Goal: Information Seeking & Learning: Learn about a topic

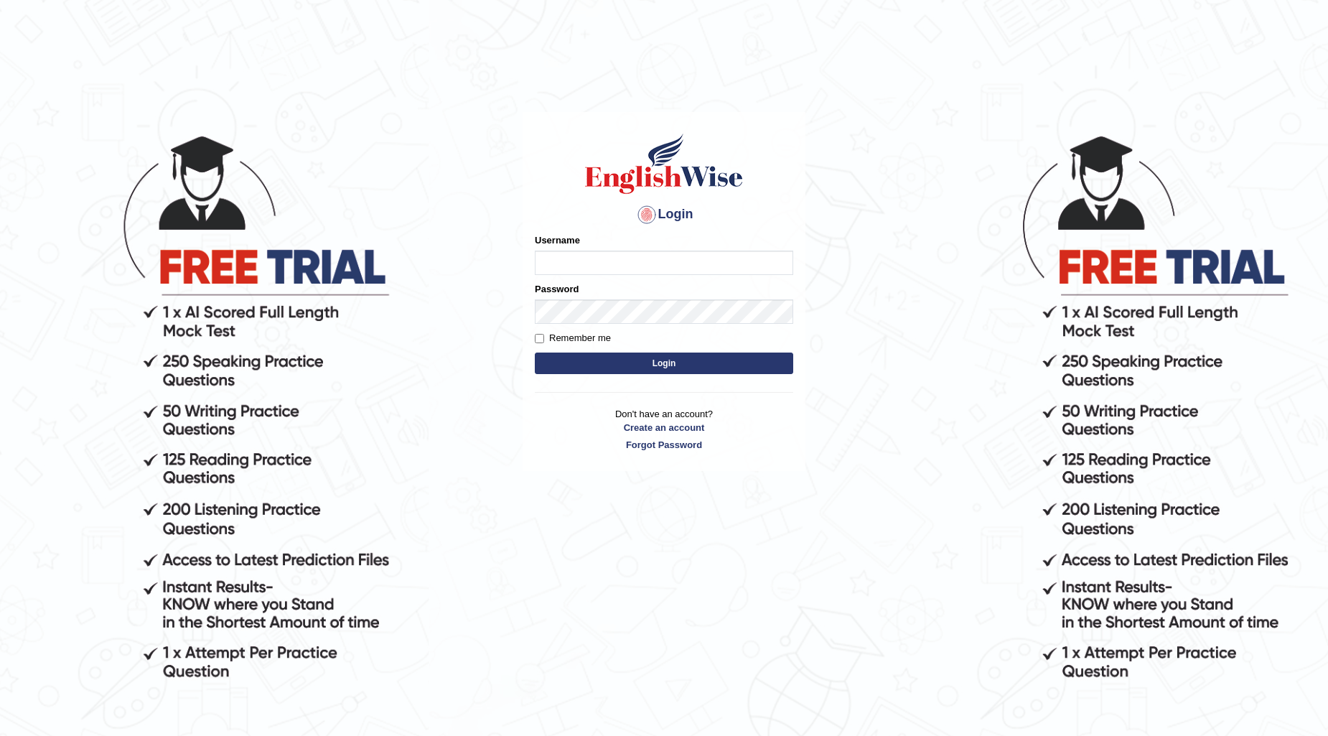
click at [592, 259] on input "Username" at bounding box center [664, 263] width 258 height 24
type input "Farzana12"
click at [627, 357] on button "Login" at bounding box center [664, 364] width 258 height 22
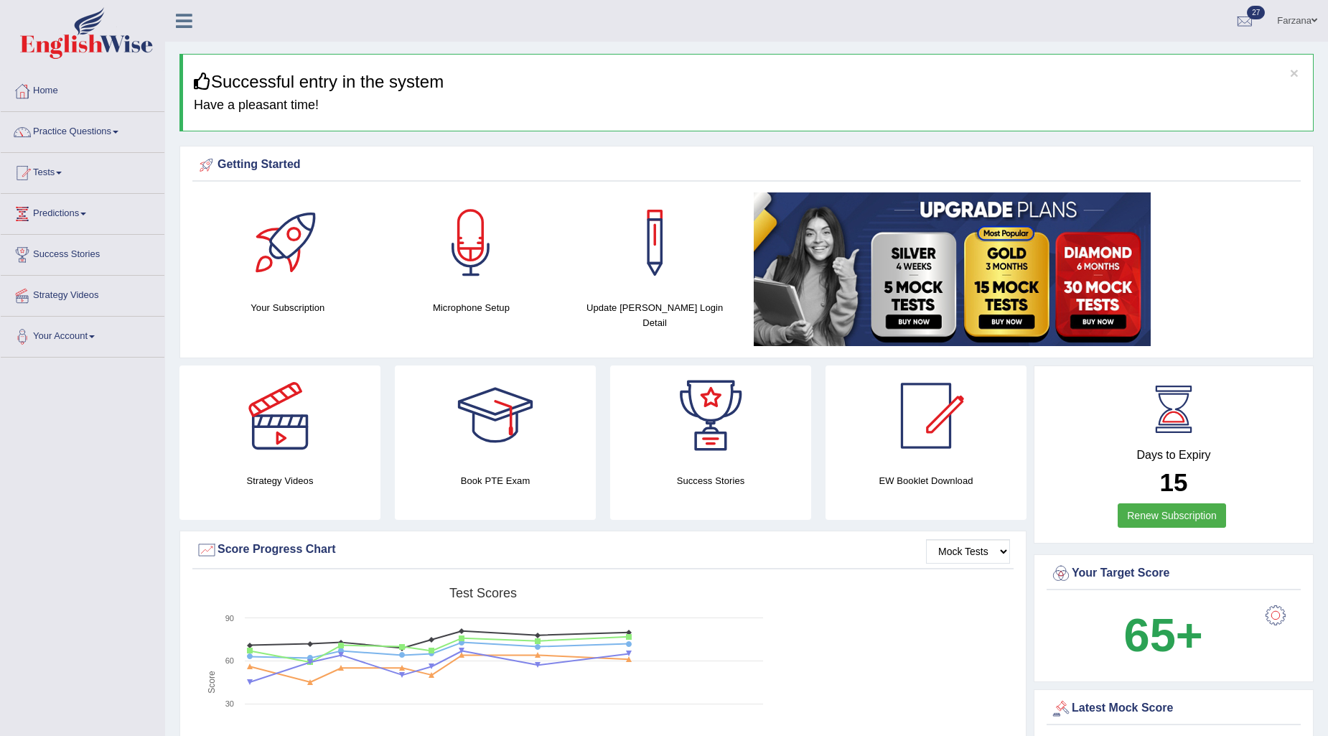
click at [86, 128] on link "Practice Questions" at bounding box center [83, 130] width 164 height 36
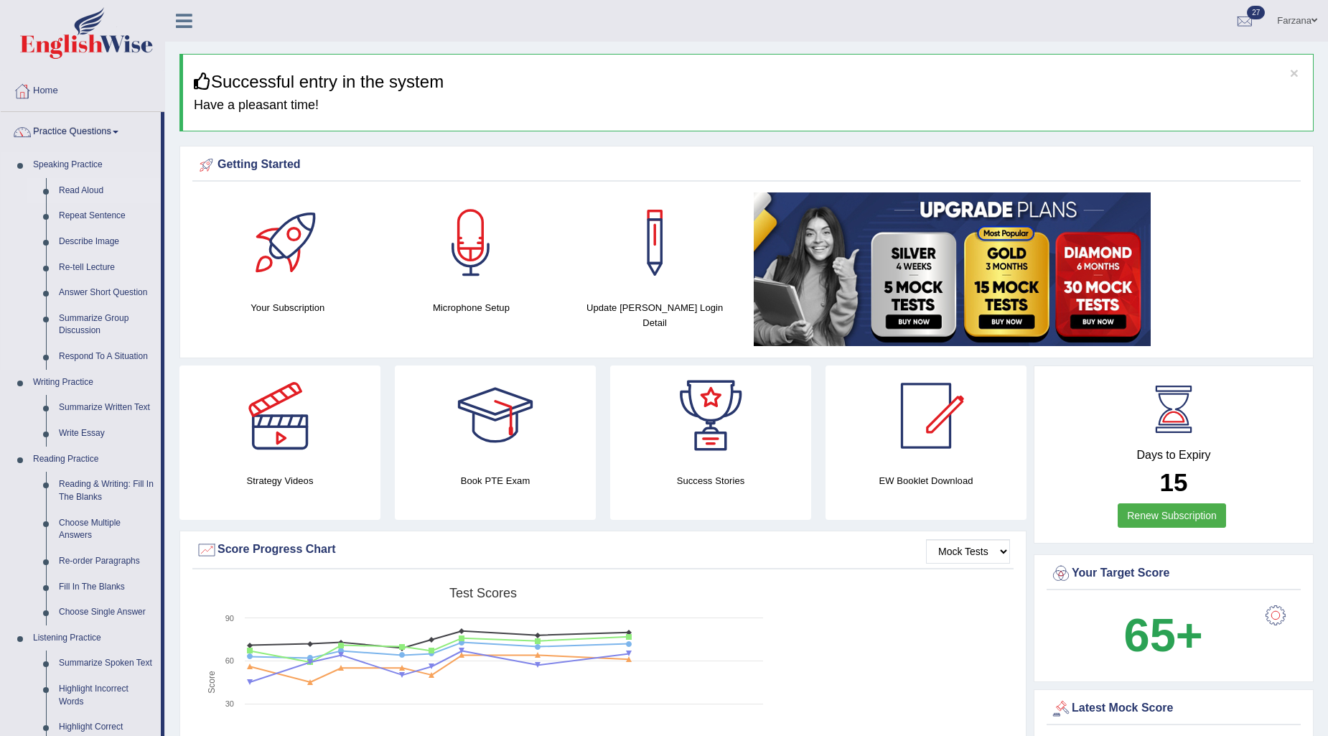
click at [79, 182] on link "Read Aloud" at bounding box center [106, 191] width 108 height 26
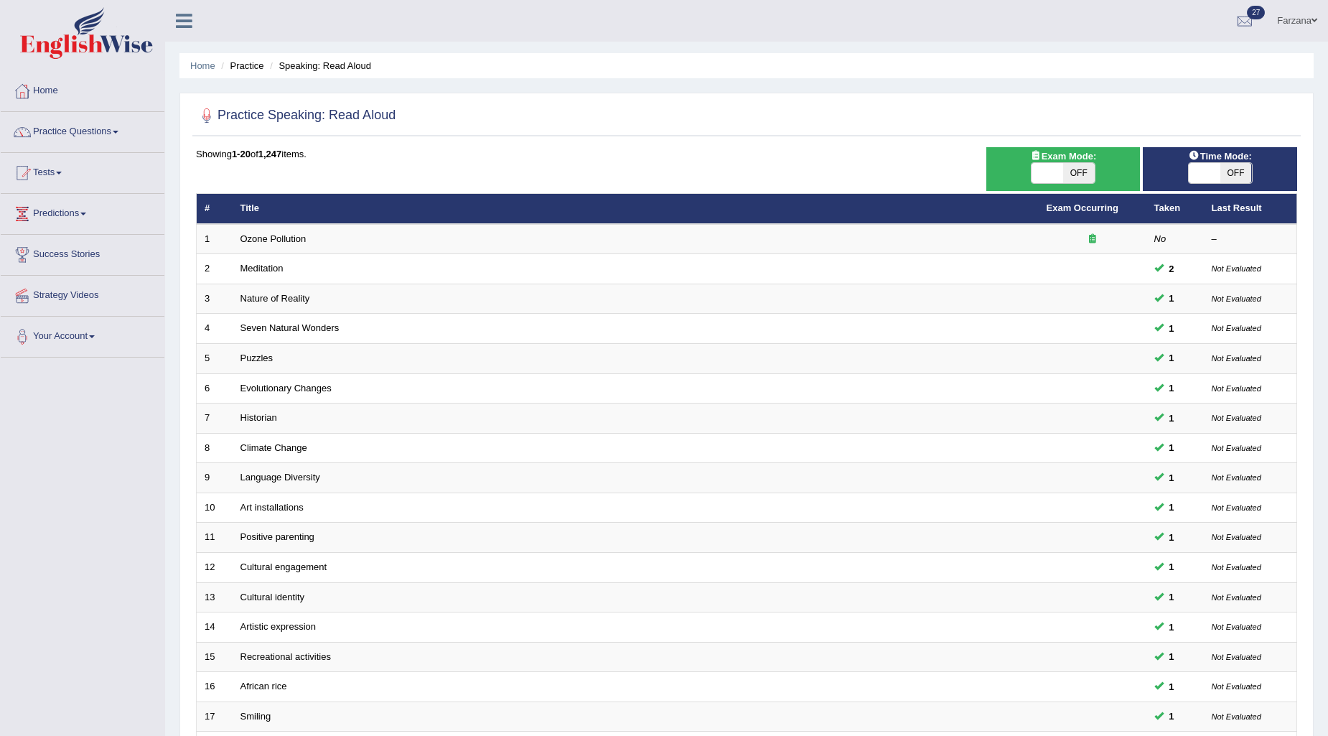
click at [1073, 172] on span "OFF" at bounding box center [1079, 173] width 32 height 20
checkbox input "true"
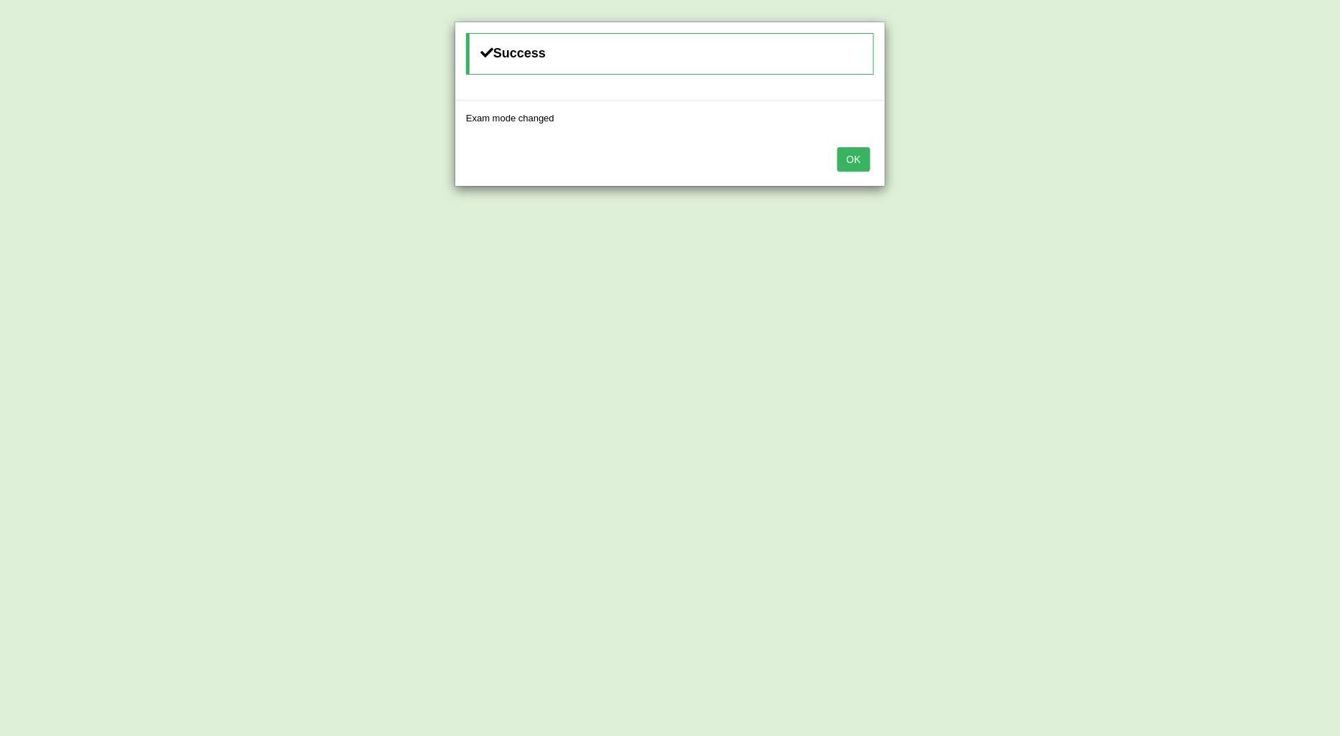
click at [854, 160] on button "OK" at bounding box center [853, 159] width 33 height 24
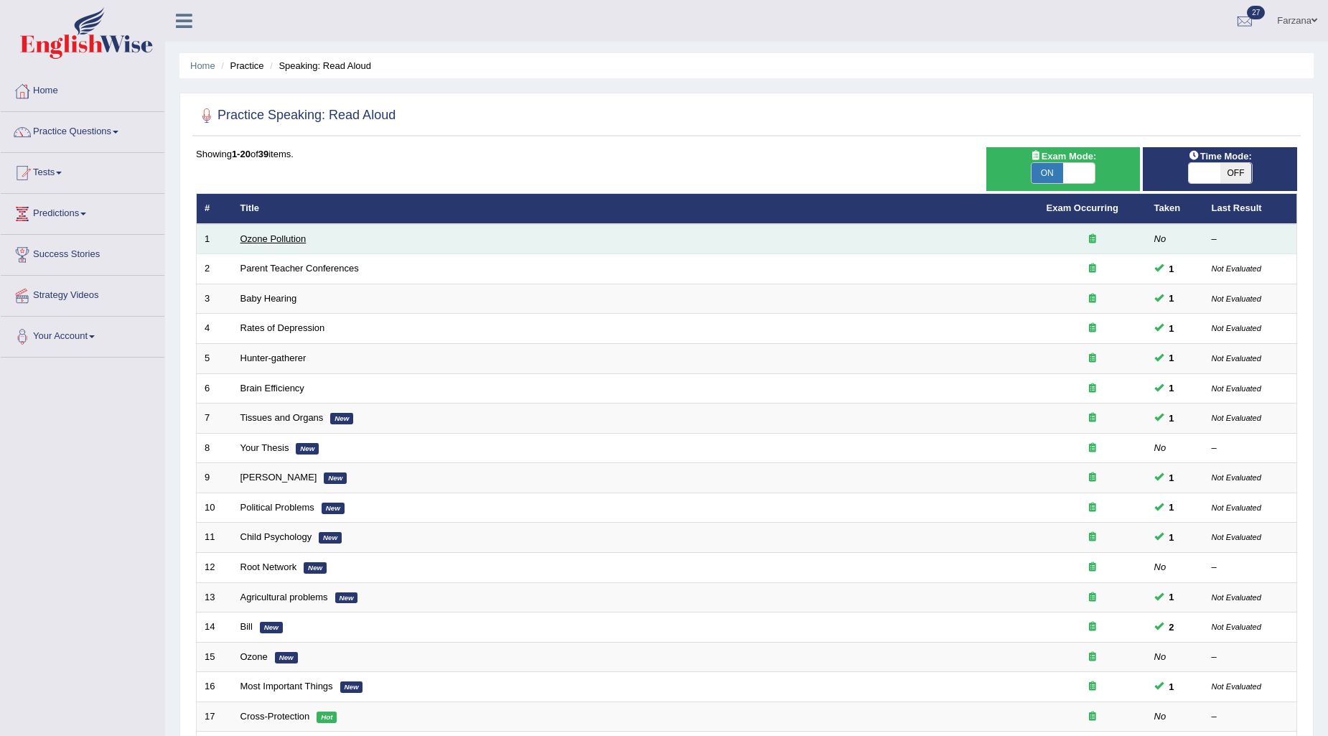
click at [289, 239] on link "Ozone Pollution" at bounding box center [274, 238] width 66 height 11
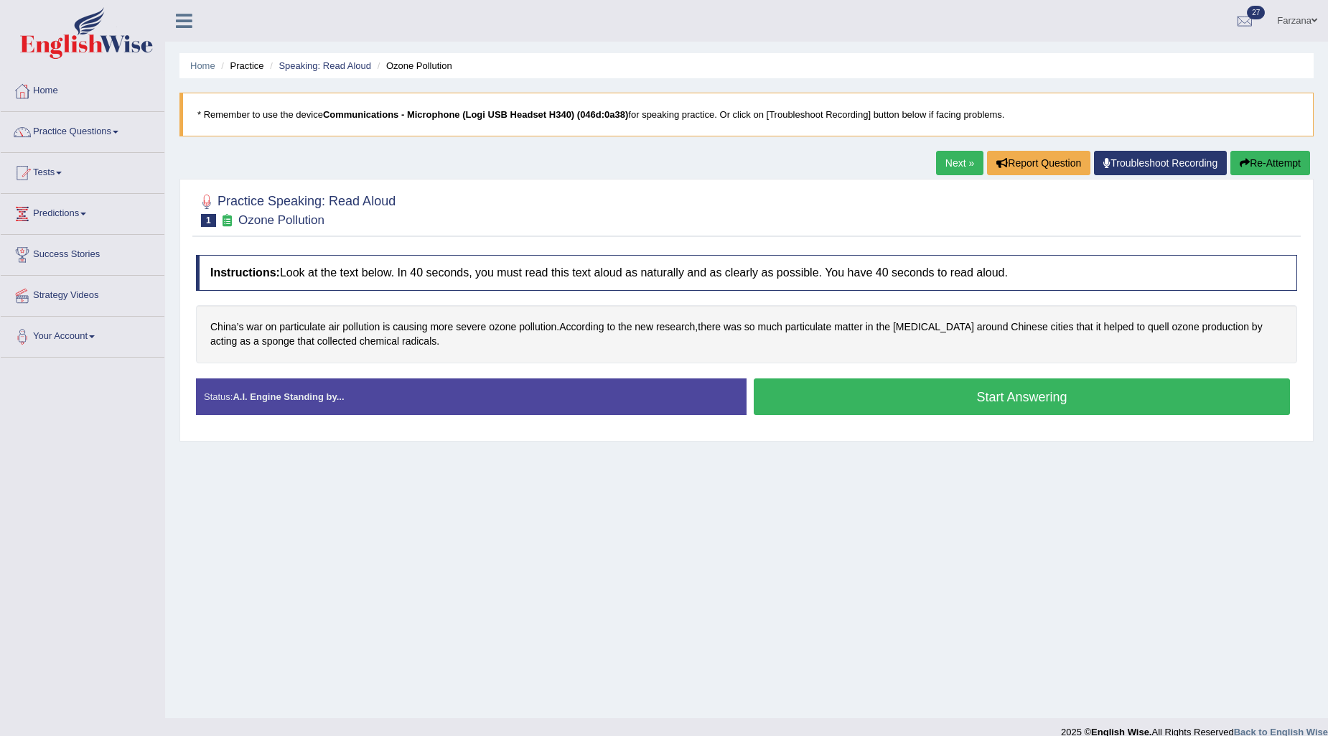
click at [1127, 167] on link "Troubleshoot Recording" at bounding box center [1160, 163] width 133 height 24
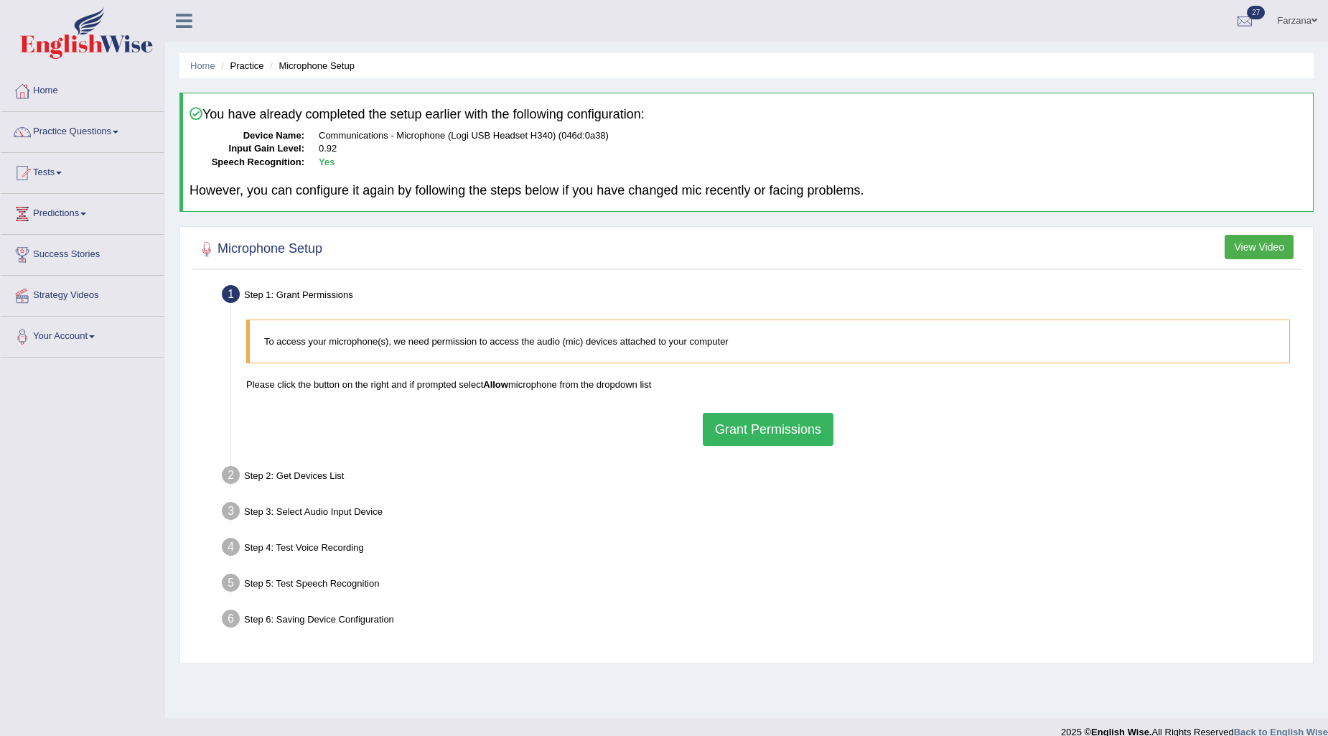
click at [747, 431] on button "Grant Permissions" at bounding box center [768, 429] width 131 height 33
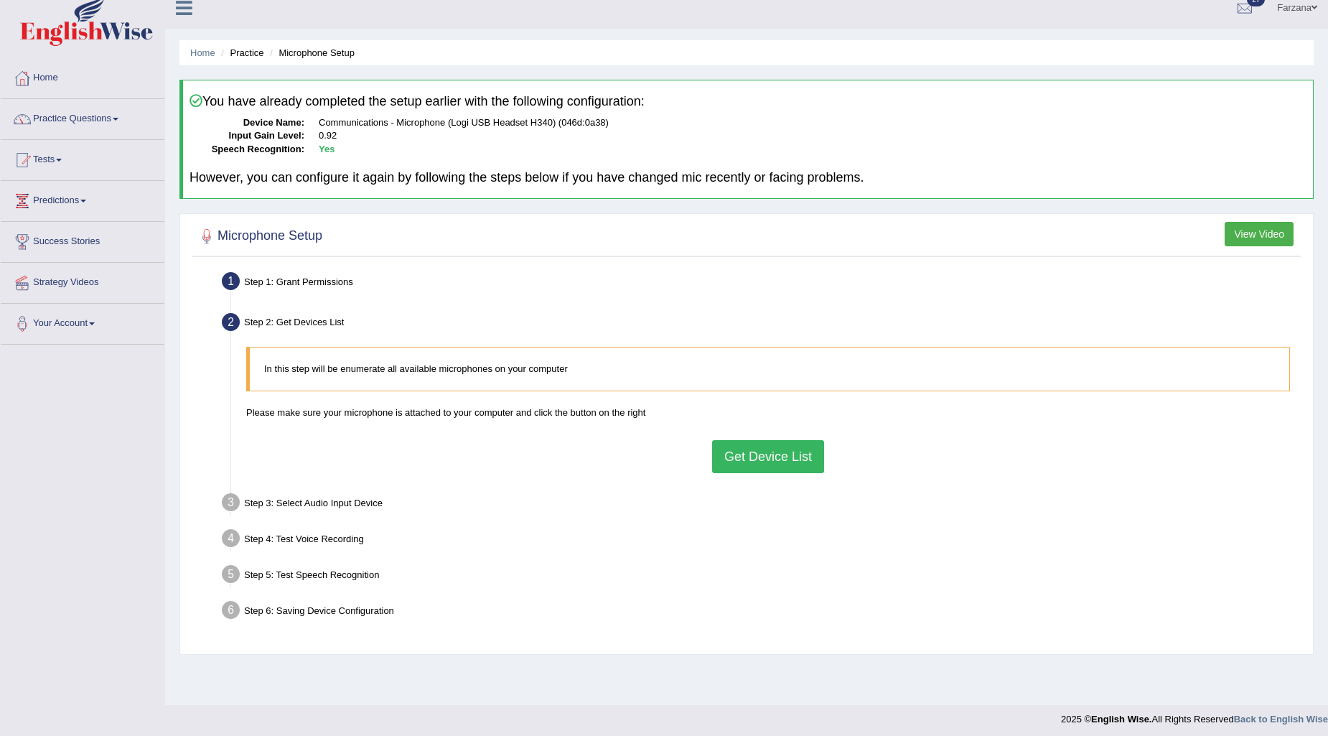
scroll to position [17, 0]
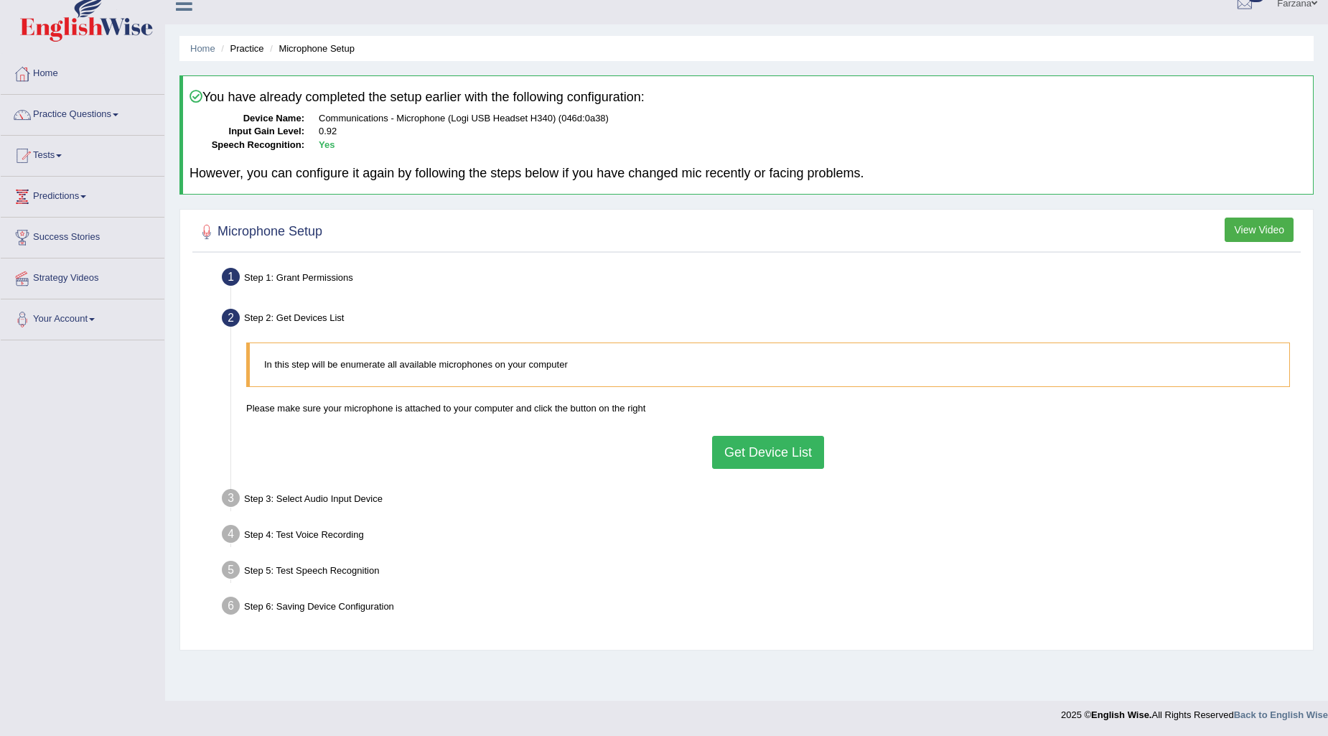
click at [745, 439] on button "Get Device List" at bounding box center [768, 452] width 112 height 33
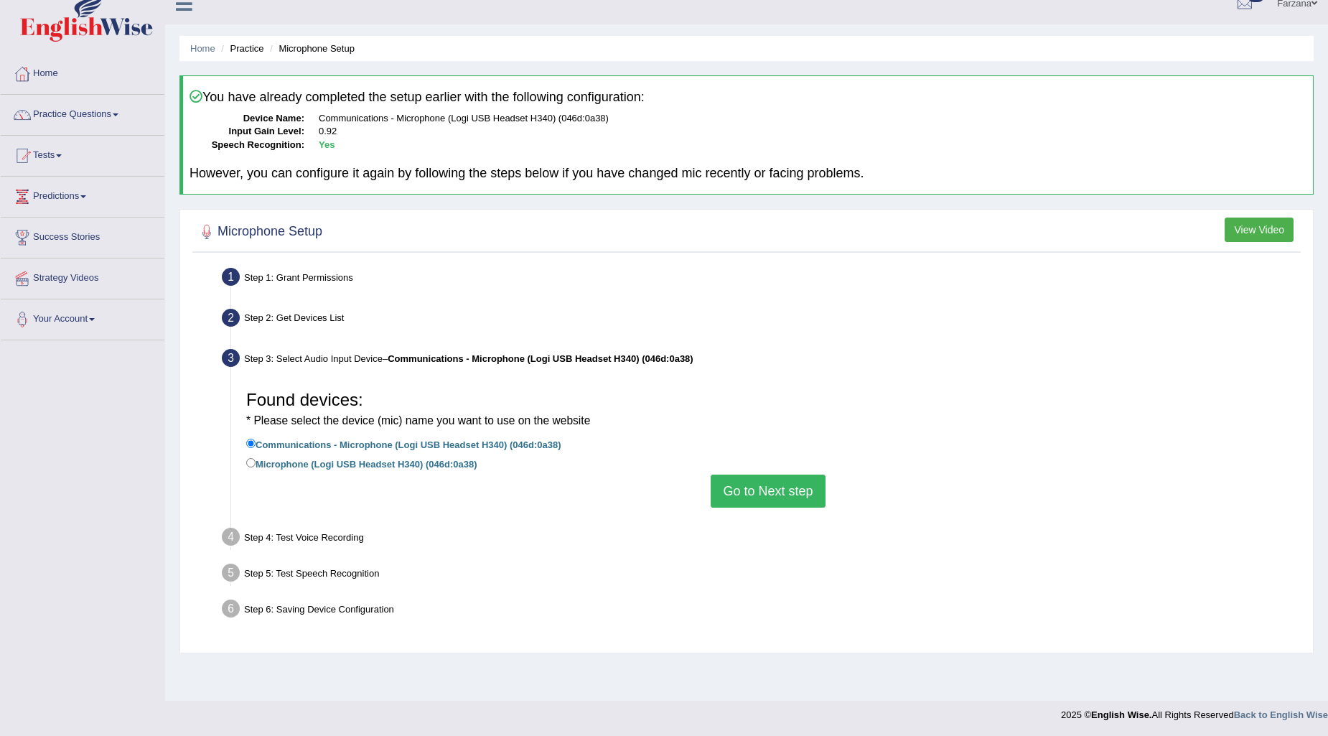
click at [733, 482] on button "Go to Next step" at bounding box center [768, 491] width 114 height 33
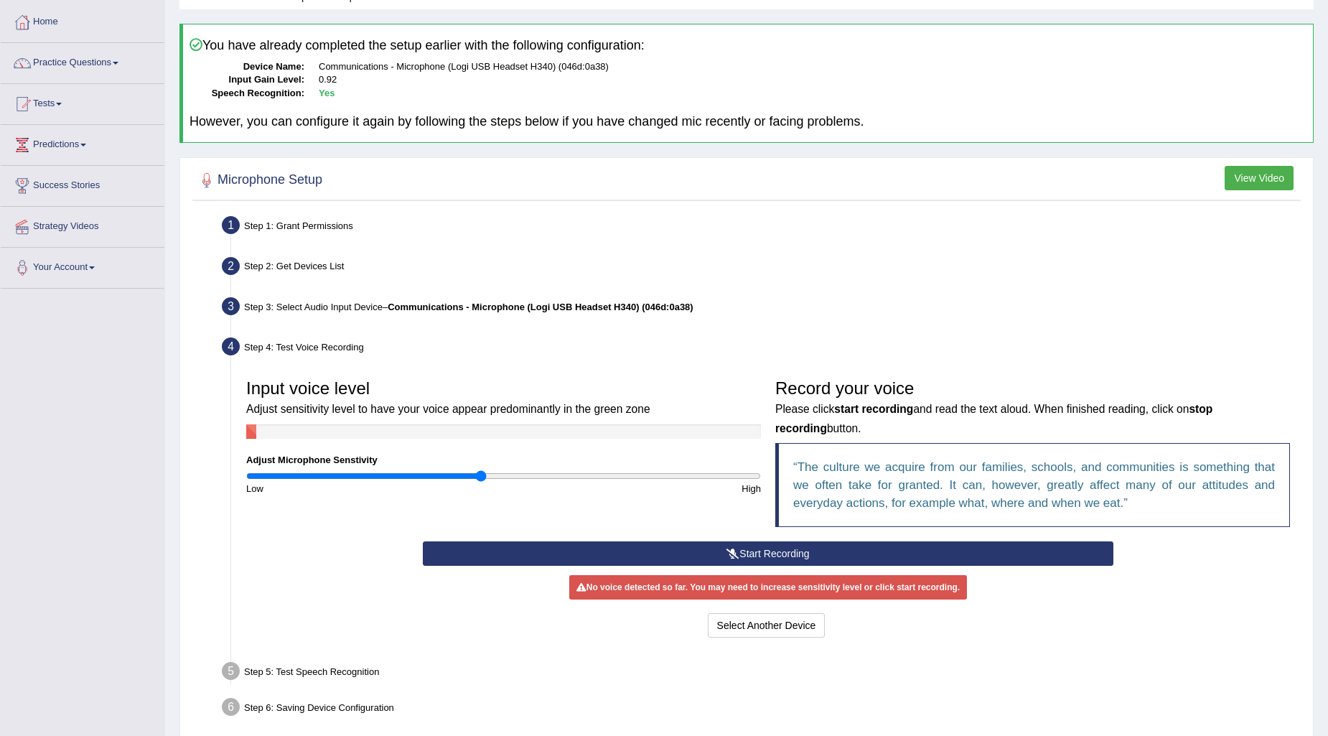
scroll to position [130, 0]
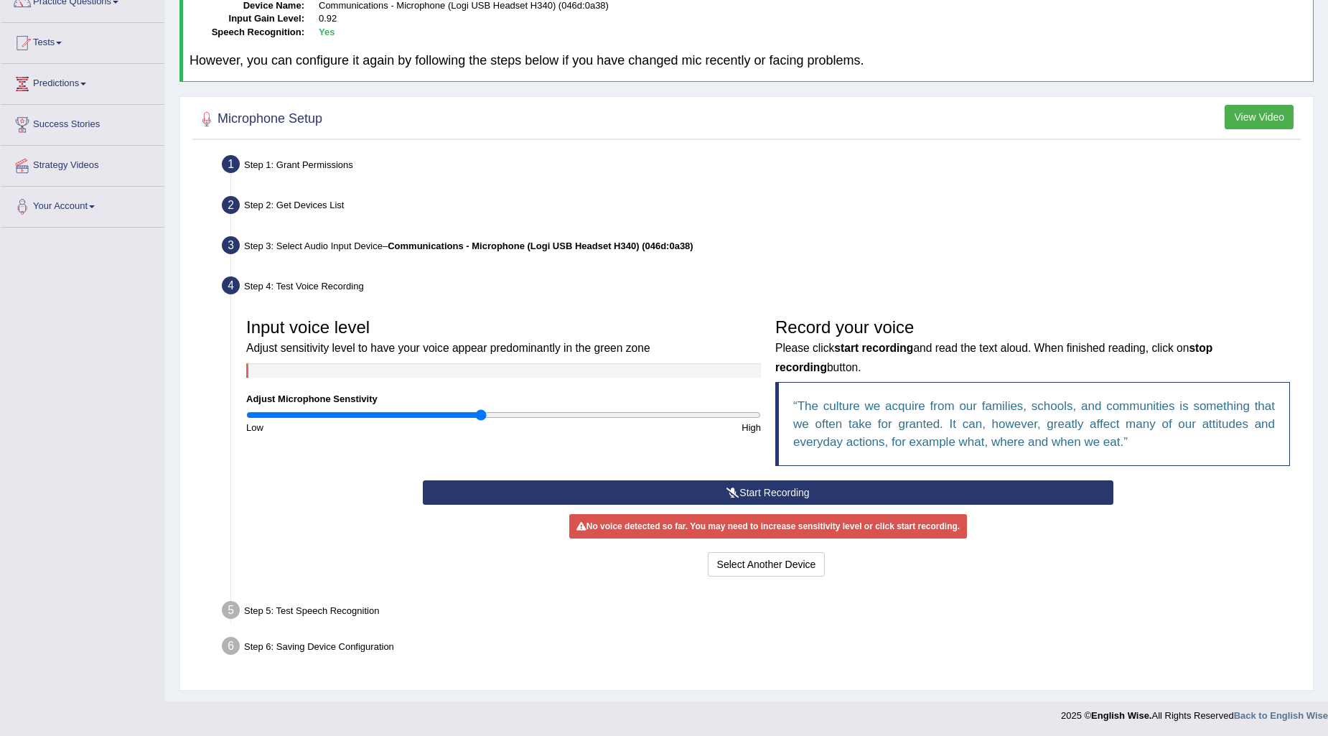
click at [755, 497] on button "Start Recording" at bounding box center [768, 492] width 691 height 24
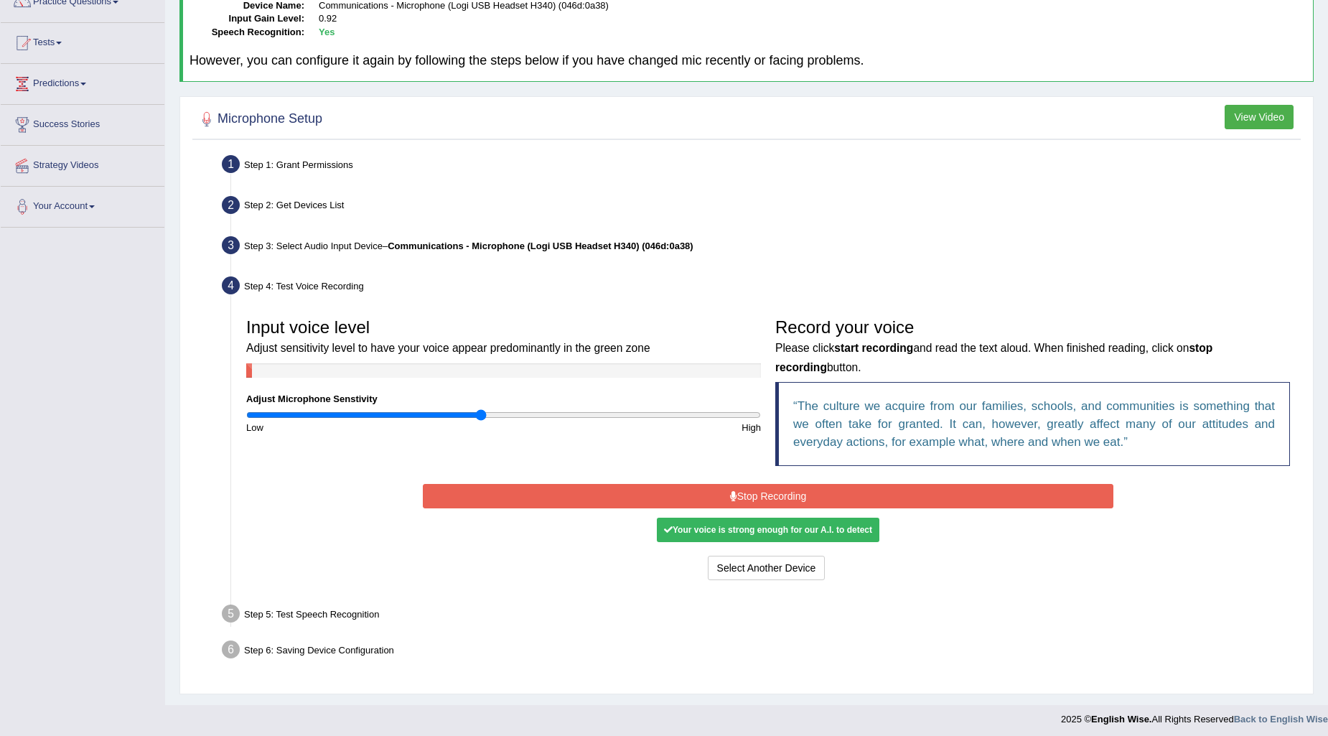
click at [740, 489] on button "Stop Recording" at bounding box center [768, 496] width 691 height 24
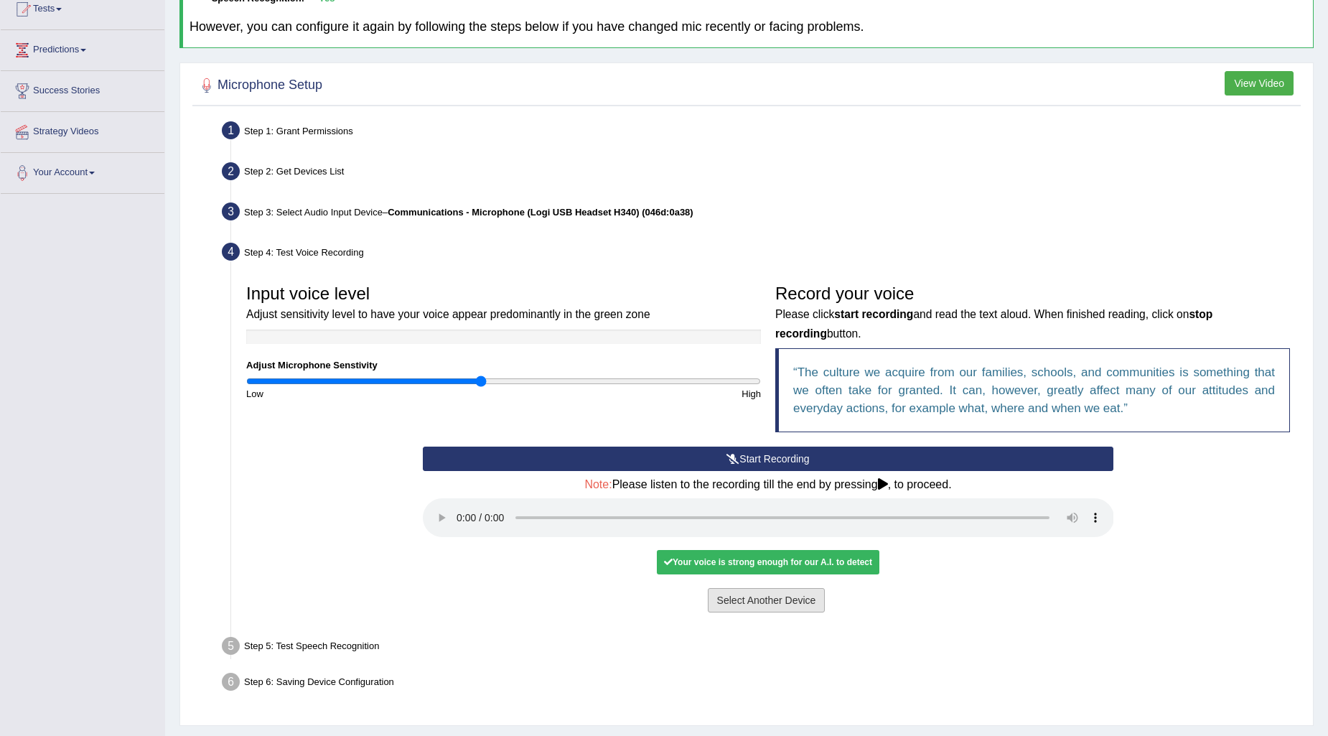
scroll to position [198, 0]
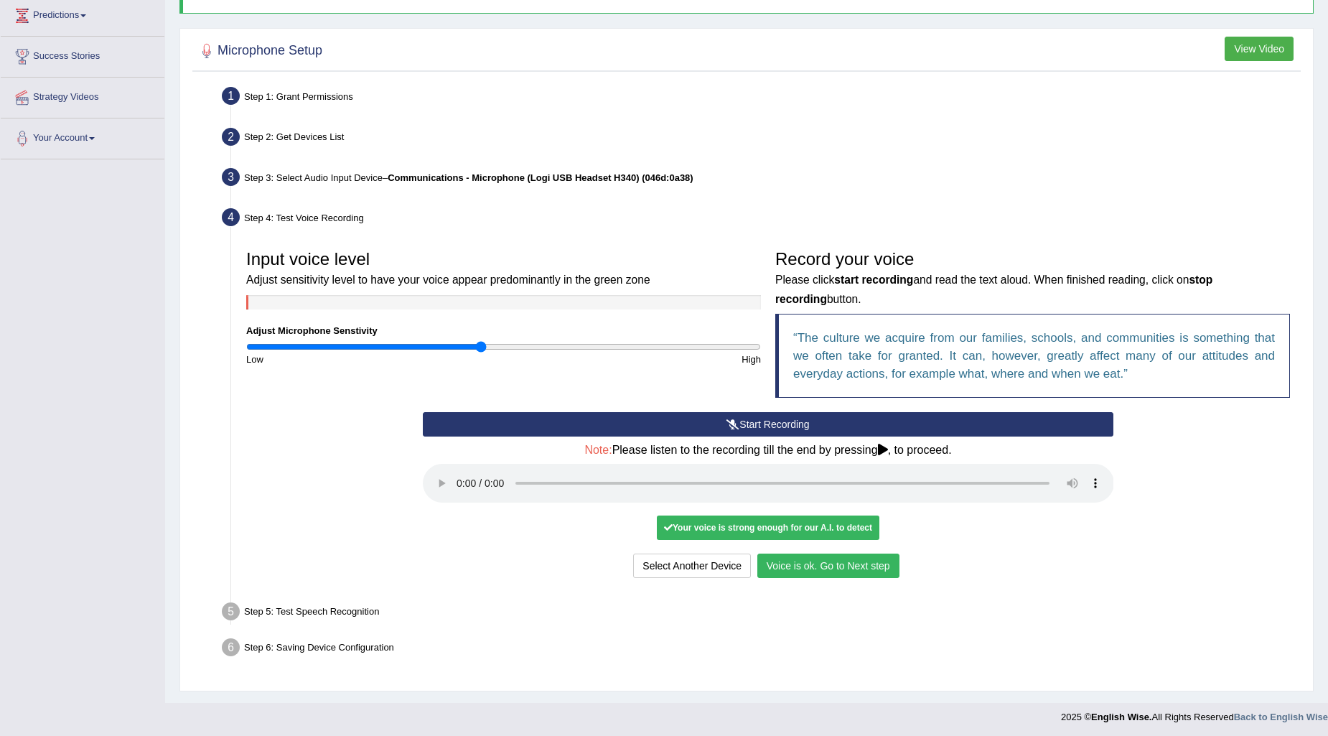
click at [834, 565] on button "Voice is ok. Go to Next step" at bounding box center [828, 566] width 142 height 24
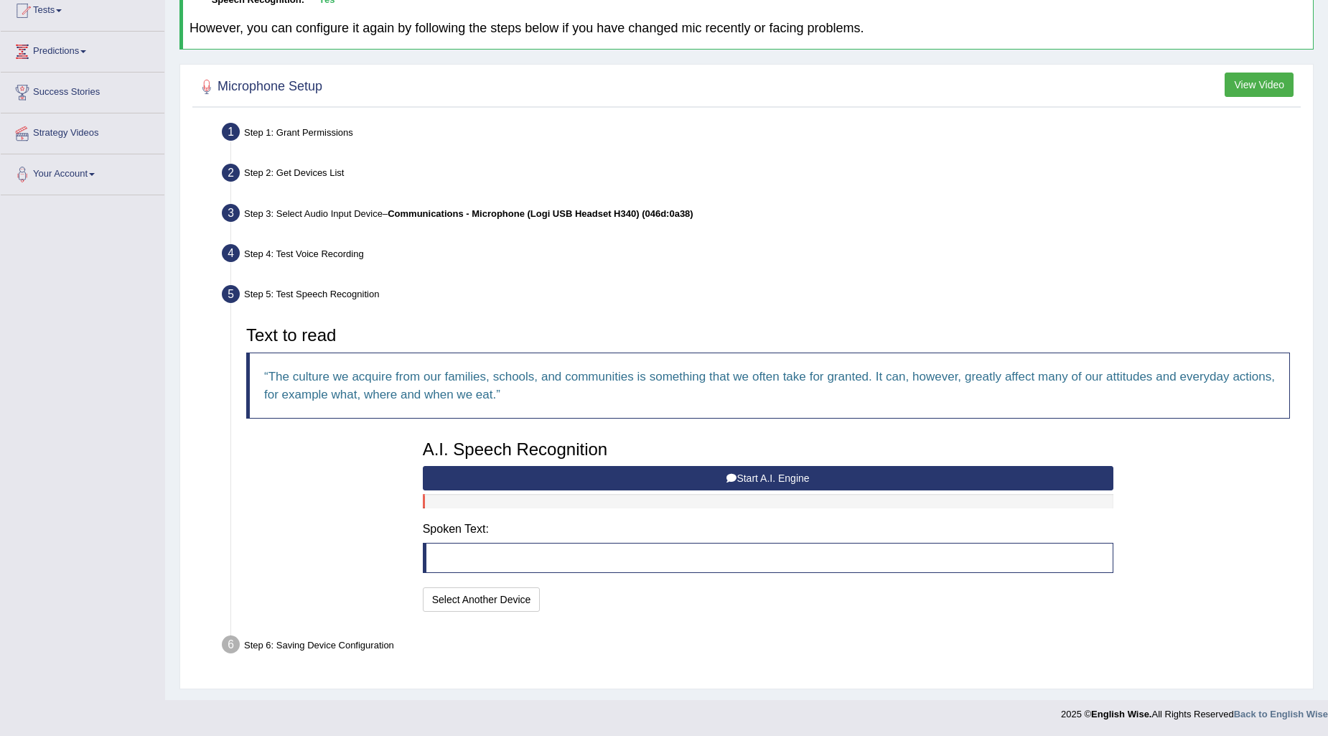
scroll to position [161, 0]
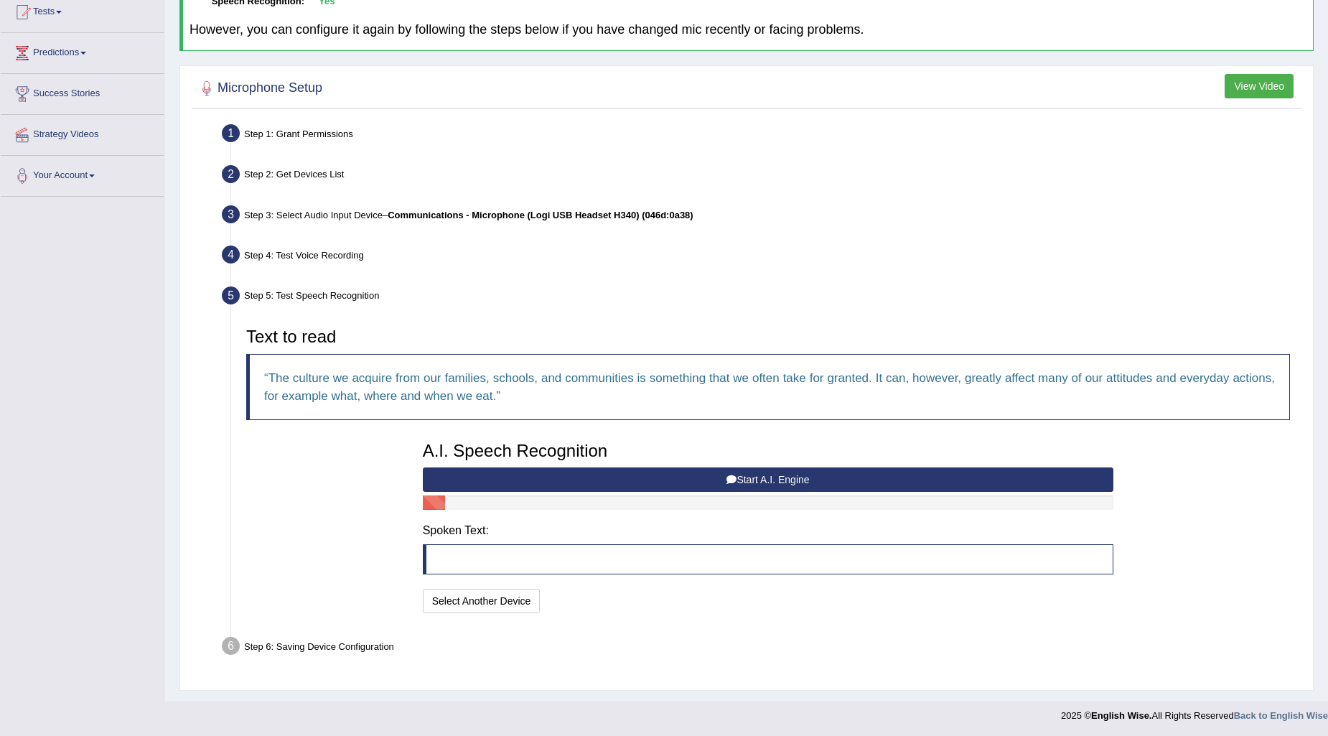
click at [739, 477] on button "Start A.I. Engine" at bounding box center [768, 479] width 691 height 24
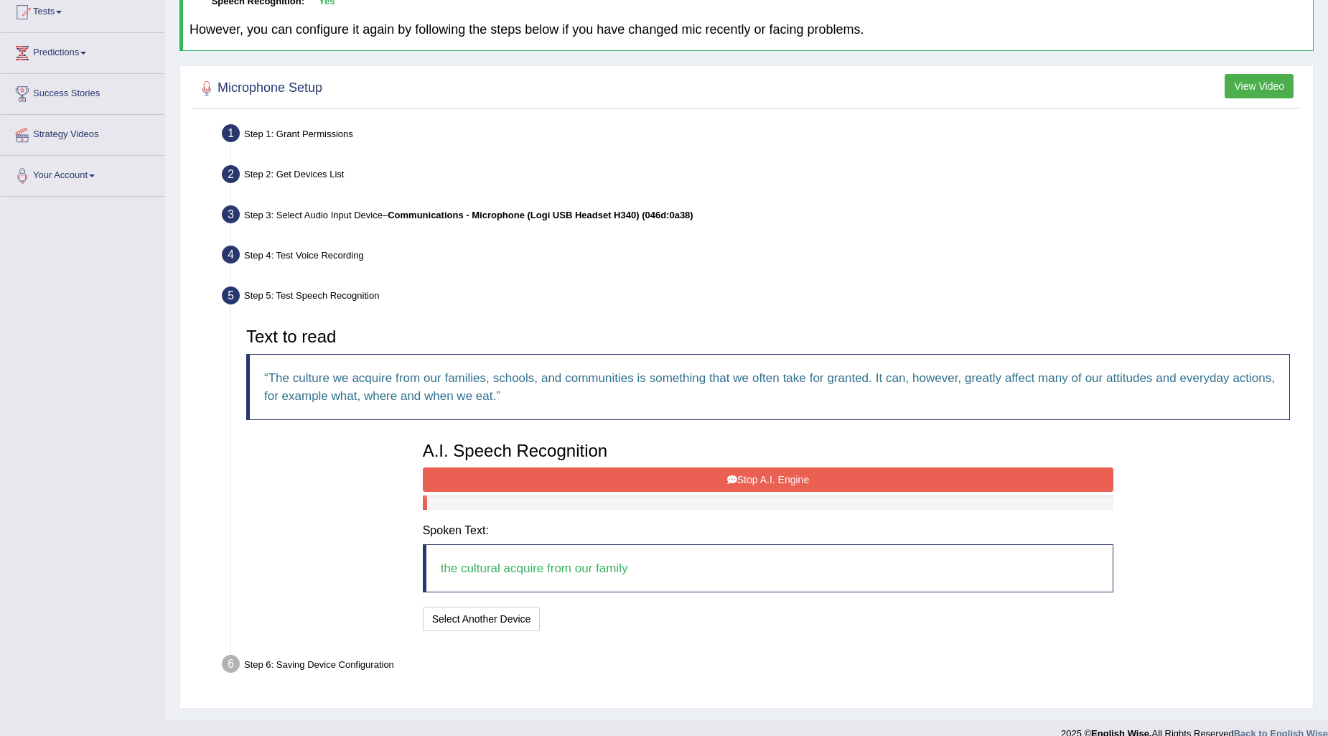
click at [737, 486] on button "Stop A.I. Engine" at bounding box center [768, 479] width 691 height 24
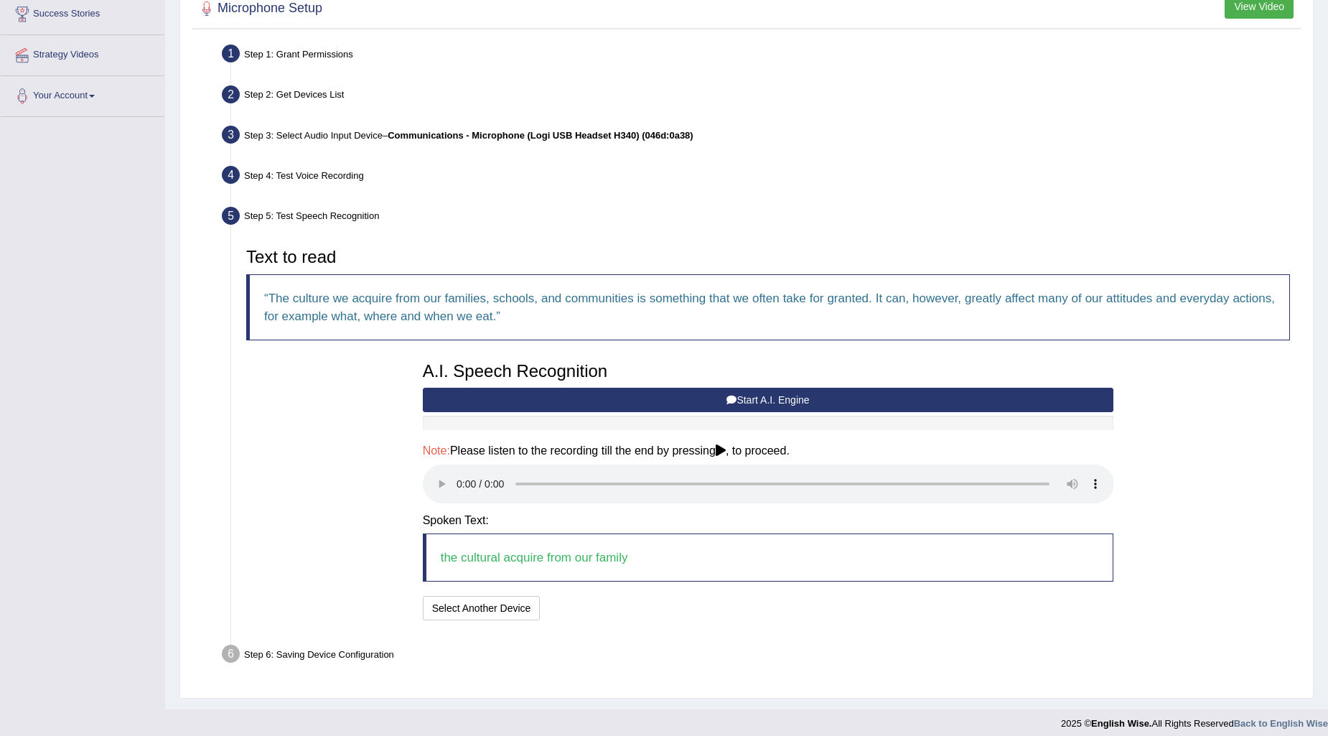
scroll to position [248, 0]
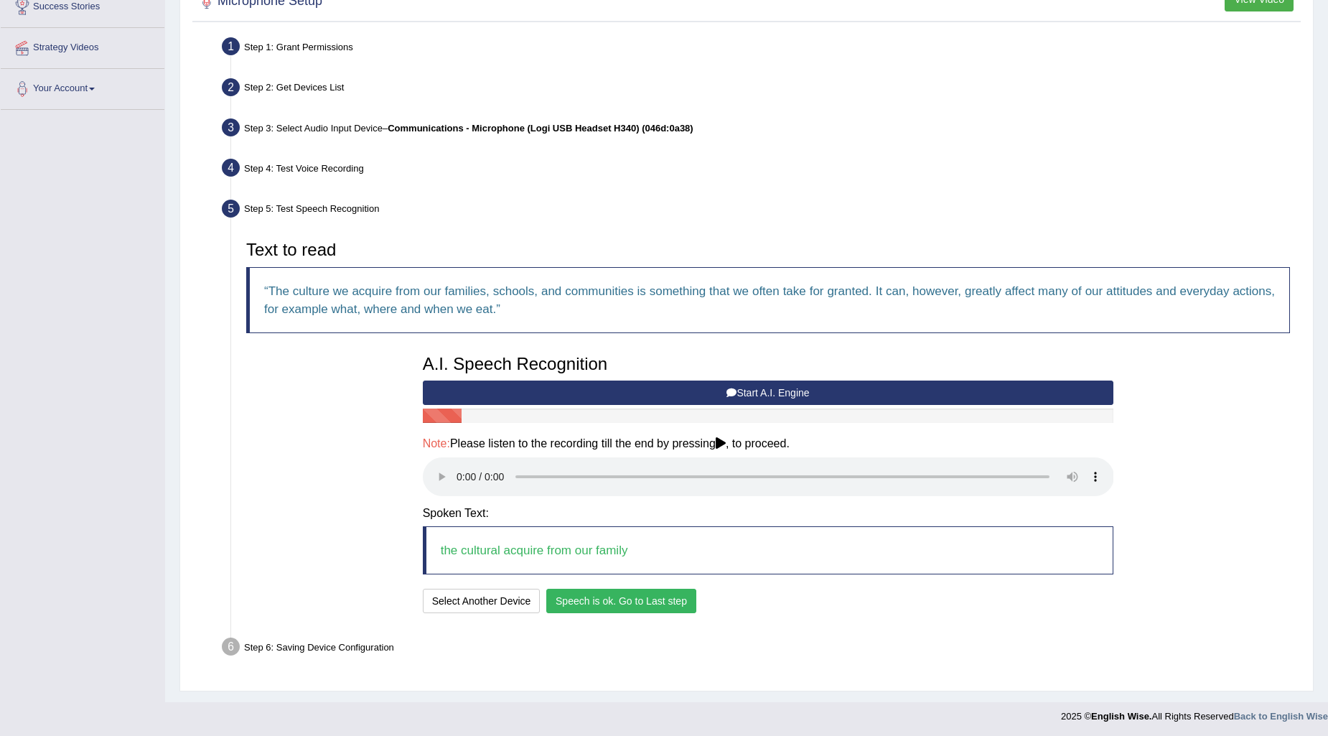
click at [671, 604] on button "Speech is ok. Go to Last step" at bounding box center [621, 601] width 150 height 24
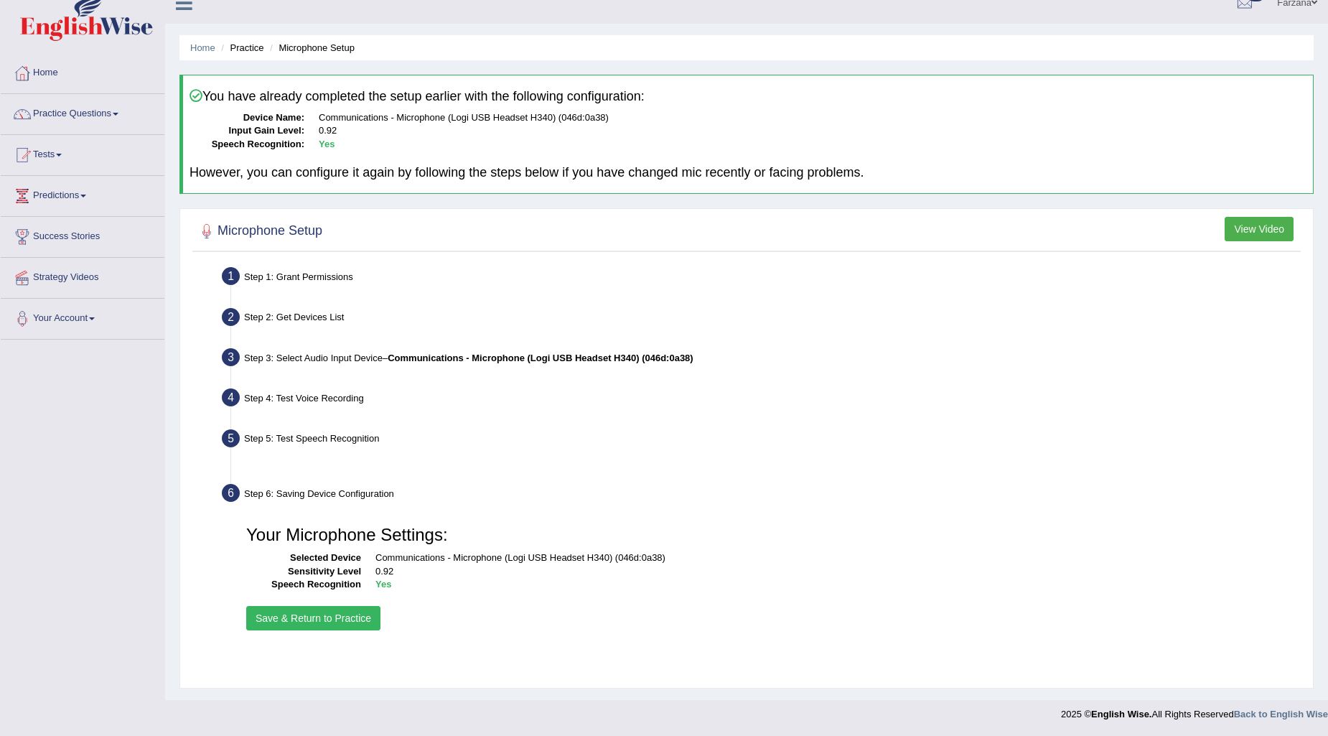
scroll to position [17, 0]
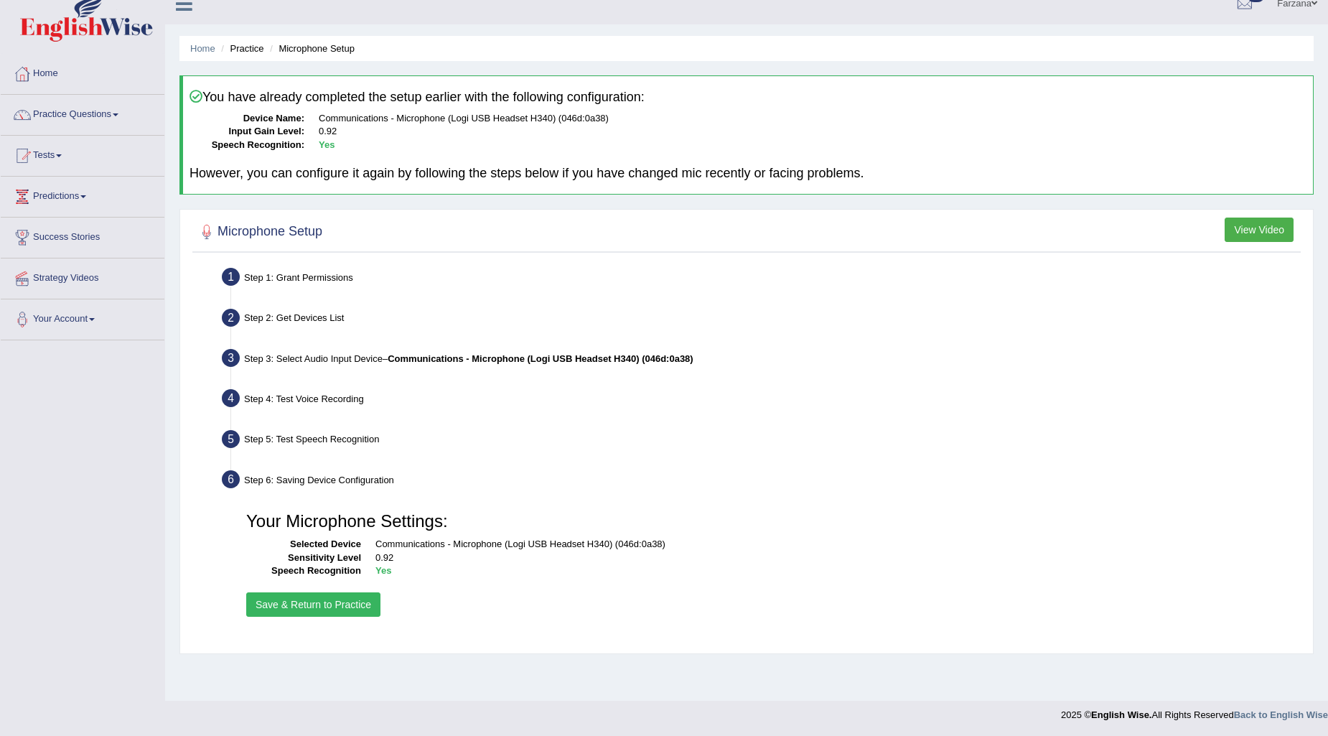
click at [347, 604] on button "Save & Return to Practice" at bounding box center [313, 604] width 134 height 24
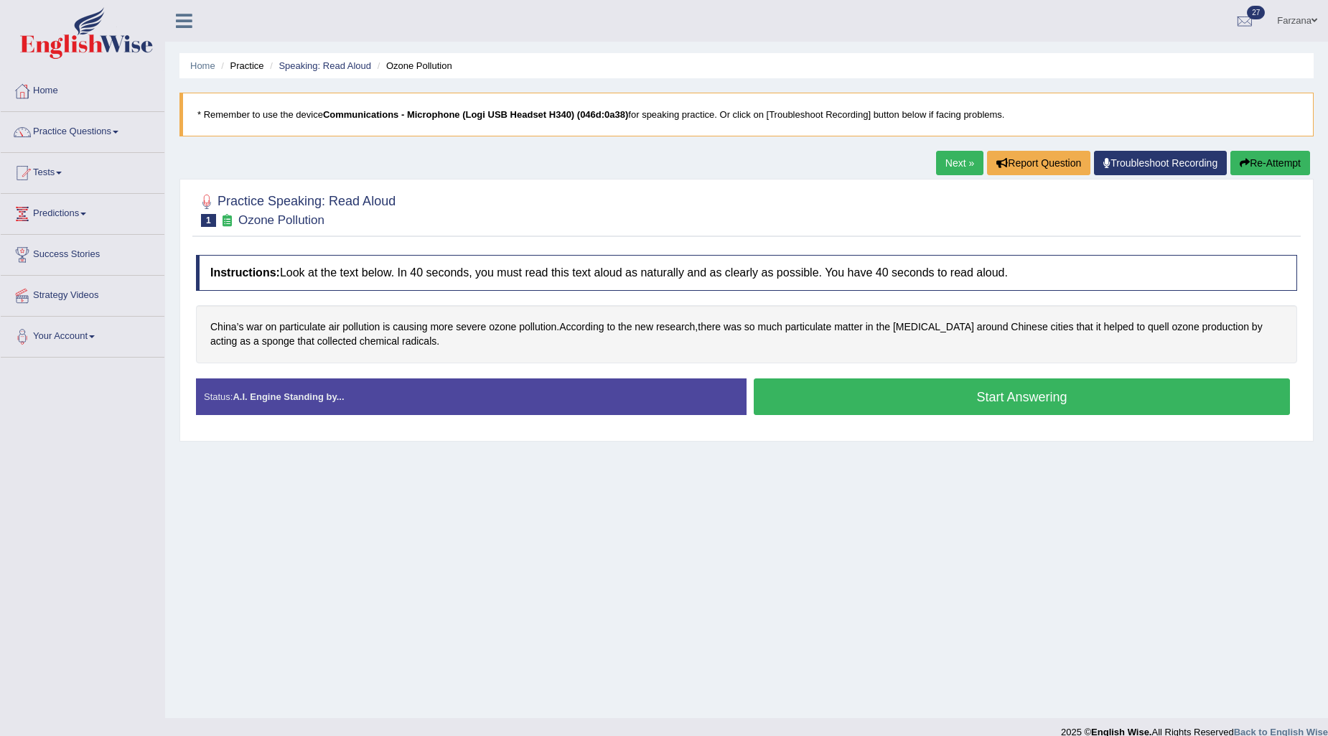
drag, startPoint x: 869, startPoint y: 401, endPoint x: 879, endPoint y: 397, distance: 10.0
click at [874, 399] on button "Start Answering" at bounding box center [1022, 396] width 536 height 37
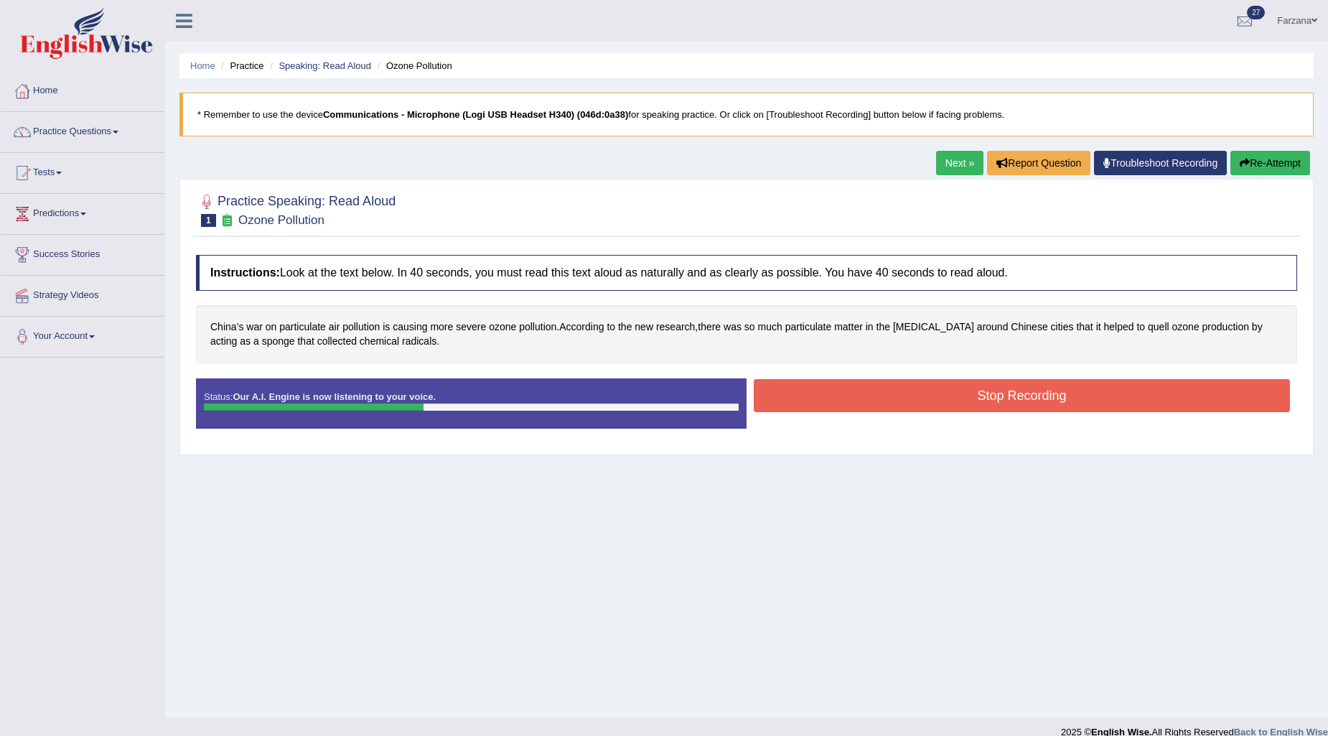
click at [879, 396] on button "Stop Recording" at bounding box center [1022, 395] width 536 height 33
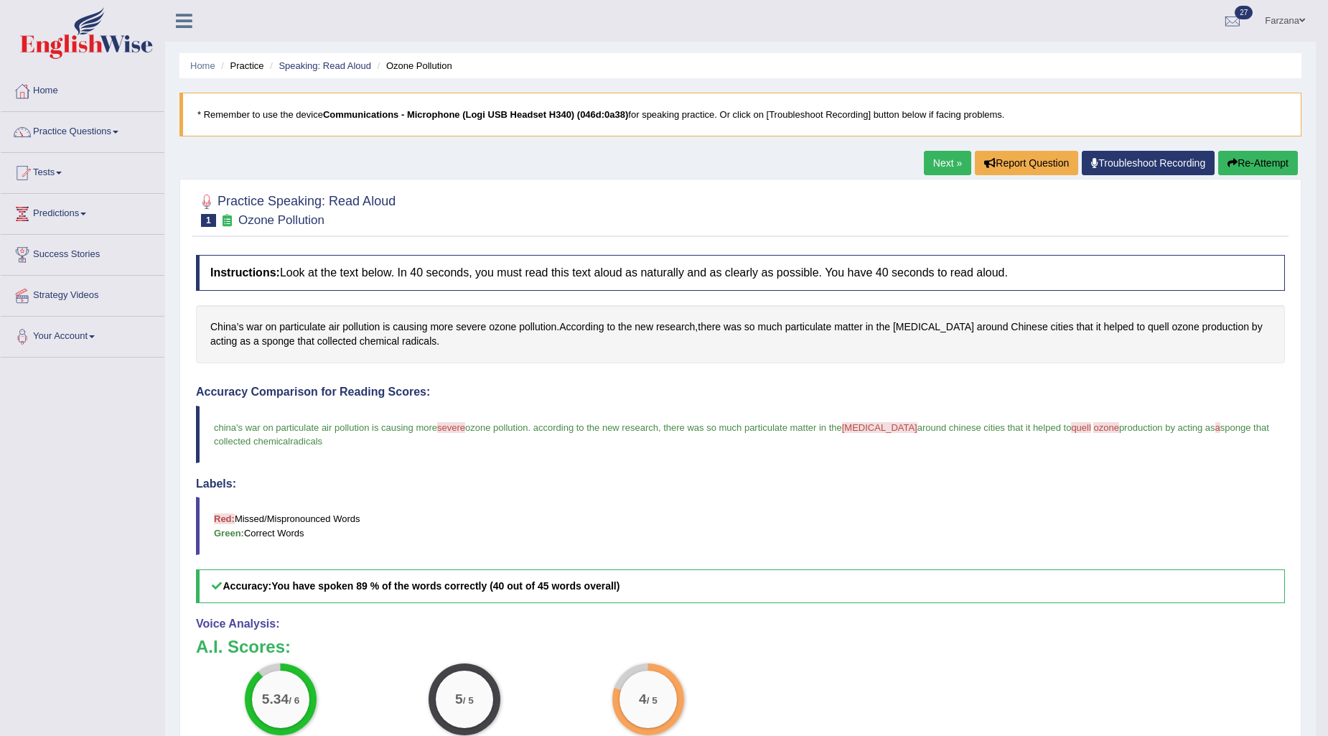
click at [309, 55] on ul "Home Practice Speaking: Read Aloud Ozone Pollution" at bounding box center [740, 65] width 1122 height 25
click at [298, 62] on link "Speaking: Read Aloud" at bounding box center [325, 65] width 93 height 11
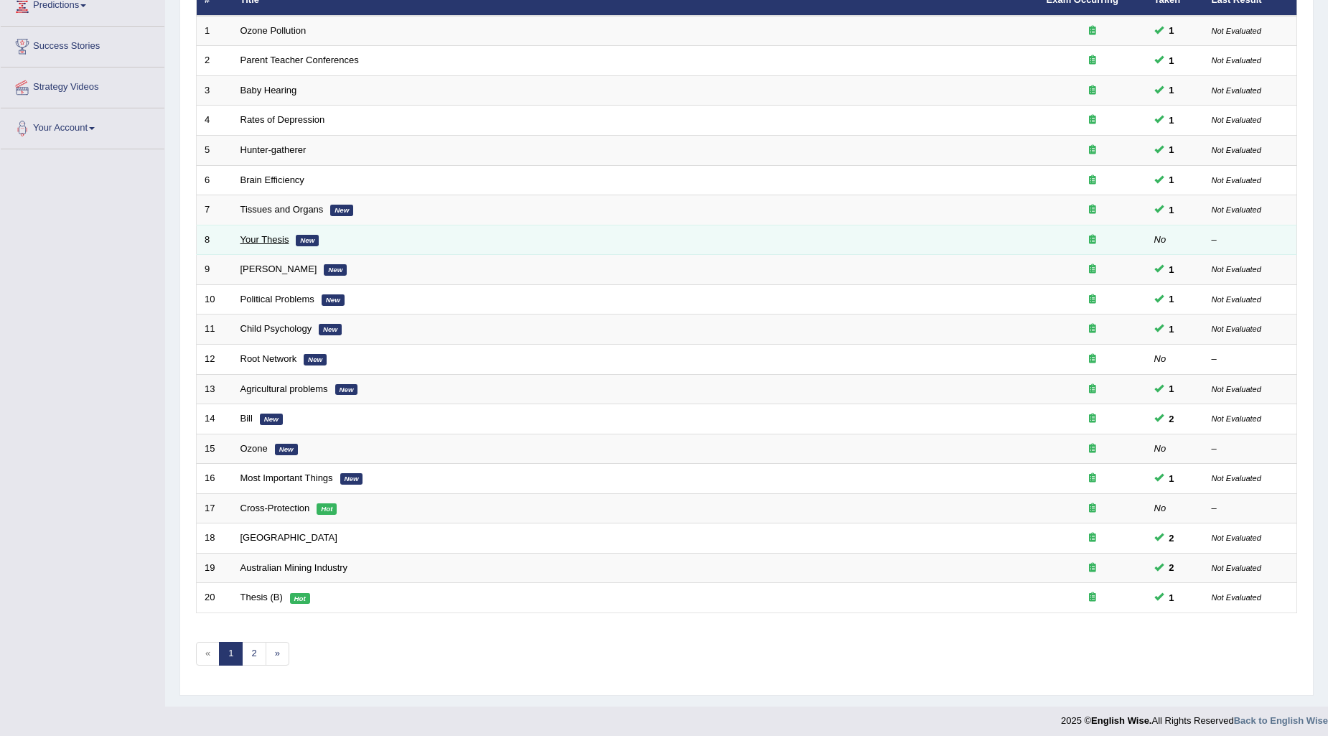
click at [275, 239] on link "Your Thesis" at bounding box center [265, 239] width 49 height 11
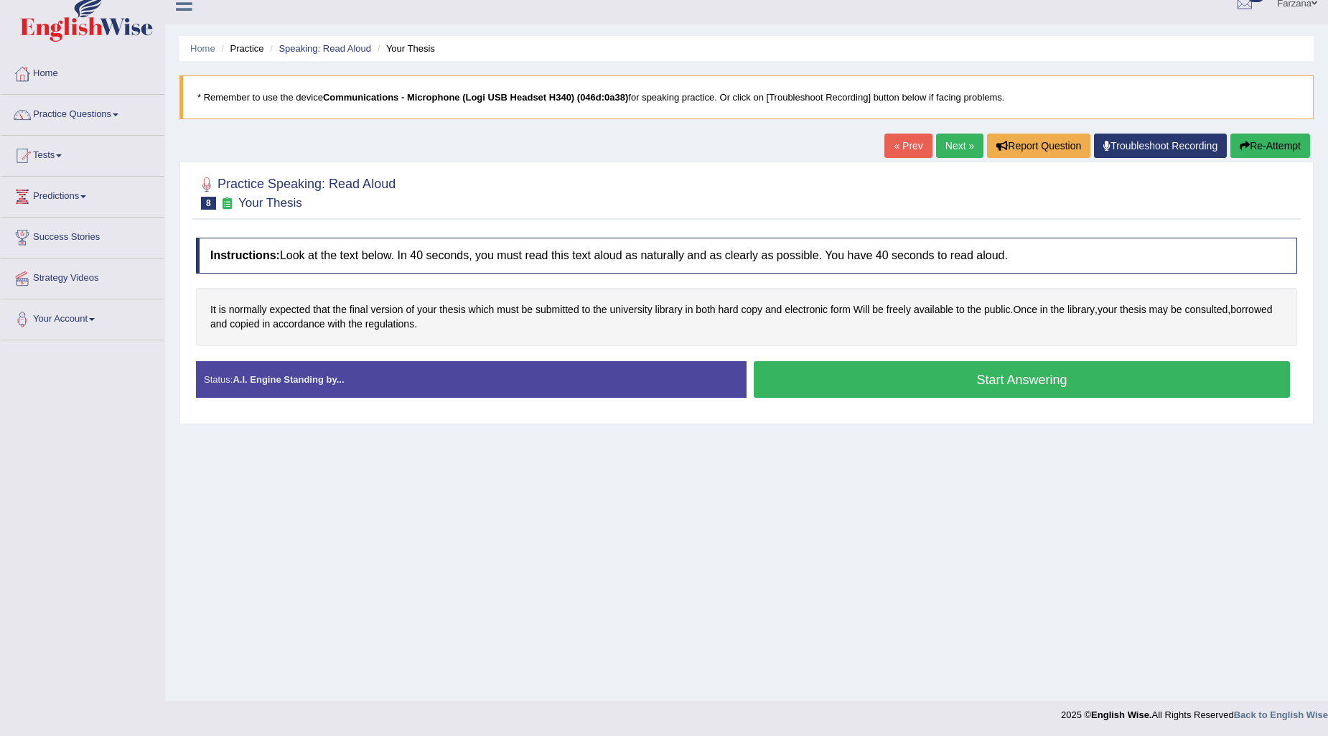
click at [815, 383] on button "Start Answering" at bounding box center [1022, 379] width 536 height 37
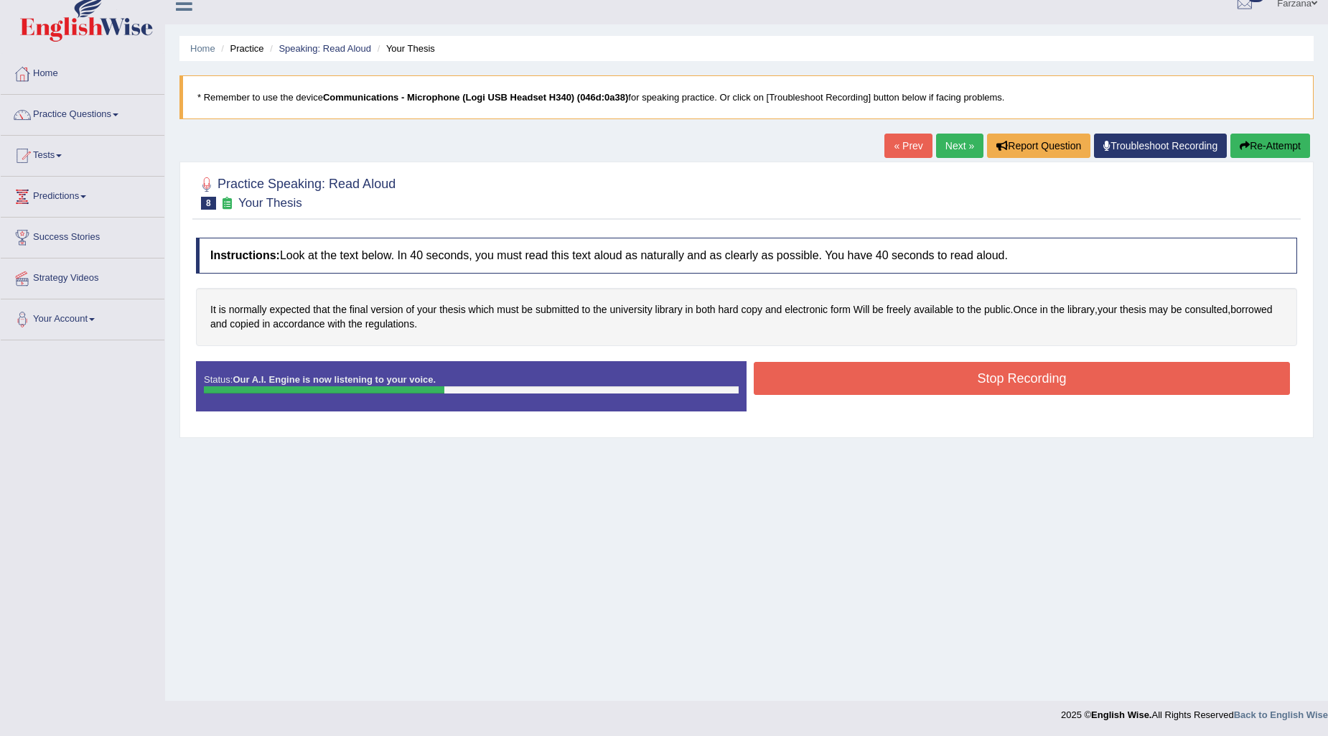
click at [816, 383] on button "Stop Recording" at bounding box center [1022, 378] width 536 height 33
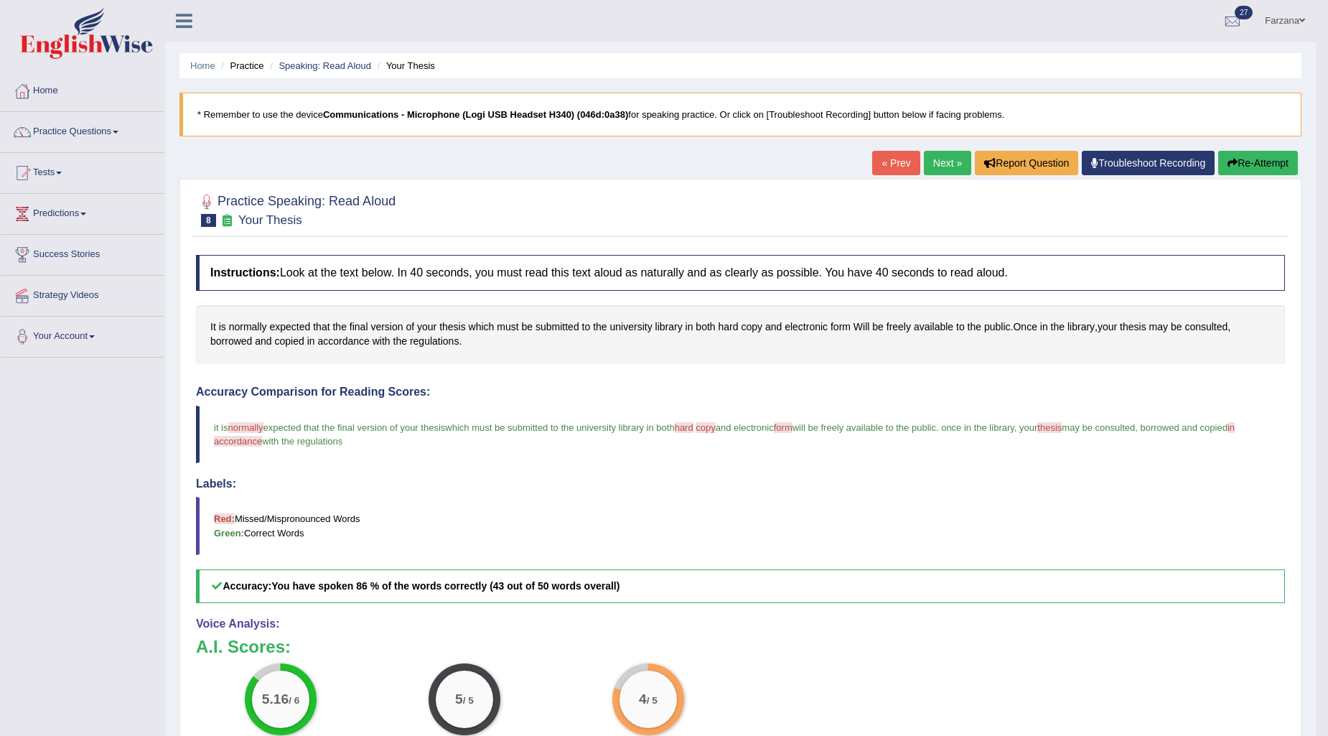
click at [334, 72] on li "Speaking: Read Aloud" at bounding box center [318, 66] width 105 height 14
click at [331, 69] on link "Speaking: Read Aloud" at bounding box center [325, 65] width 93 height 11
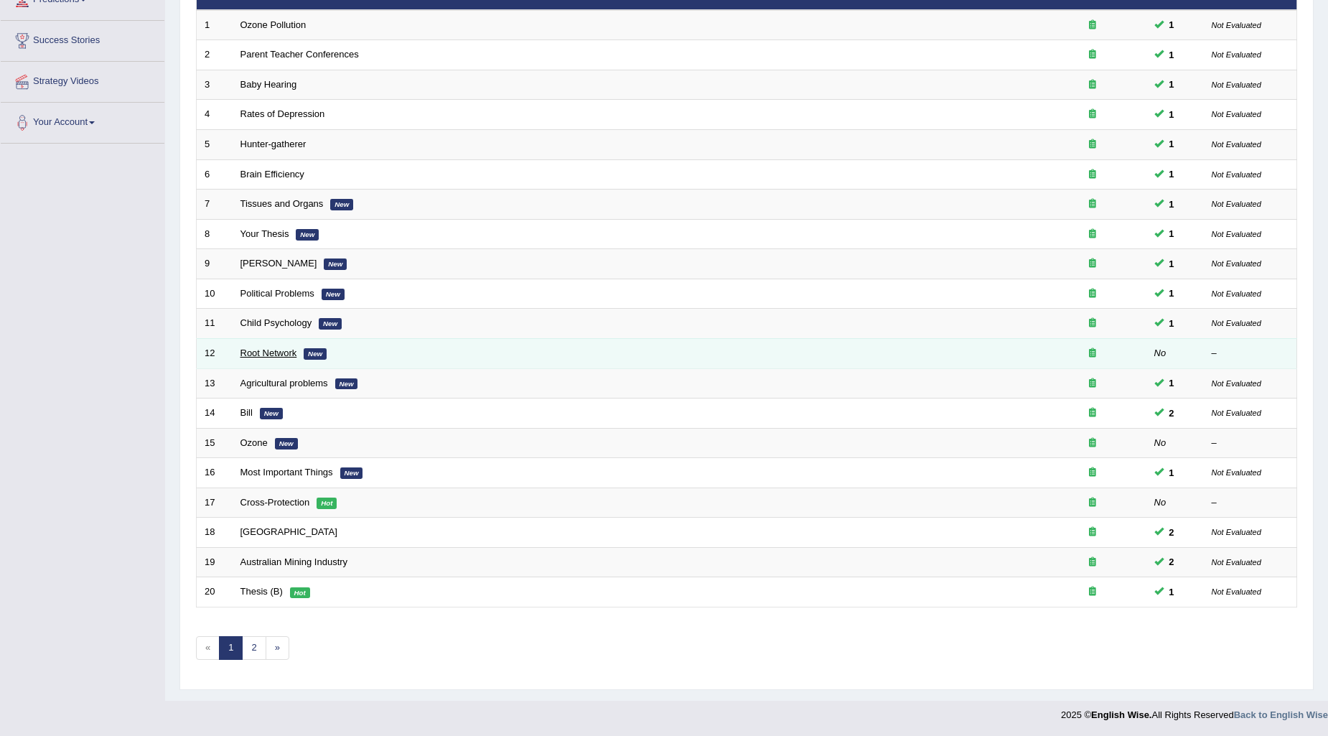
click at [286, 353] on link "Root Network" at bounding box center [269, 352] width 57 height 11
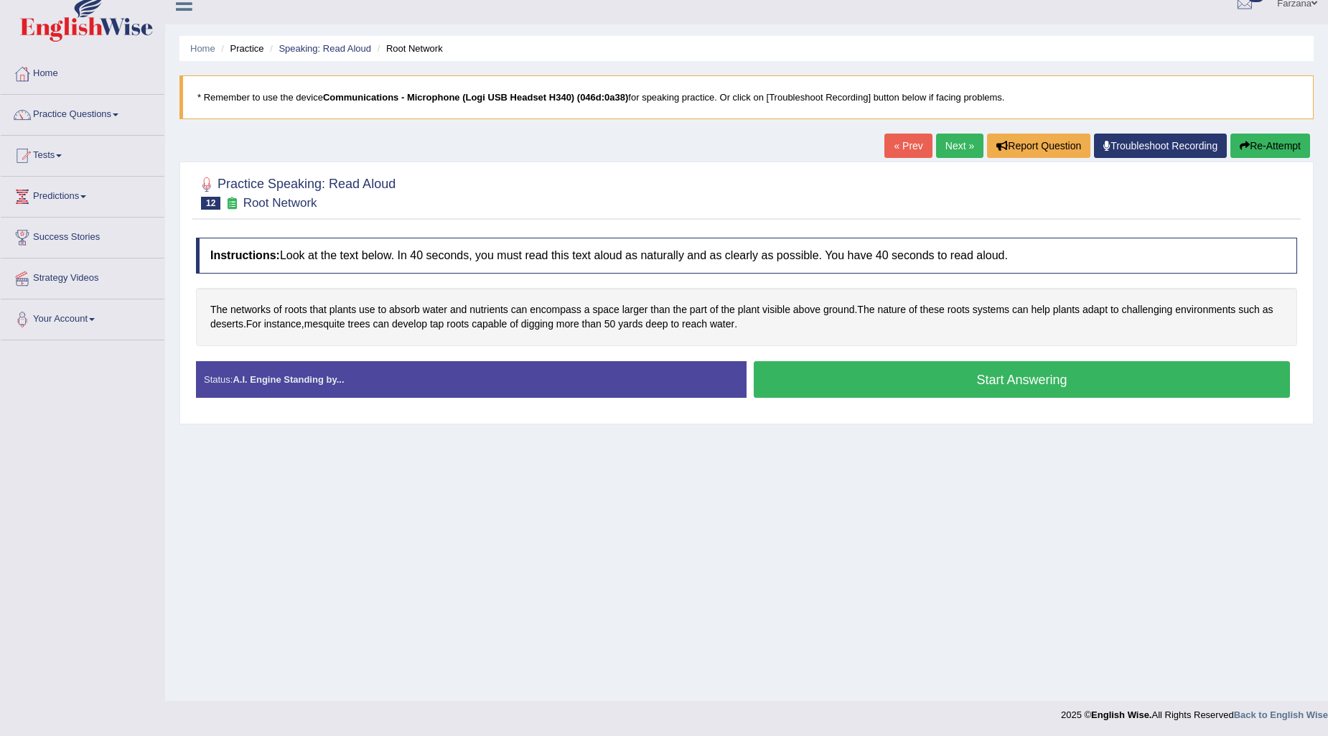
scroll to position [17, 0]
click at [330, 319] on span "mesquite" at bounding box center [324, 324] width 41 height 15
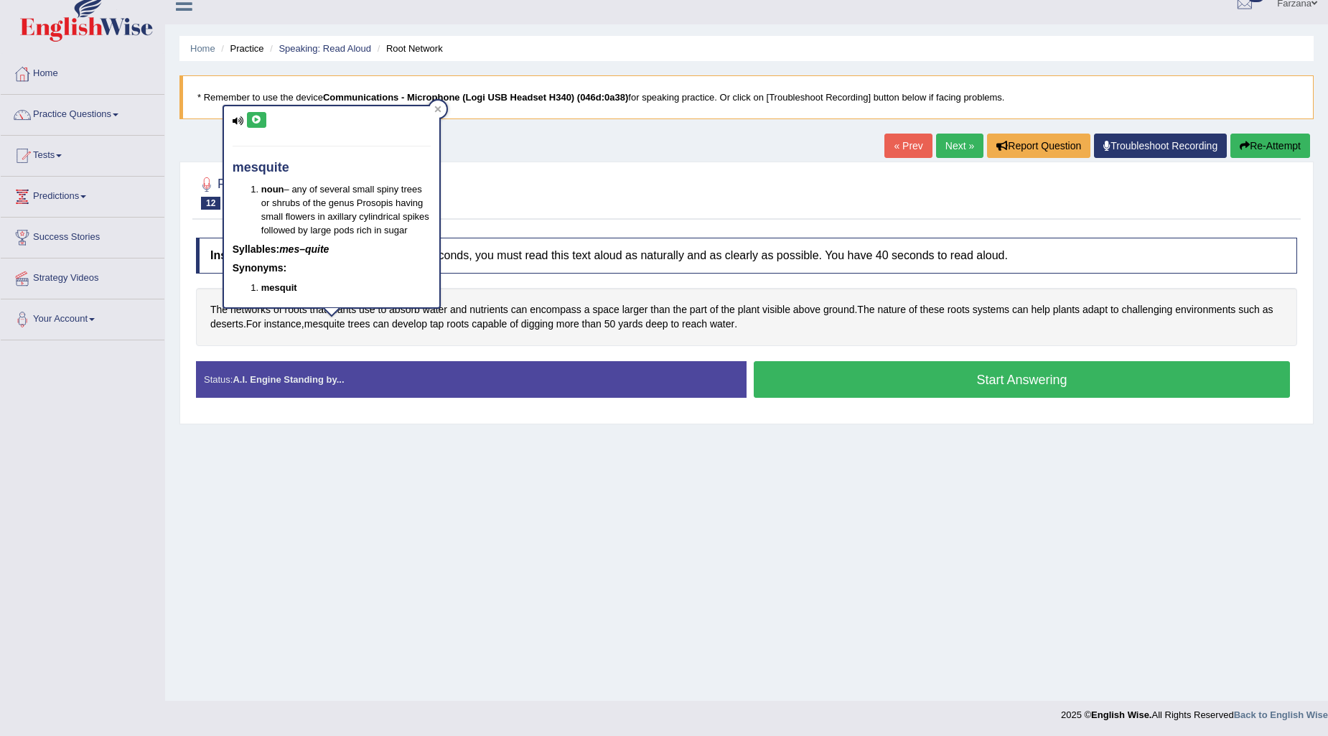
click at [248, 116] on button at bounding box center [256, 120] width 19 height 16
click at [549, 319] on span "digging" at bounding box center [537, 324] width 32 height 15
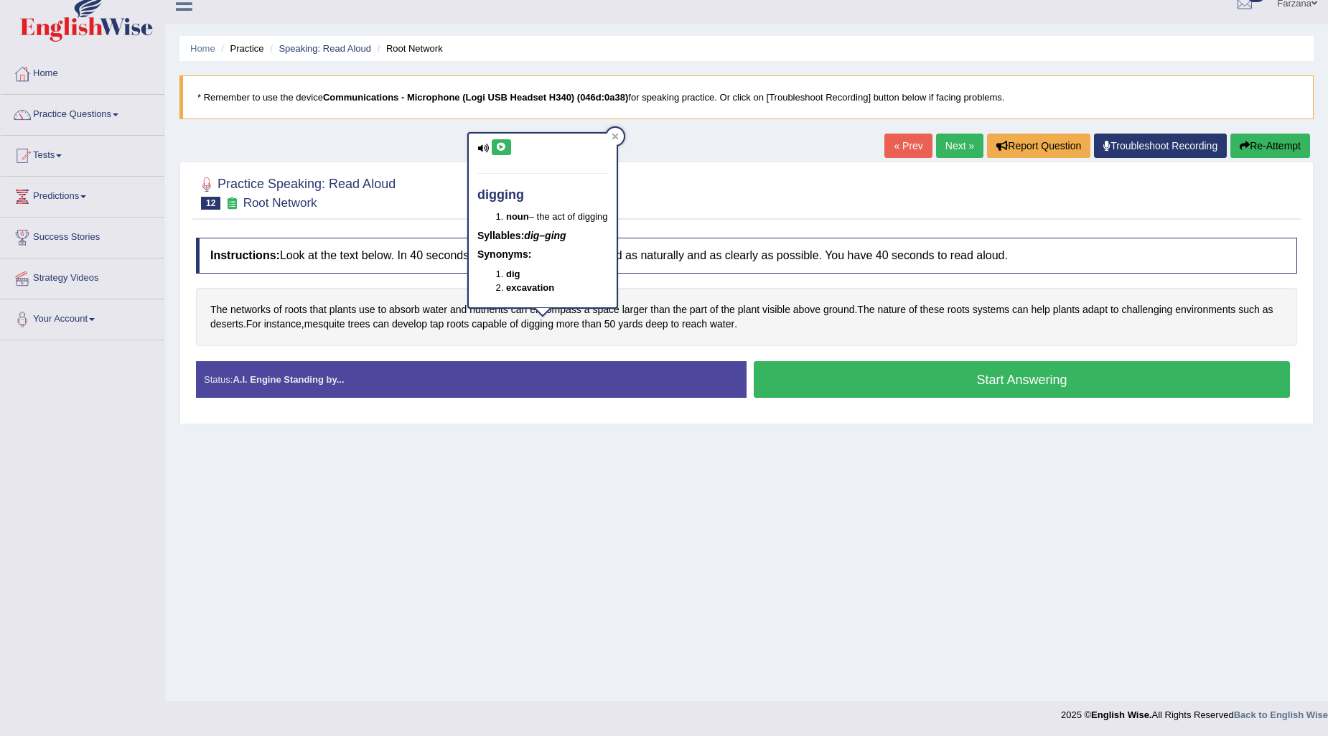
click at [505, 145] on icon at bounding box center [501, 147] width 11 height 9
click at [792, 327] on div "The networks of roots that plants use to absorb water and nutrients can encompa…" at bounding box center [746, 317] width 1101 height 58
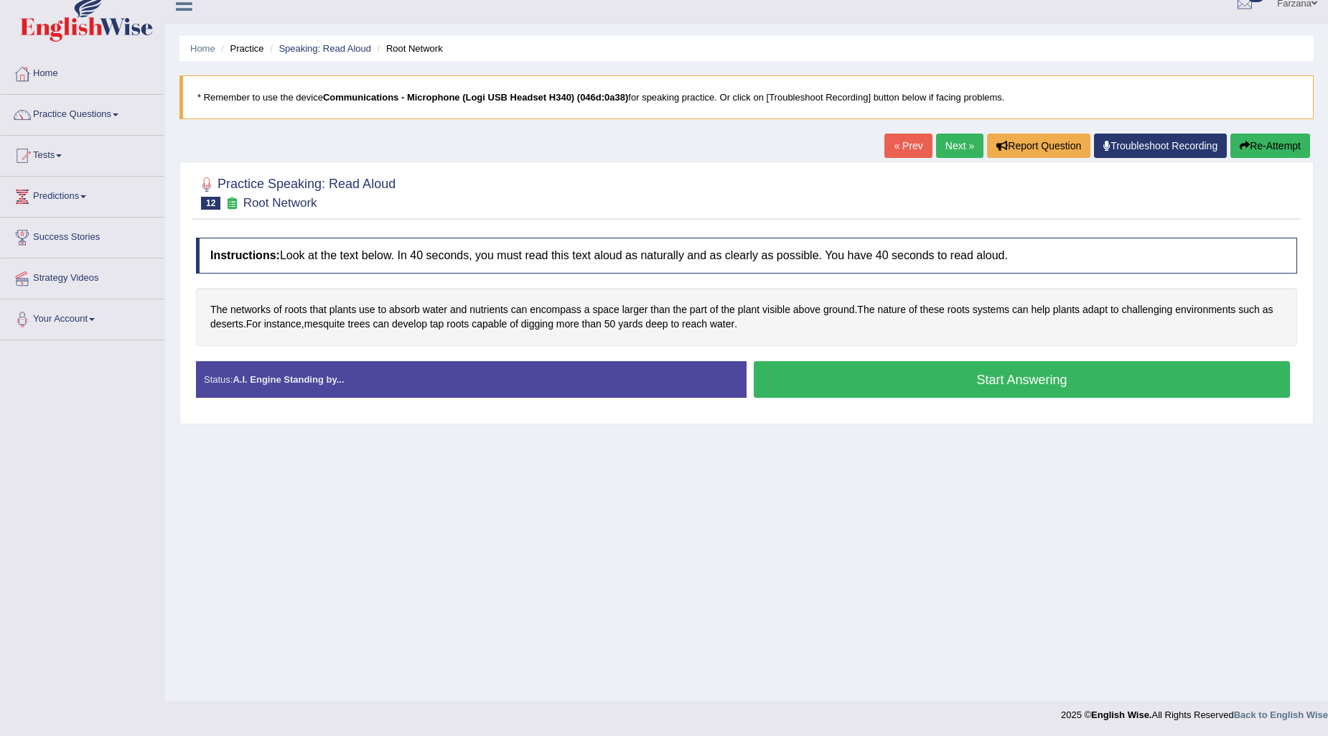
click at [817, 374] on button "Start Answering" at bounding box center [1022, 379] width 536 height 37
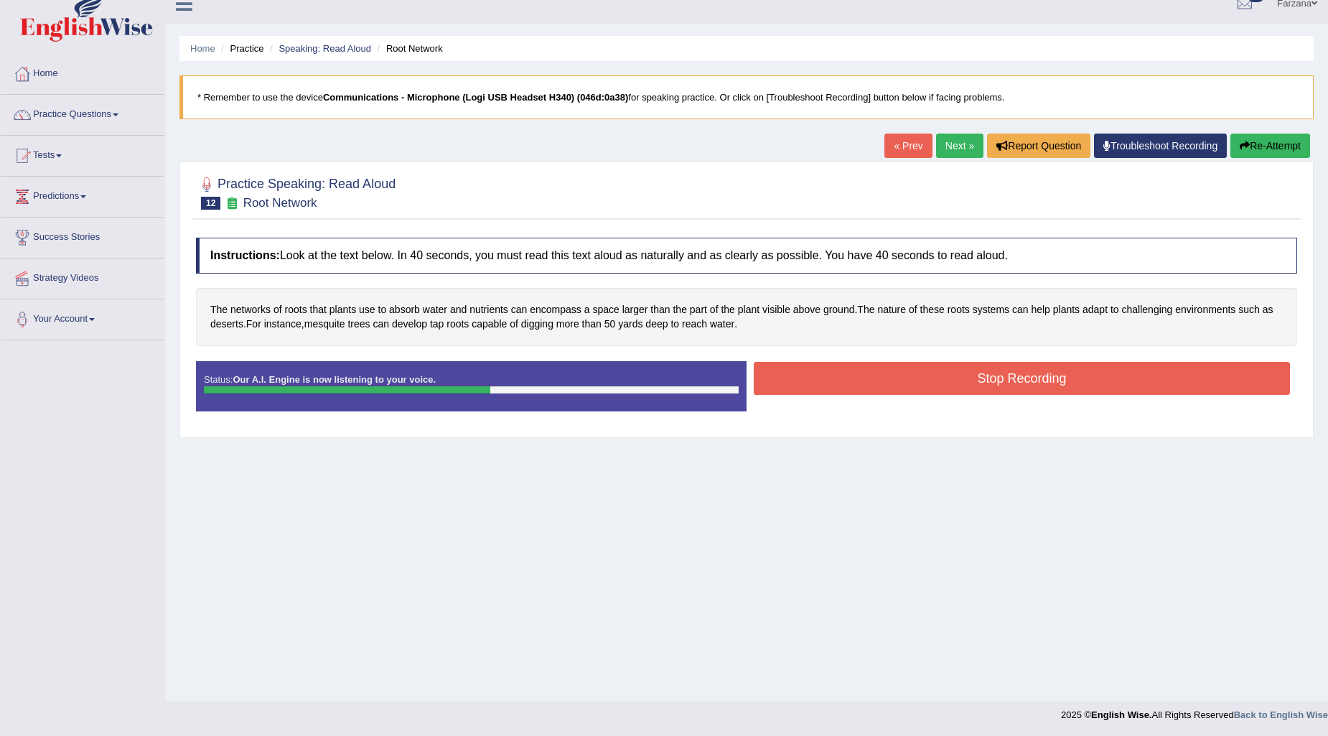
click at [814, 379] on button "Stop Recording" at bounding box center [1022, 378] width 536 height 33
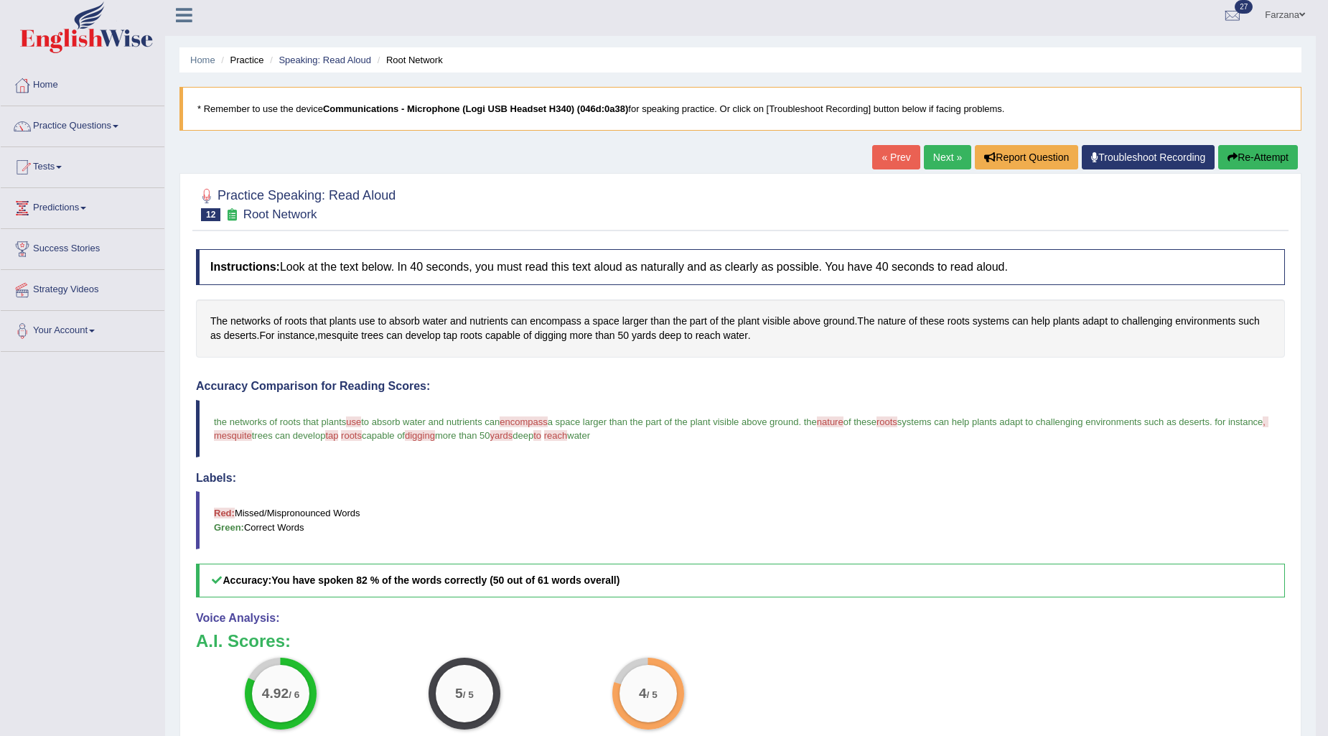
scroll to position [0, 0]
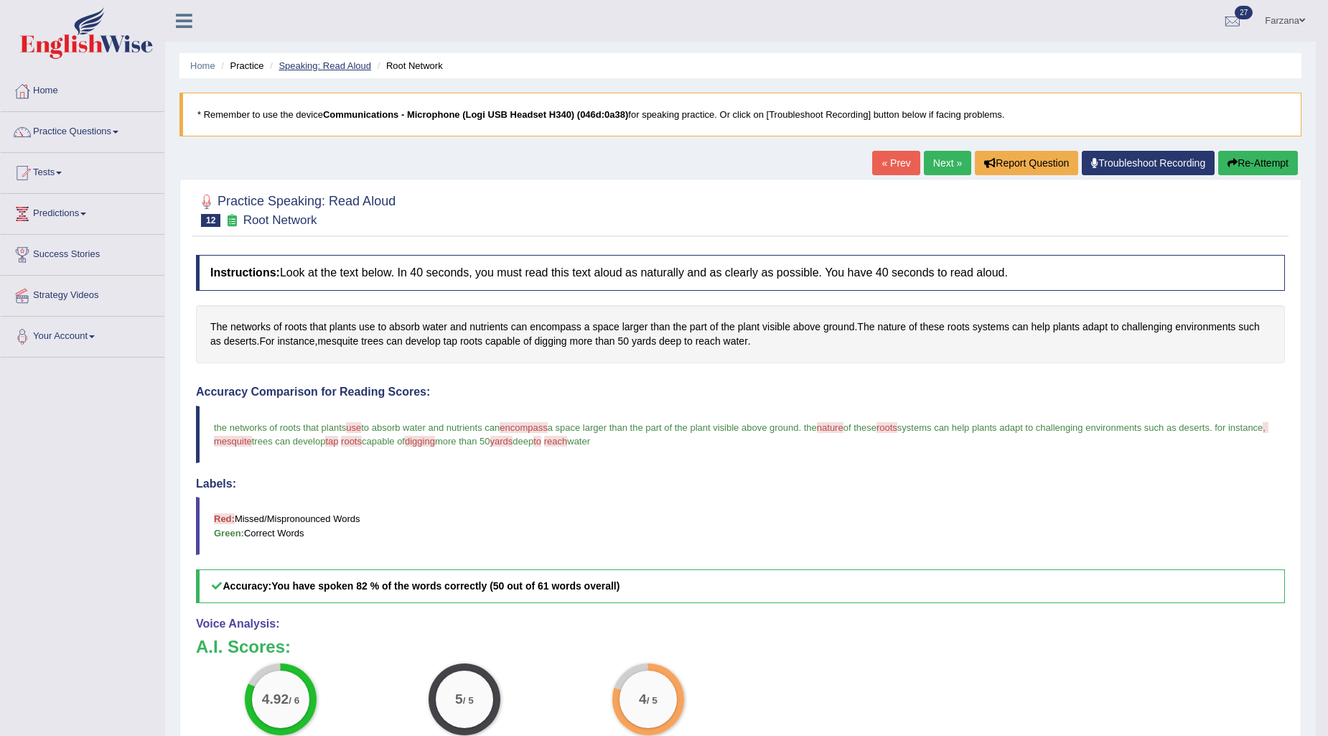
click at [325, 66] on link "Speaking: Read Aloud" at bounding box center [325, 65] width 93 height 11
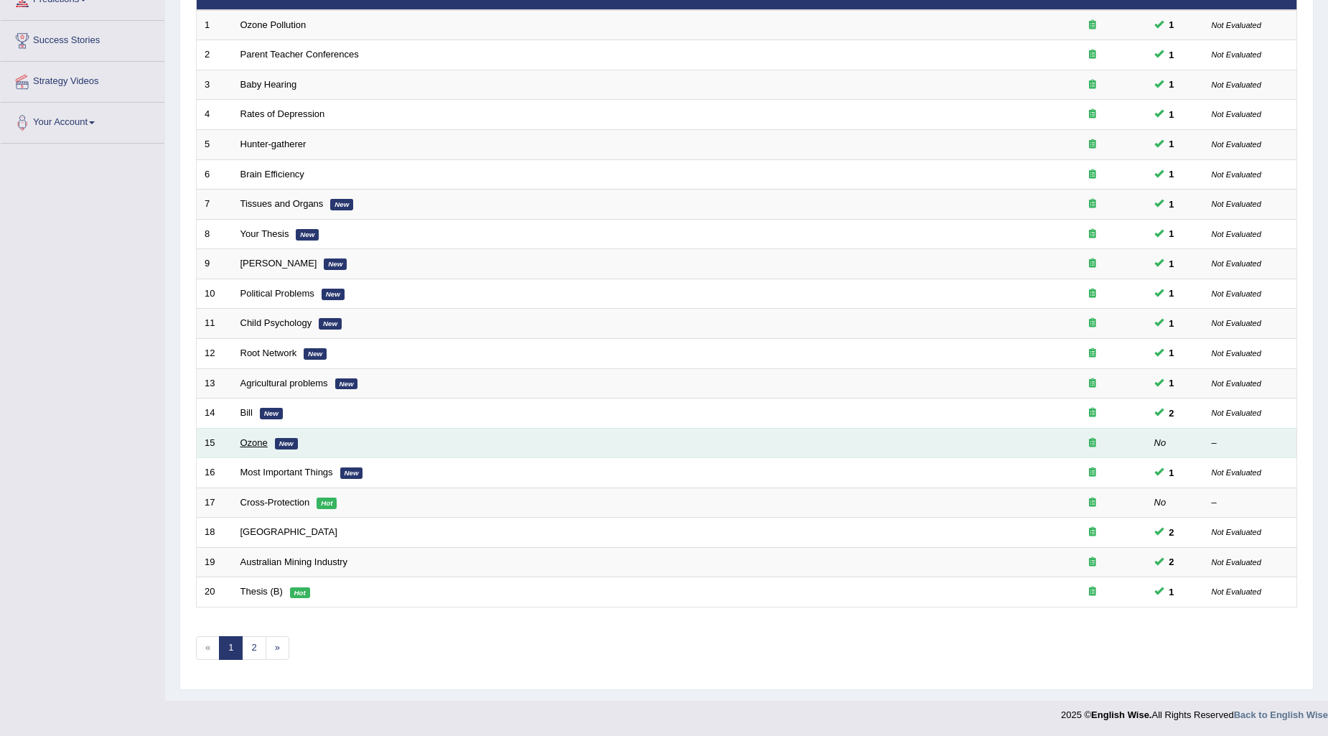
click at [256, 441] on link "Ozone" at bounding box center [254, 442] width 27 height 11
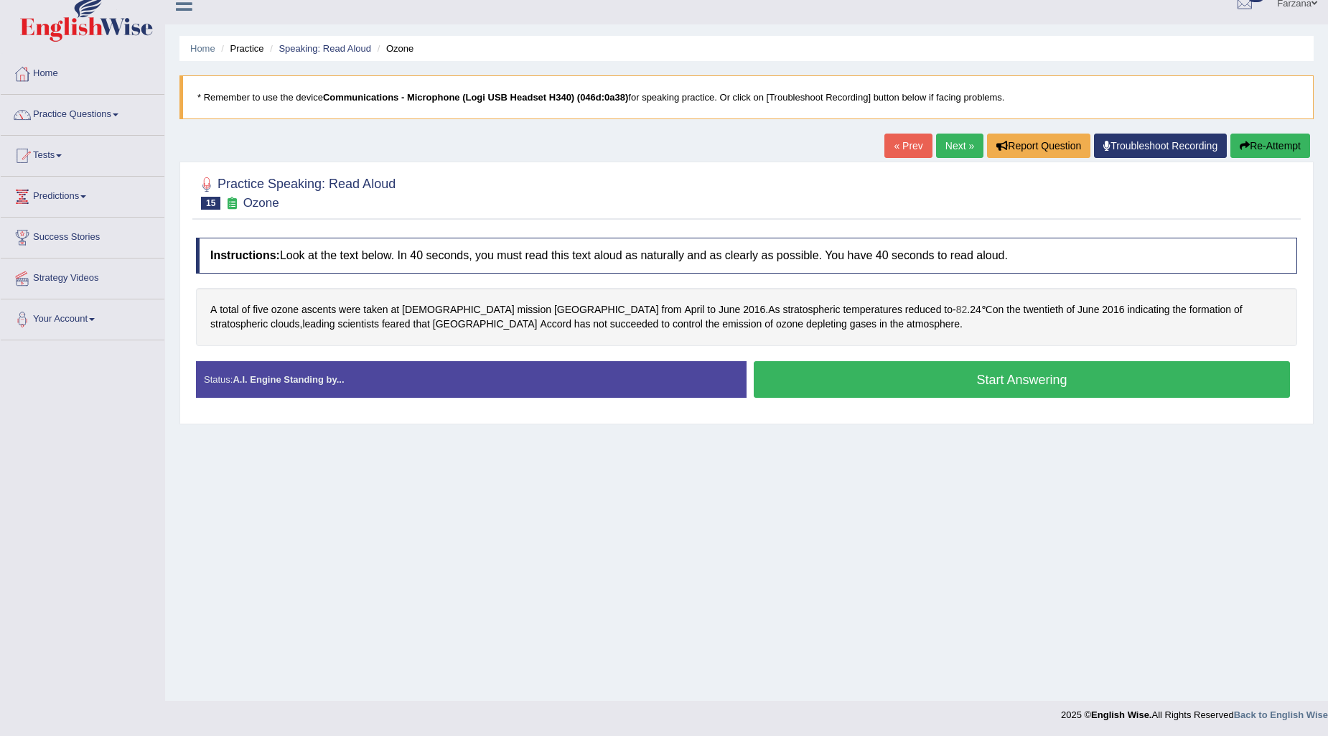
click at [956, 310] on span "82" at bounding box center [961, 309] width 11 height 15
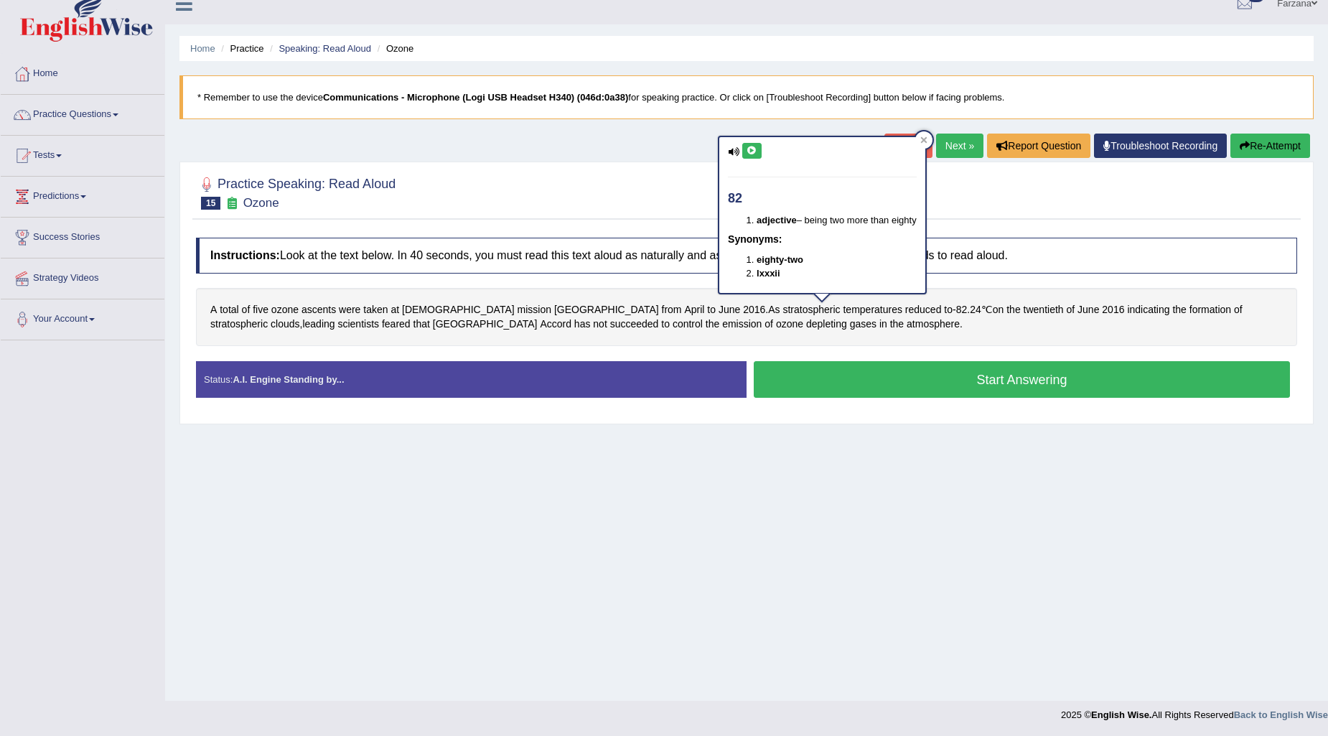
click at [755, 153] on button at bounding box center [751, 151] width 19 height 16
click at [970, 312] on span "24" at bounding box center [975, 309] width 11 height 15
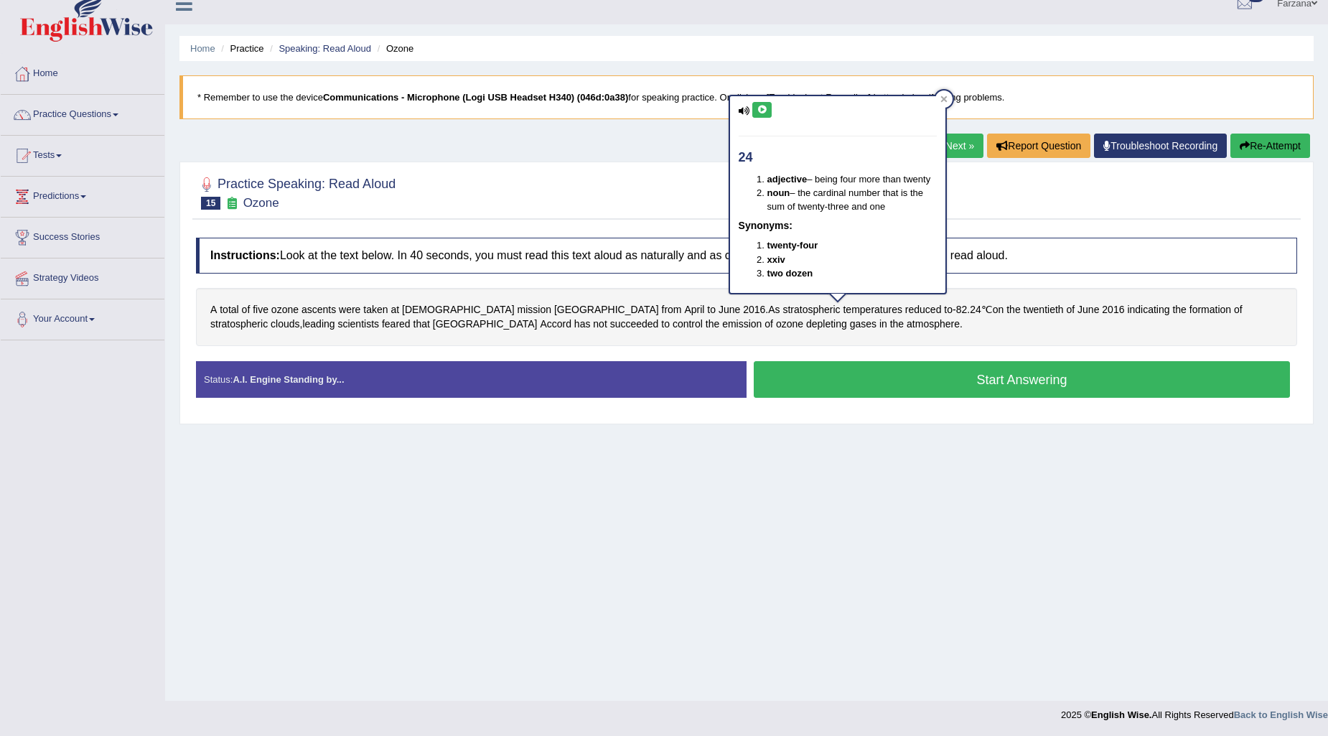
click at [757, 110] on icon at bounding box center [762, 110] width 11 height 9
click at [872, 327] on div "A total of five ozone ascents were taken at Indian mission Antarctica from Apri…" at bounding box center [746, 317] width 1101 height 58
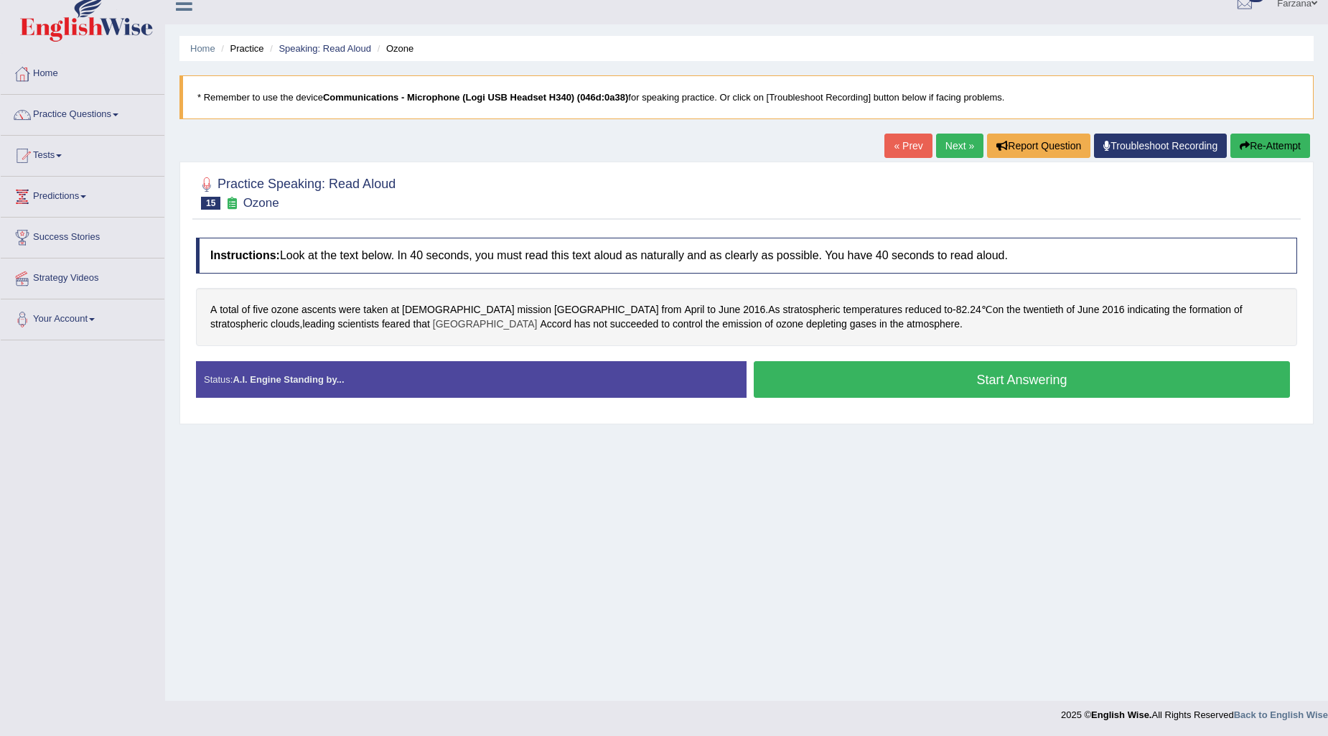
click at [433, 322] on span "Montreal" at bounding box center [485, 324] width 105 height 15
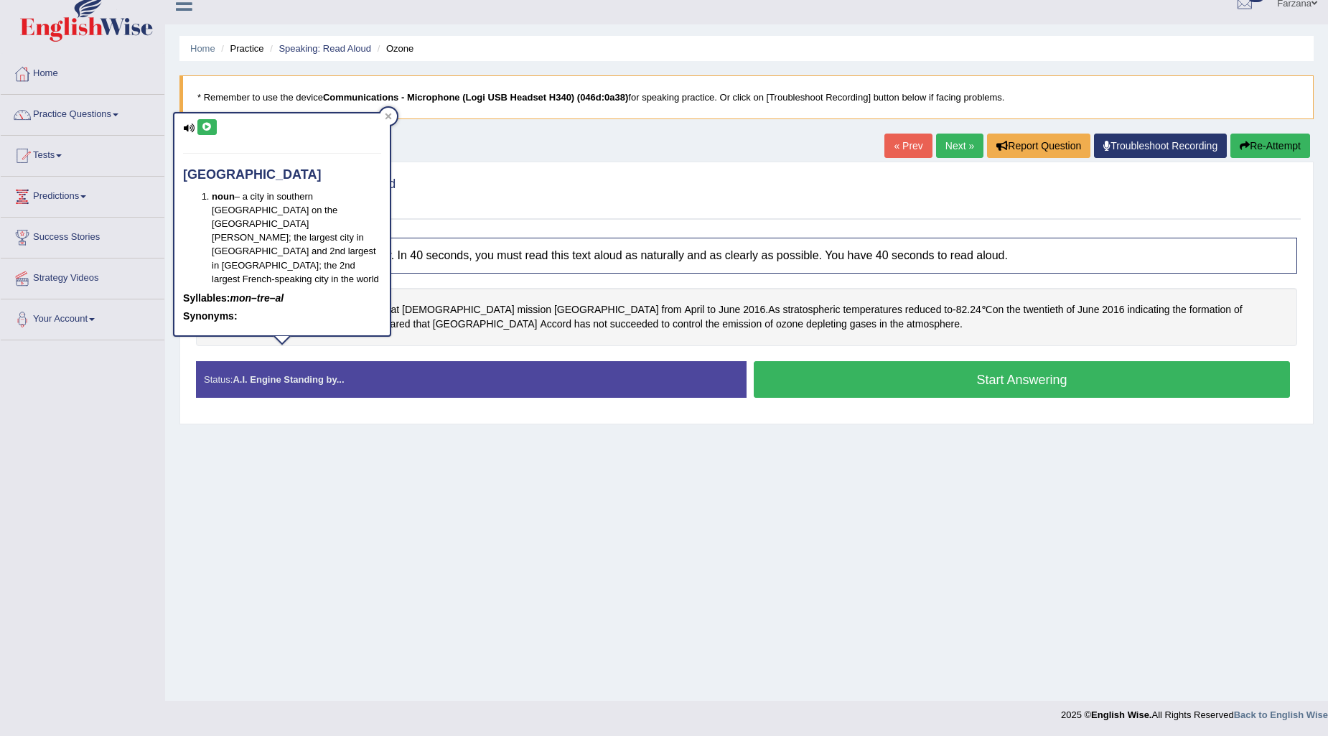
click at [205, 121] on button at bounding box center [206, 127] width 19 height 16
click at [554, 295] on div "A total of five ozone ascents were taken at Indian mission Antarctica from Apri…" at bounding box center [746, 317] width 1101 height 58
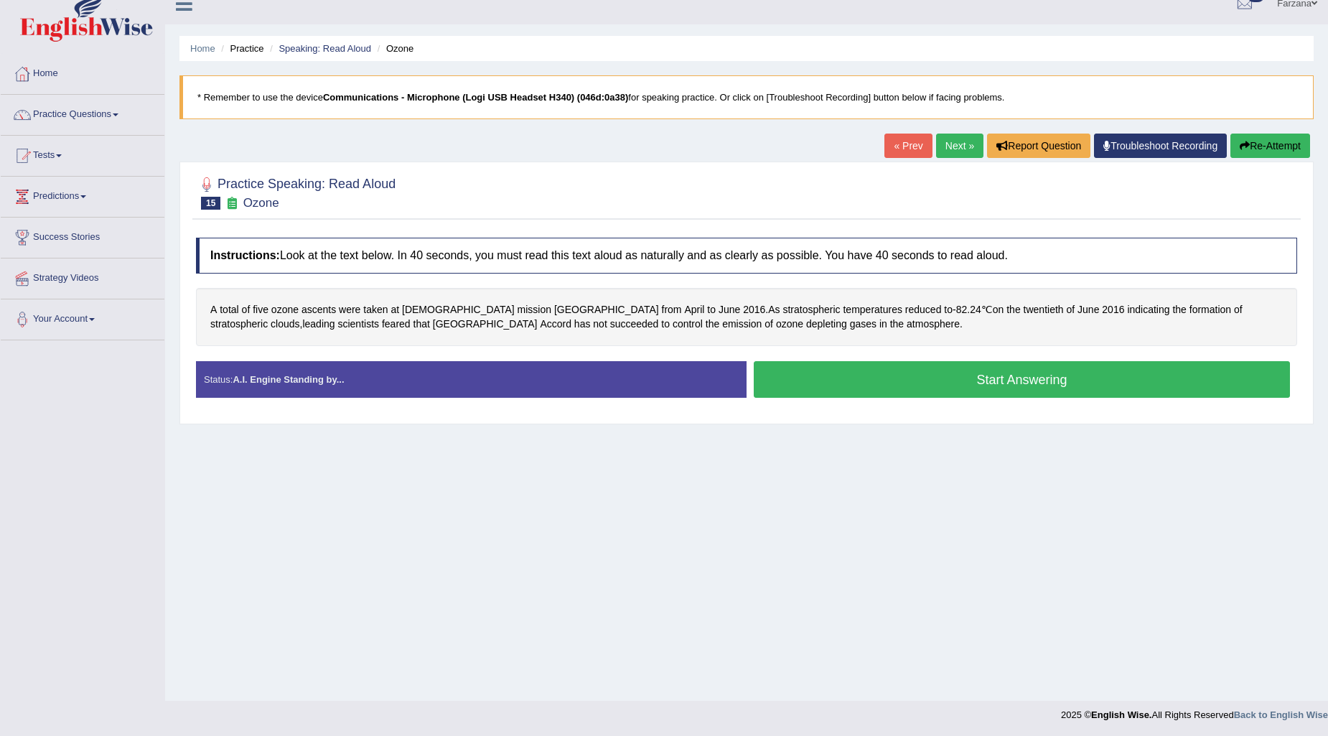
click at [879, 386] on button "Start Answering" at bounding box center [1022, 379] width 536 height 37
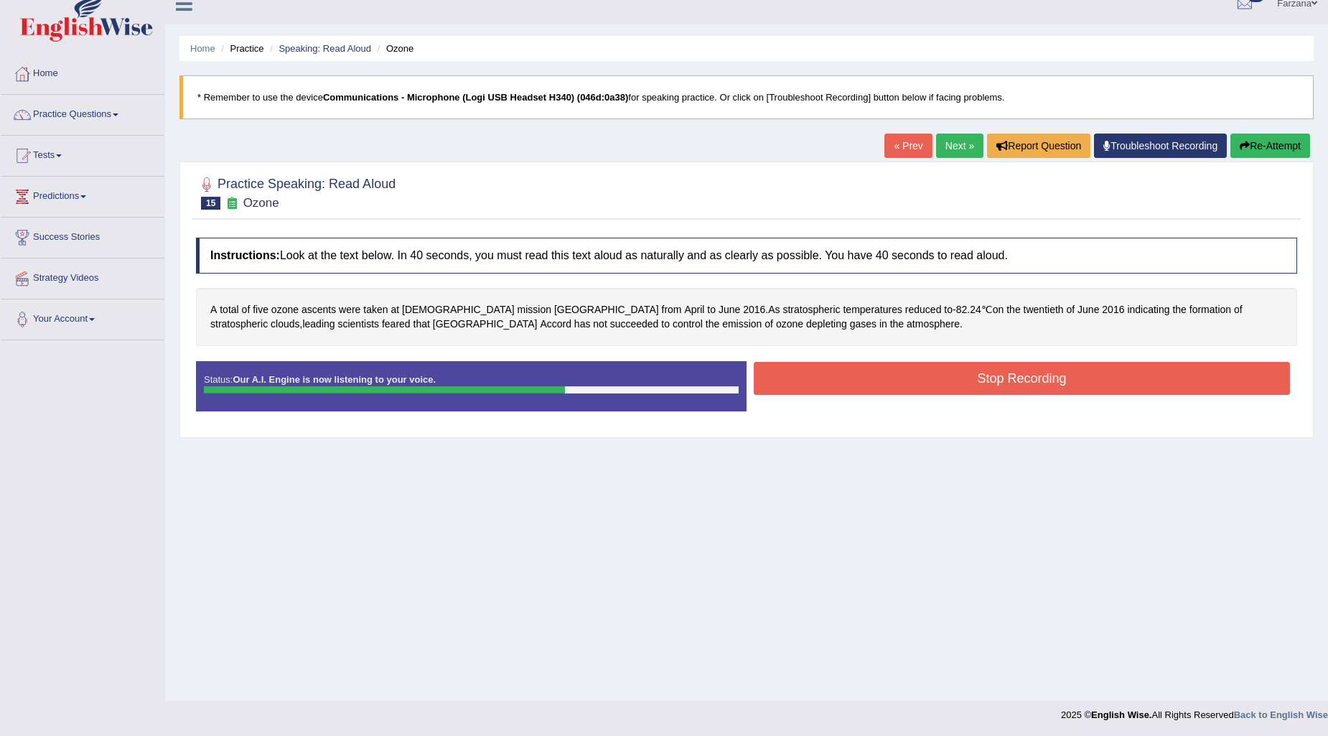
click at [879, 383] on button "Stop Recording" at bounding box center [1022, 378] width 536 height 33
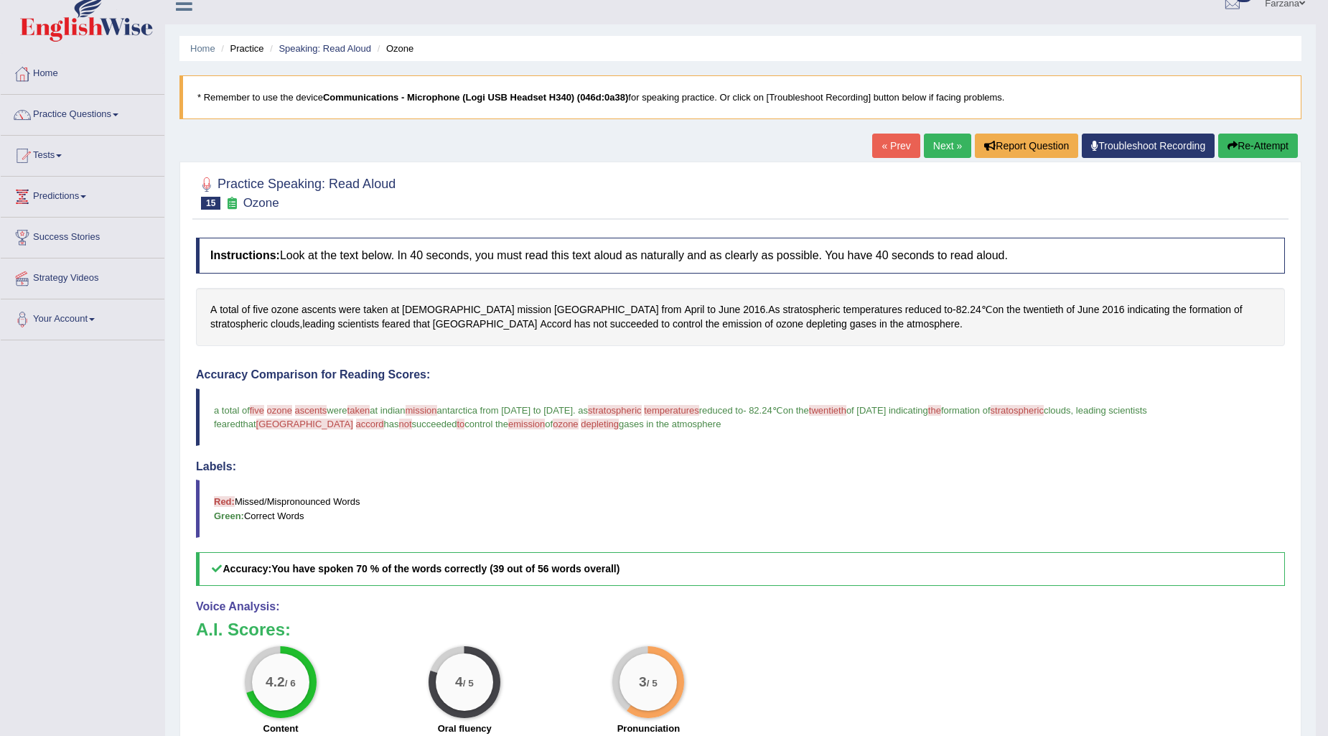
click at [1246, 141] on button "Re-Attempt" at bounding box center [1258, 146] width 80 height 24
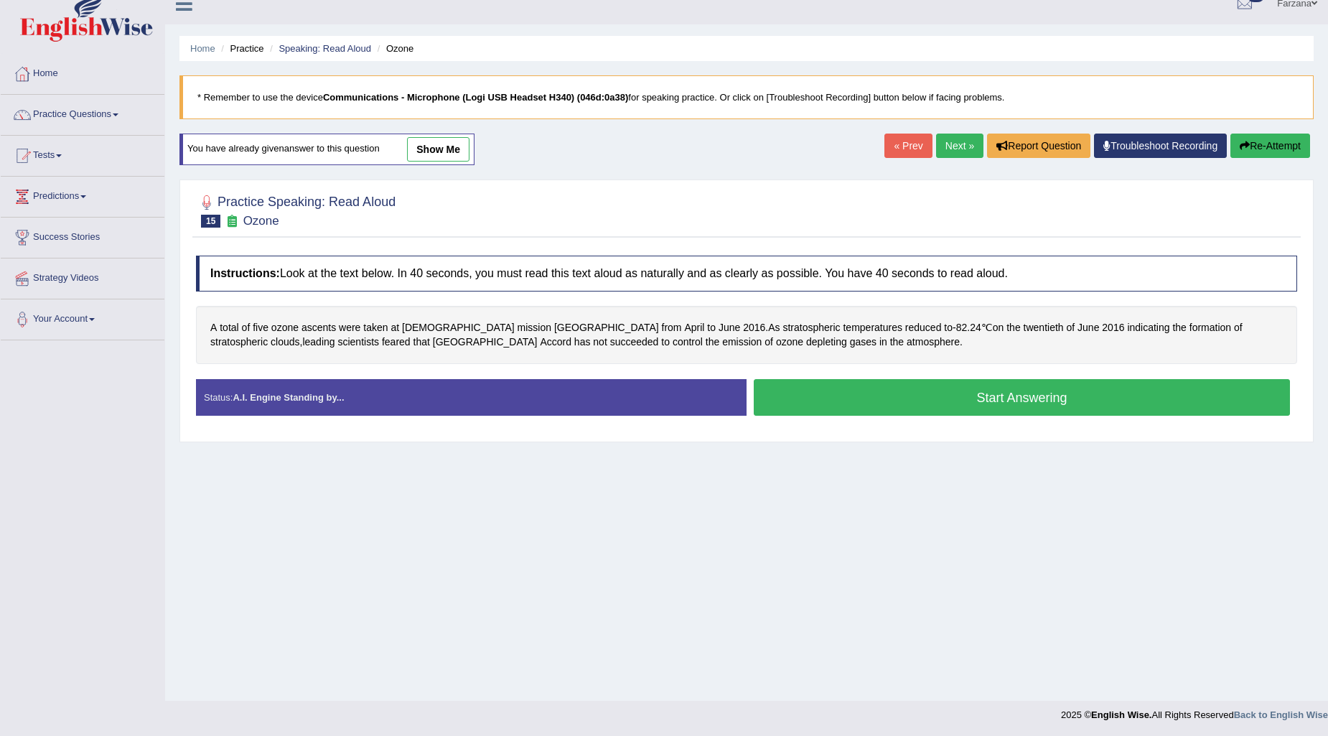
click at [849, 408] on button "Start Answering" at bounding box center [1022, 397] width 536 height 37
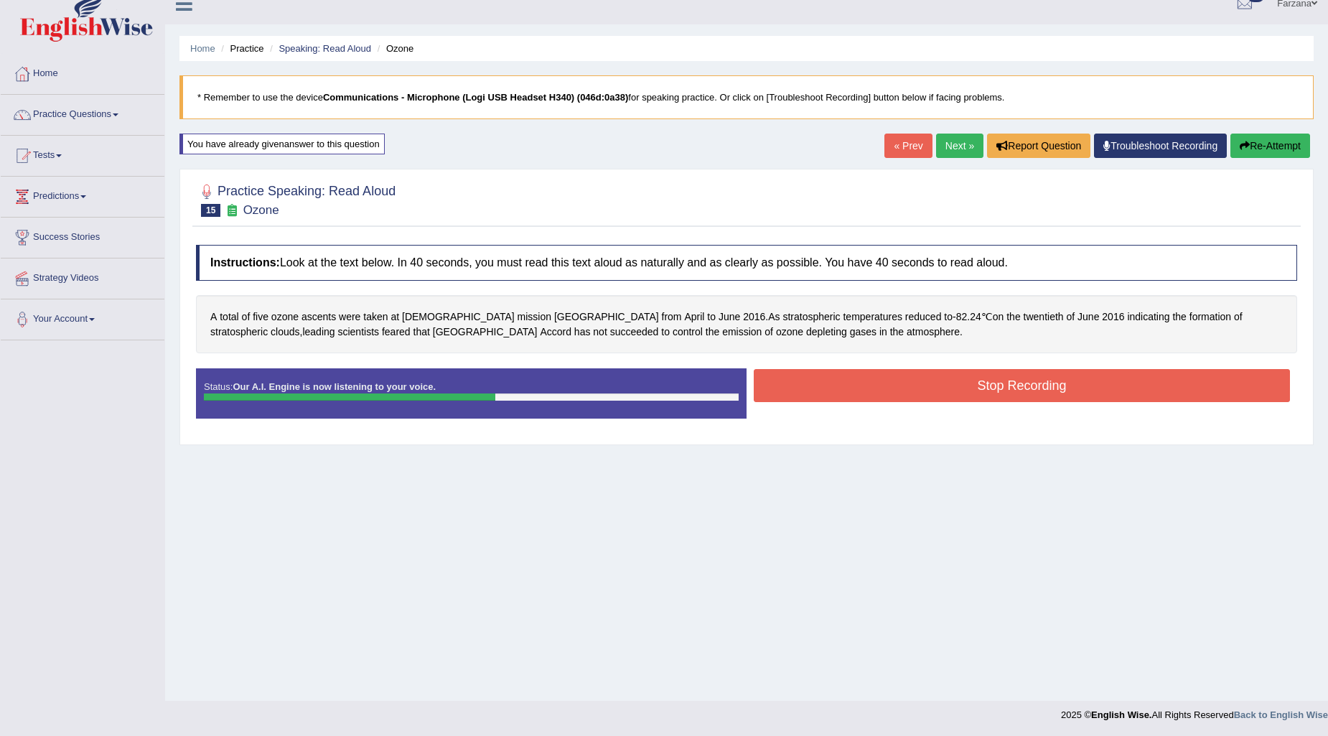
click at [849, 393] on button "Stop Recording" at bounding box center [1022, 385] width 536 height 33
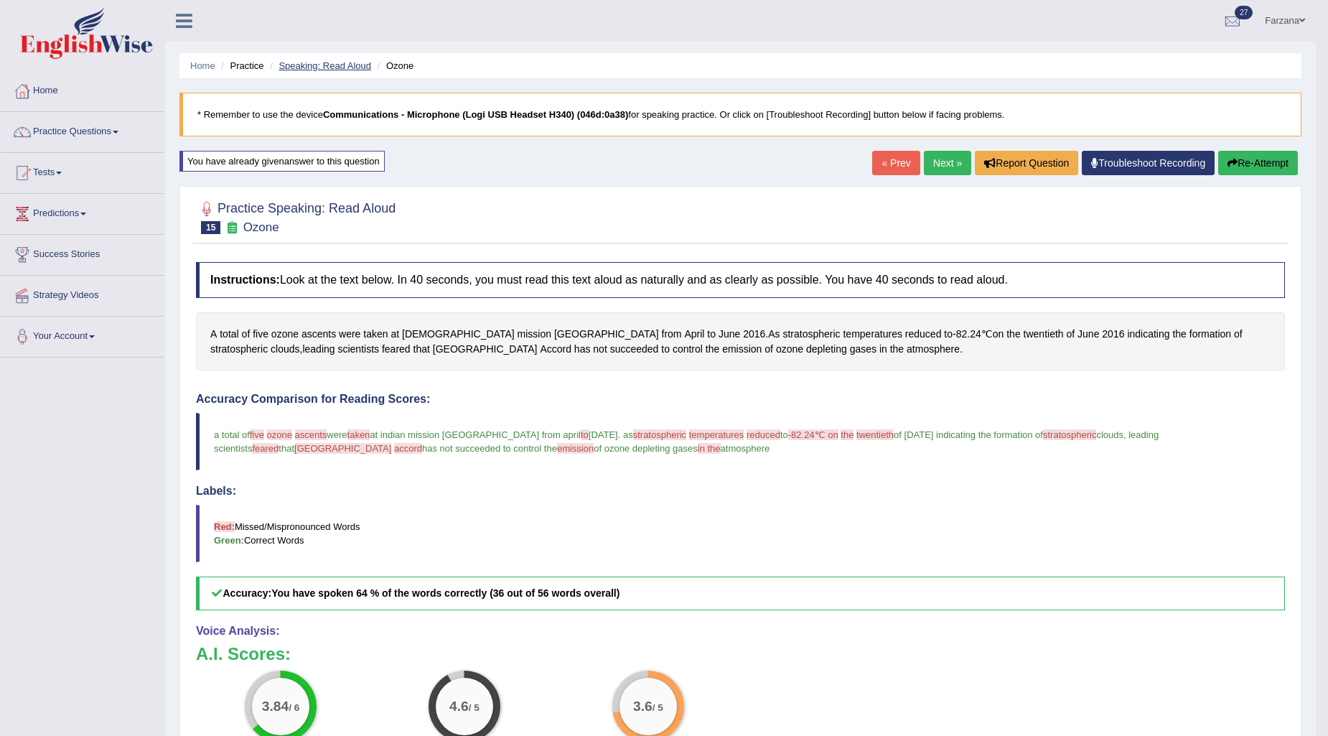
click at [318, 65] on link "Speaking: Read Aloud" at bounding box center [325, 65] width 93 height 11
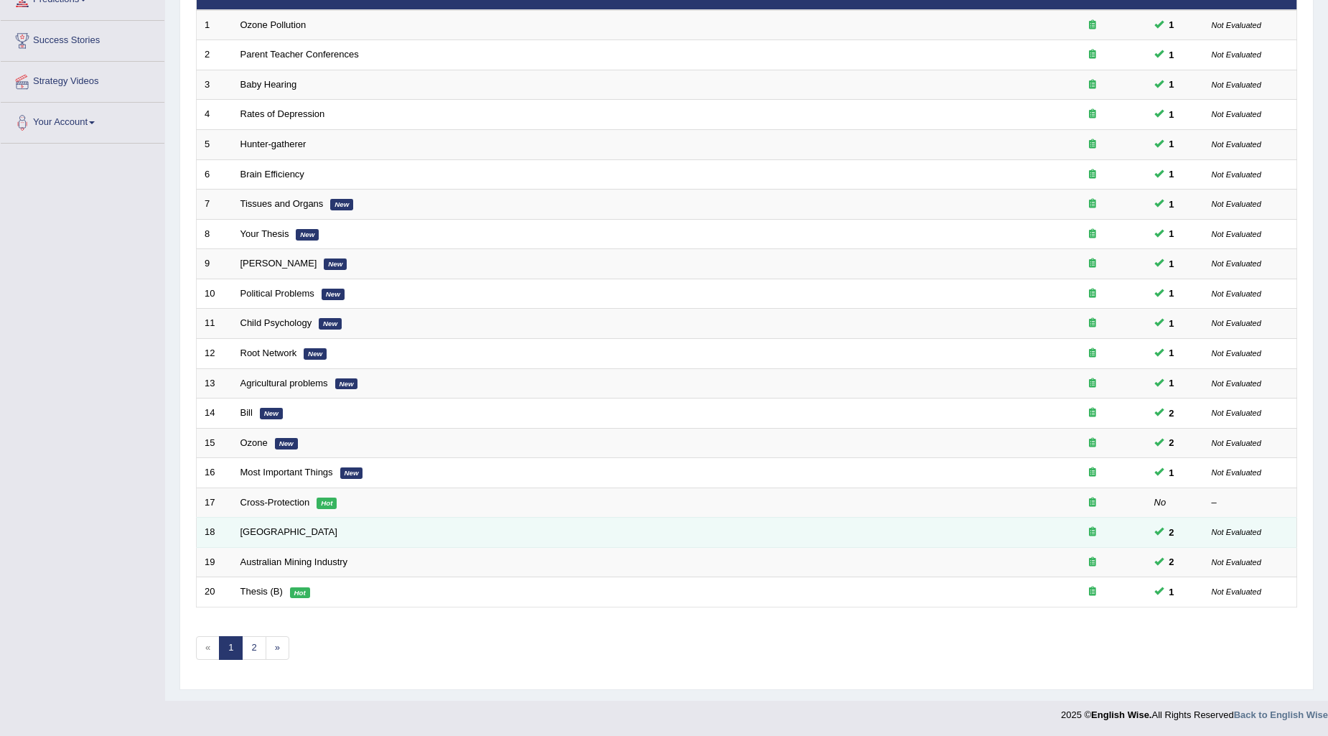
scroll to position [214, 0]
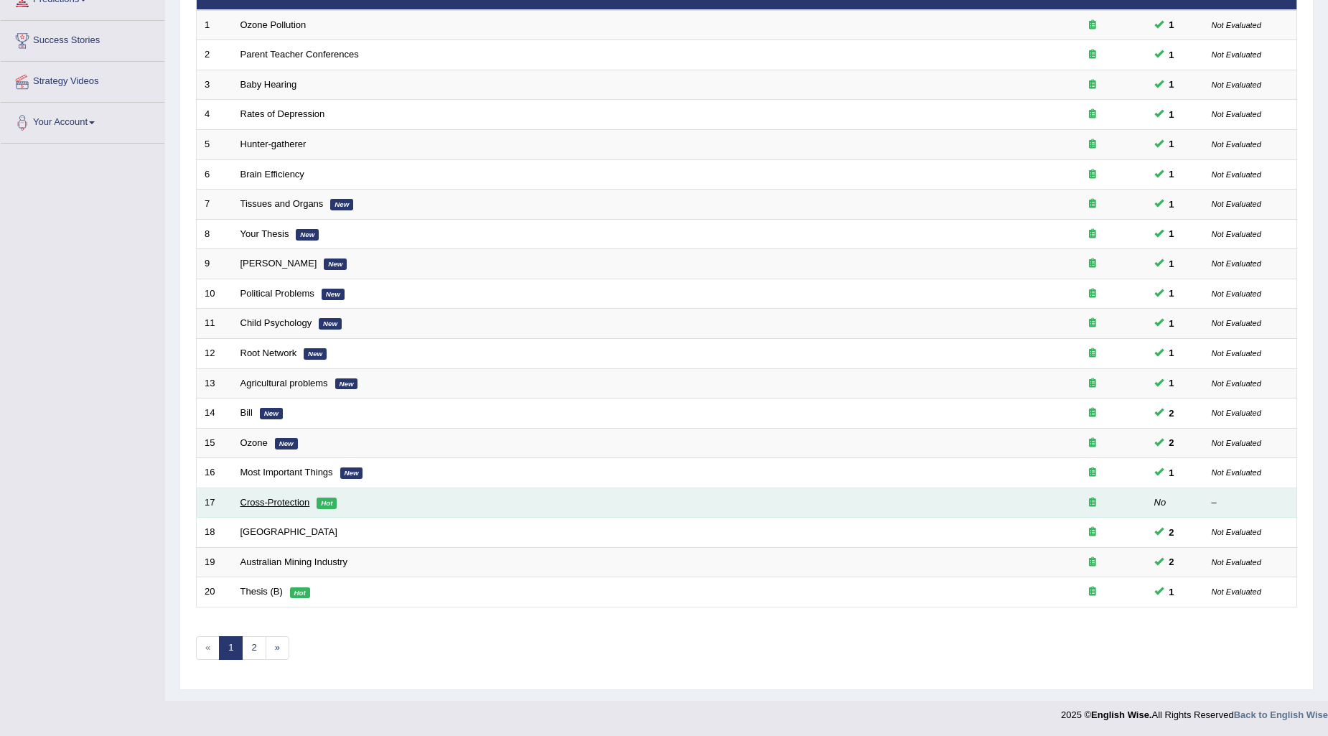
click at [269, 498] on link "Cross-Protection" at bounding box center [276, 502] width 70 height 11
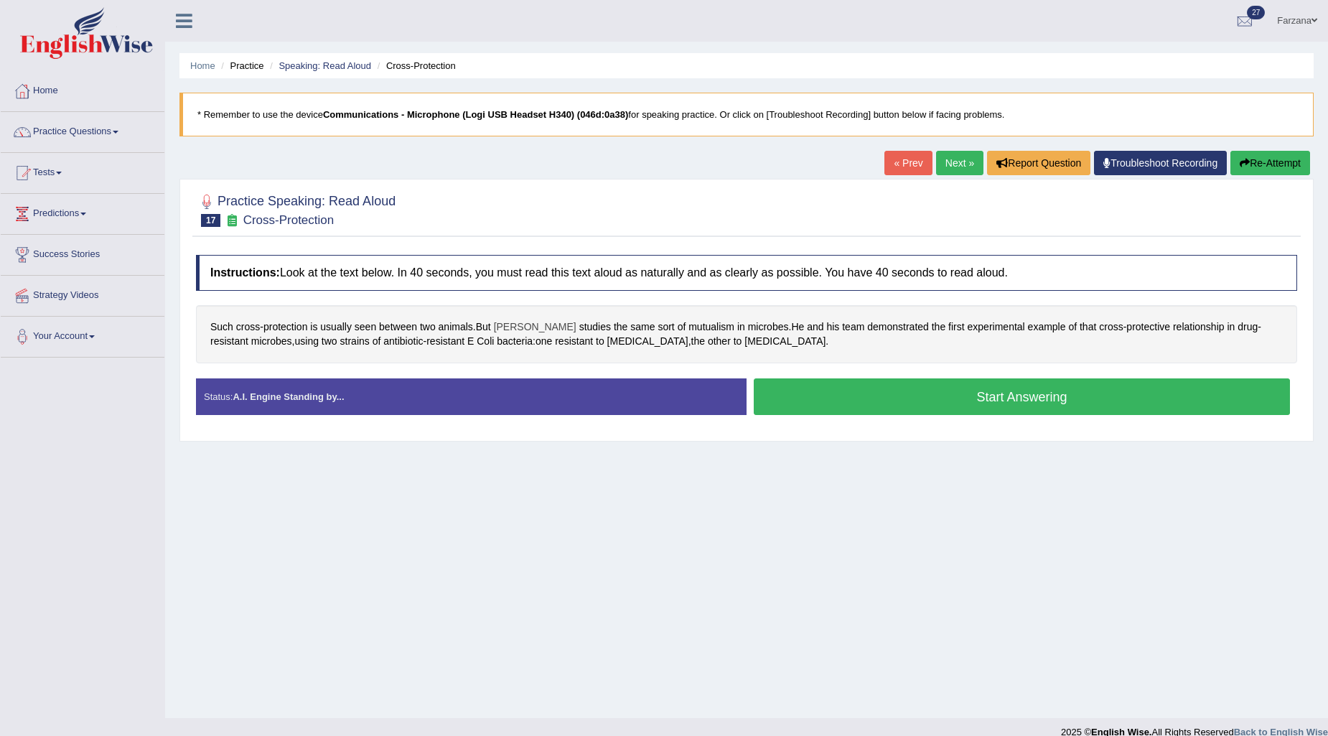
click at [511, 331] on span "[PERSON_NAME]" at bounding box center [535, 326] width 83 height 15
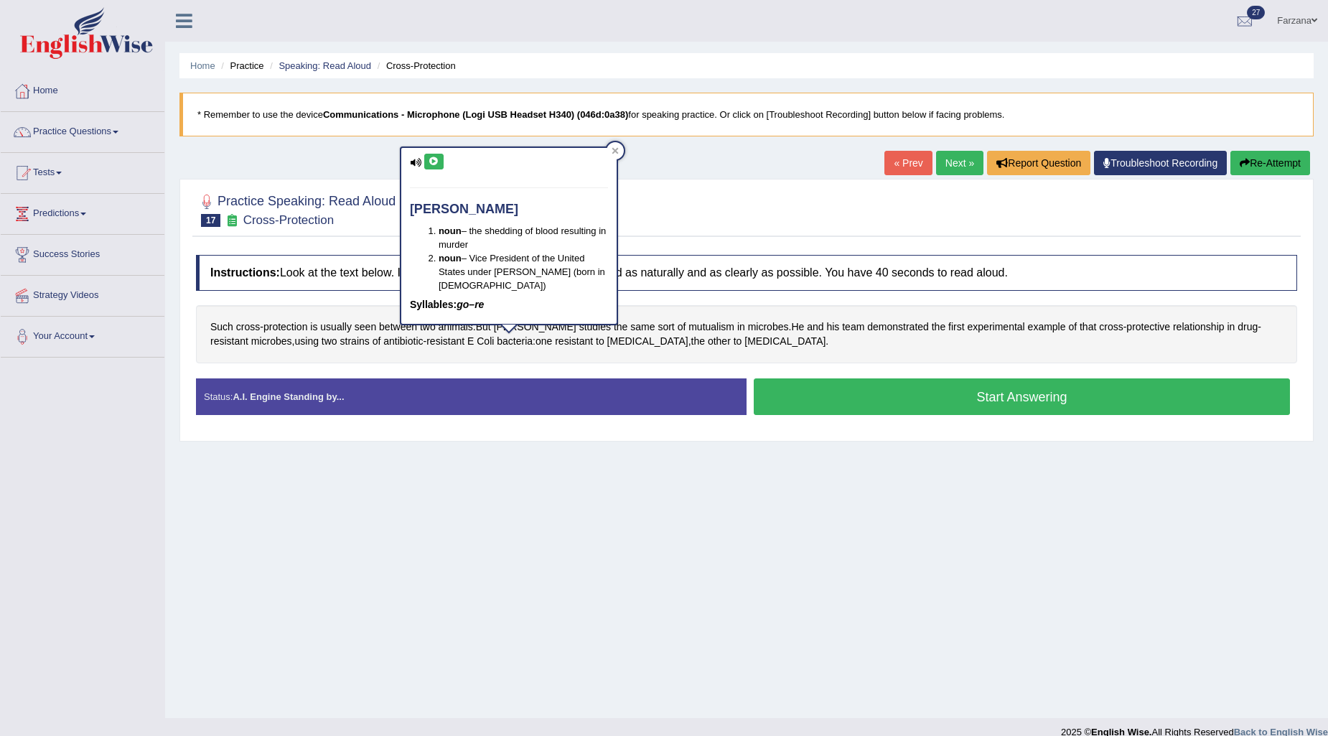
click at [424, 159] on button at bounding box center [433, 162] width 19 height 16
click at [647, 316] on div "Such cross - protection is usually seen between two animals . But Gore studies …" at bounding box center [746, 334] width 1101 height 58
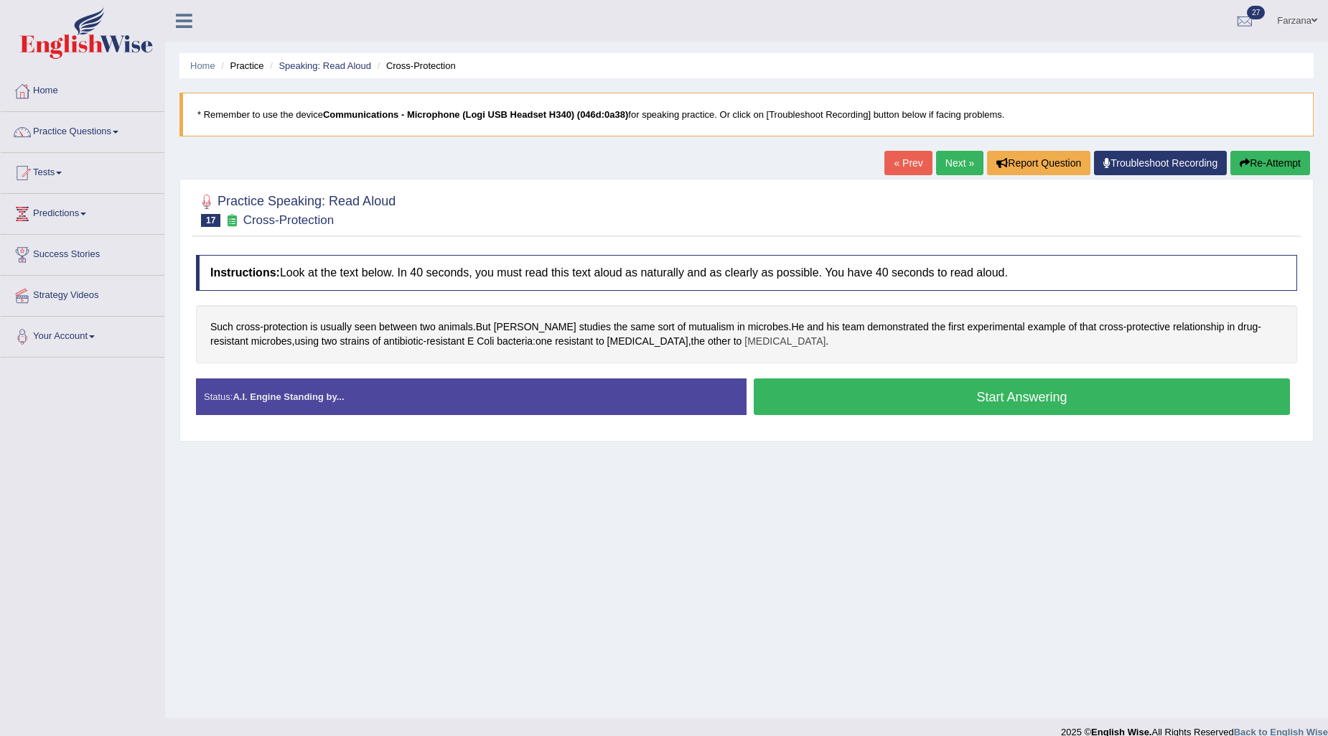
click at [745, 342] on span "[MEDICAL_DATA]" at bounding box center [785, 341] width 81 height 15
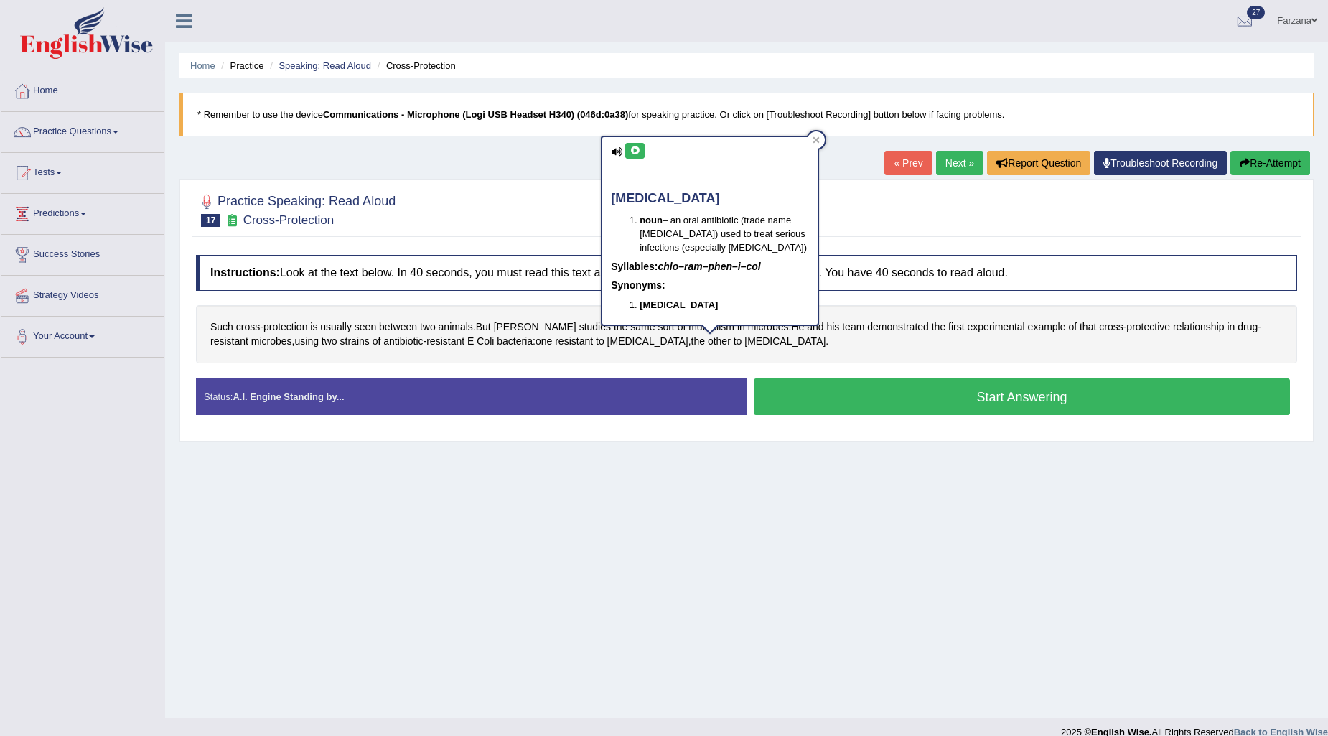
click at [634, 149] on icon at bounding box center [635, 150] width 11 height 9
click at [821, 392] on button "Start Answering" at bounding box center [1022, 396] width 536 height 37
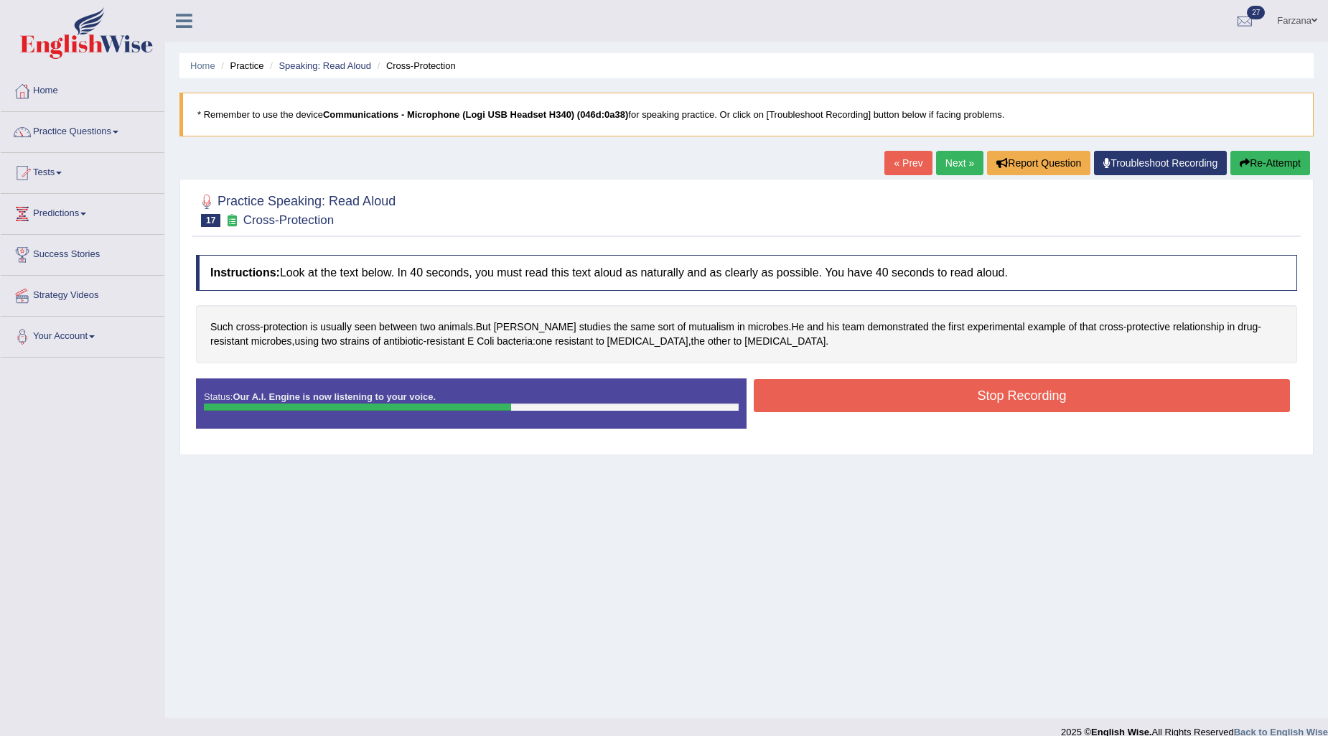
drag, startPoint x: 807, startPoint y: 372, endPoint x: 817, endPoint y: 389, distance: 19.9
click at [817, 389] on div "Instructions: Look at the text below. In 40 seconds, you must read this text al…" at bounding box center [746, 348] width 1109 height 200
click at [817, 389] on button "Stop Recording" at bounding box center [1022, 395] width 536 height 33
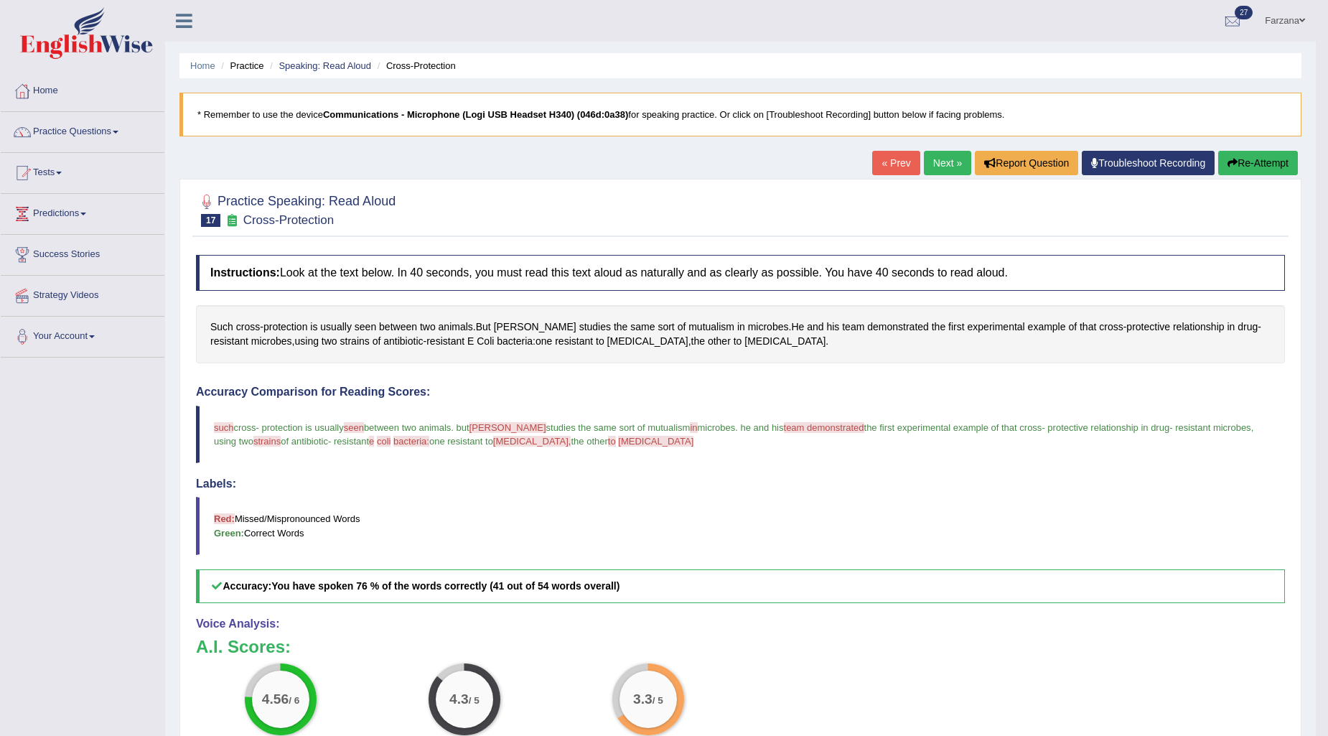
click at [1241, 162] on button "Re-Attempt" at bounding box center [1258, 163] width 80 height 24
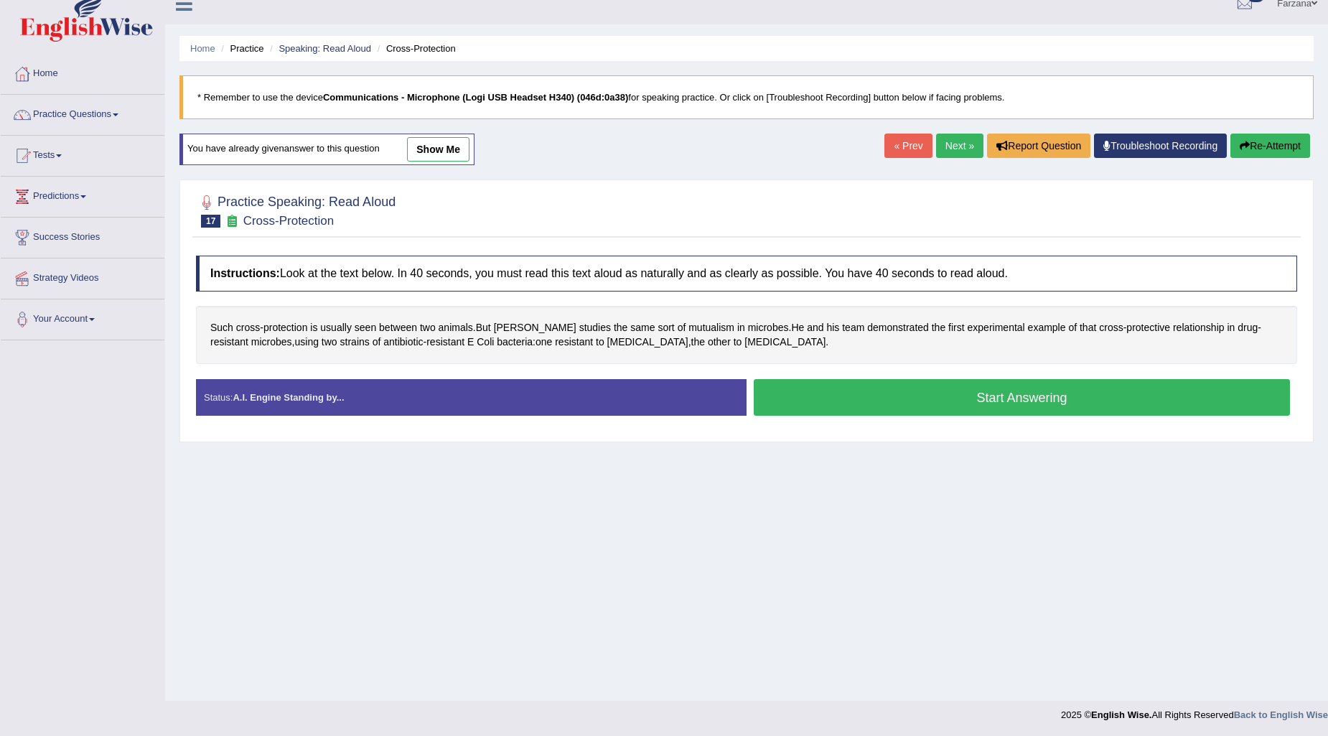
click at [842, 392] on button "Start Answering" at bounding box center [1022, 397] width 536 height 37
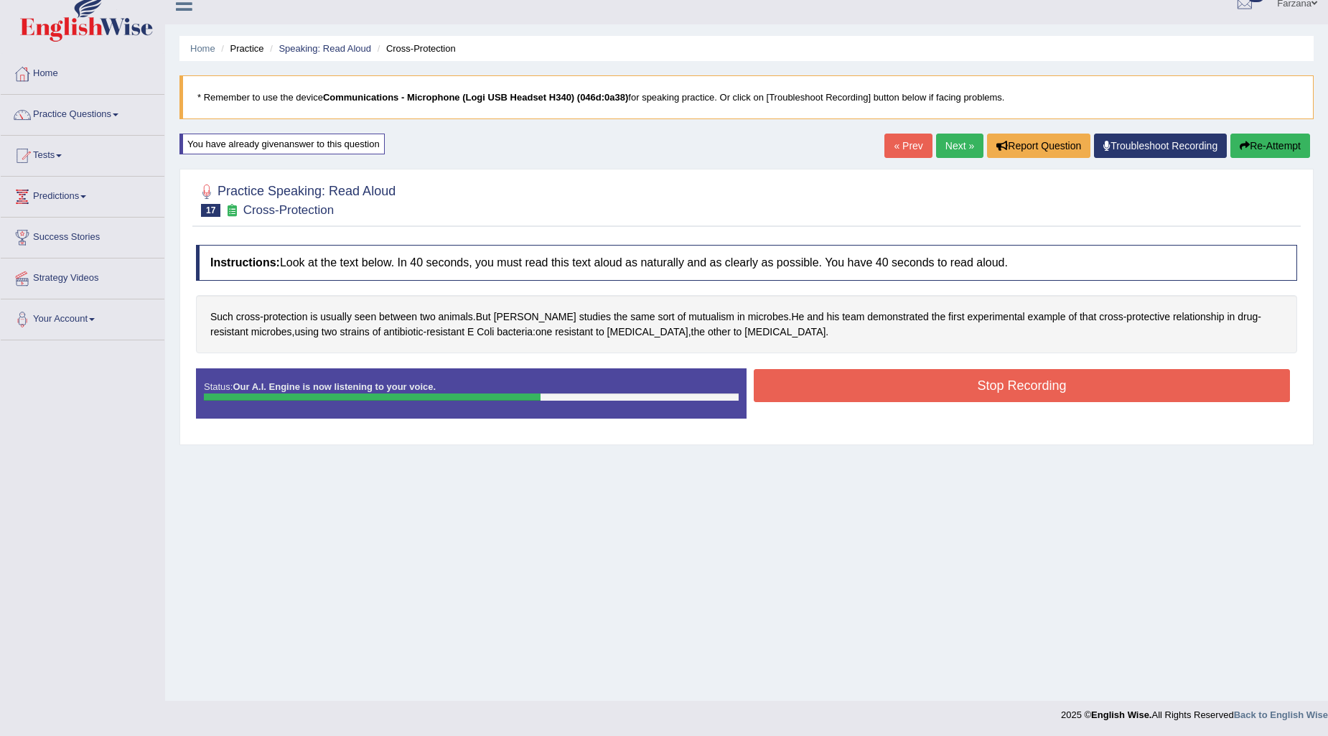
click at [845, 392] on button "Stop Recording" at bounding box center [1022, 385] width 536 height 33
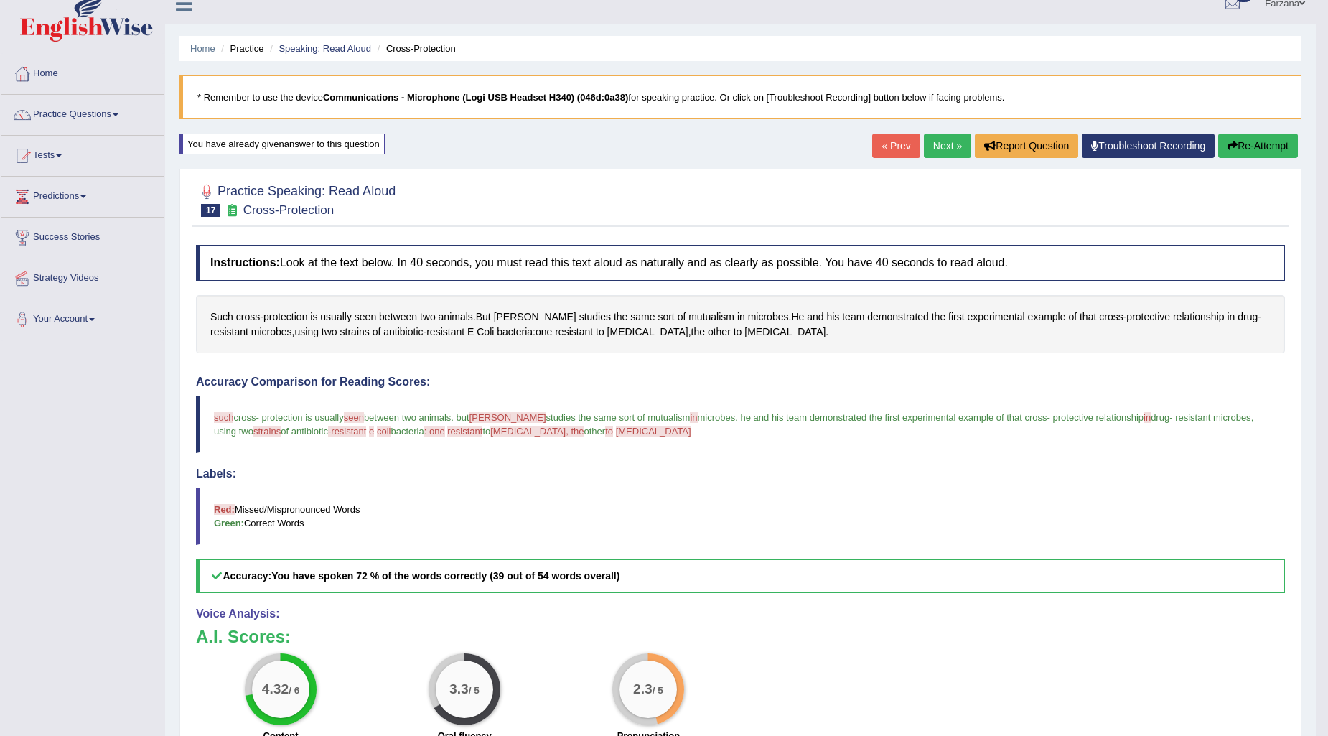
click at [1243, 145] on button "Re-Attempt" at bounding box center [1258, 146] width 80 height 24
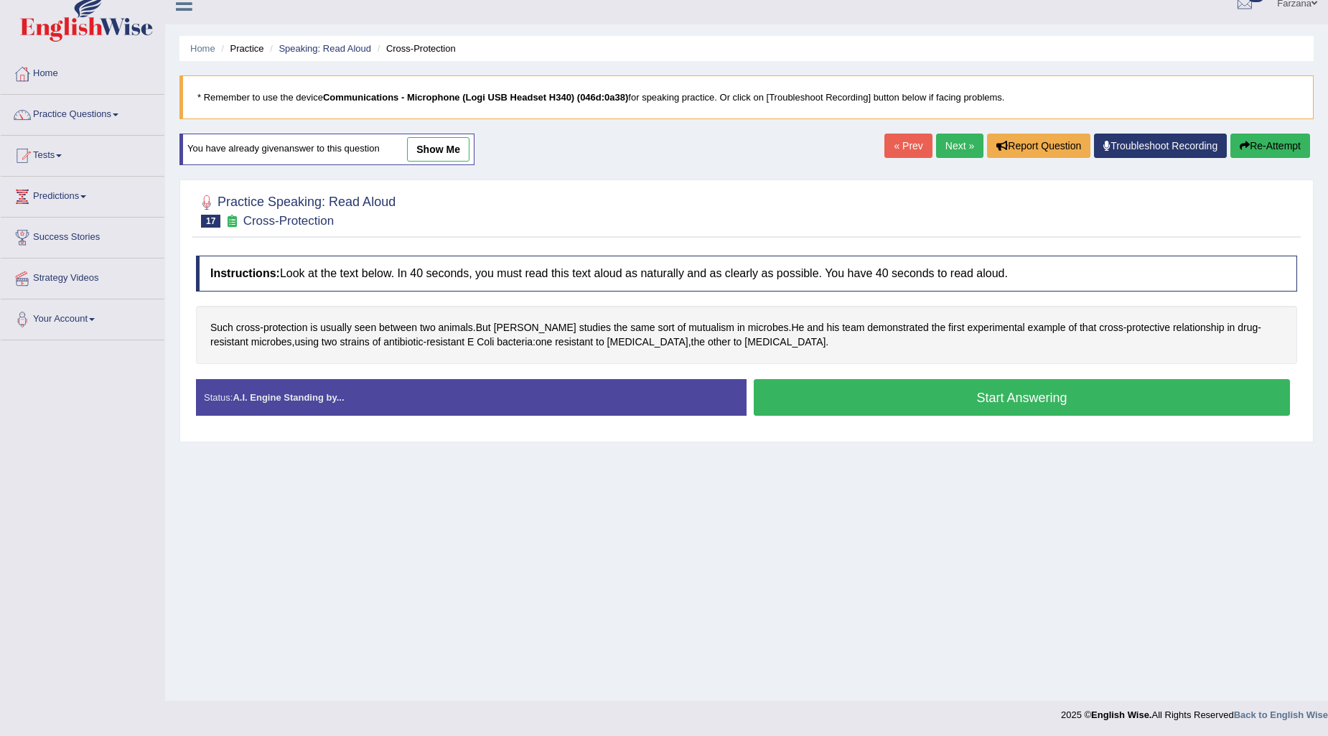
click at [839, 403] on button "Start Answering" at bounding box center [1022, 397] width 536 height 37
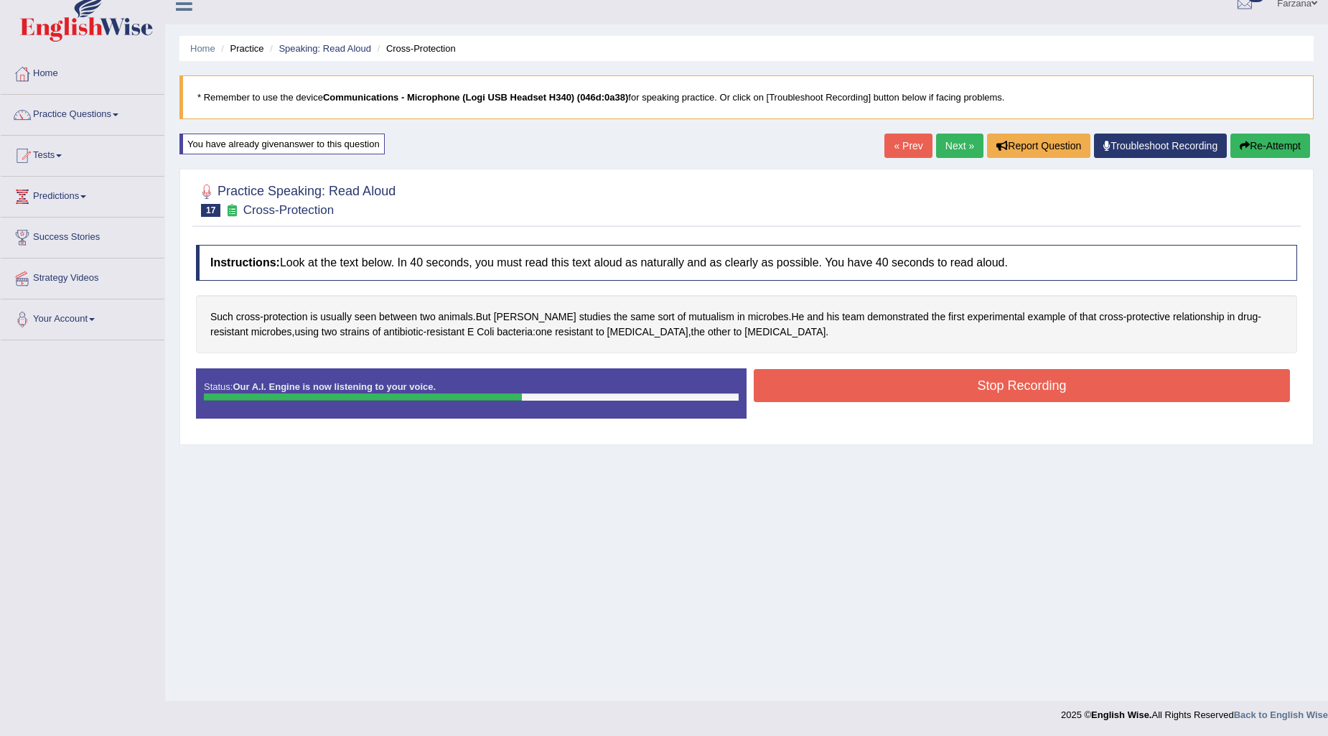
click at [851, 397] on button "Stop Recording" at bounding box center [1022, 385] width 536 height 33
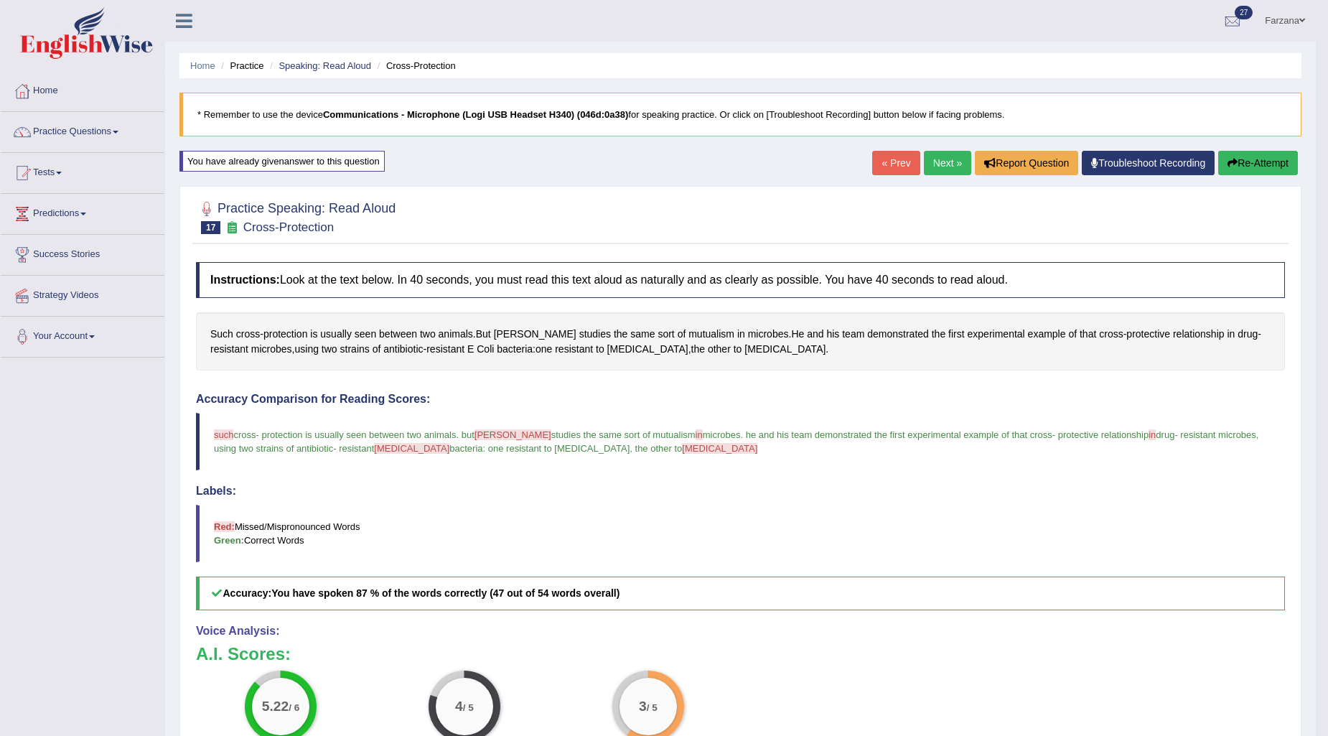
drag, startPoint x: 335, startPoint y: 59, endPoint x: 330, endPoint y: 65, distance: 7.6
click at [334, 59] on li "Speaking: Read Aloud" at bounding box center [318, 66] width 105 height 14
click at [310, 65] on link "Speaking: Read Aloud" at bounding box center [325, 65] width 93 height 11
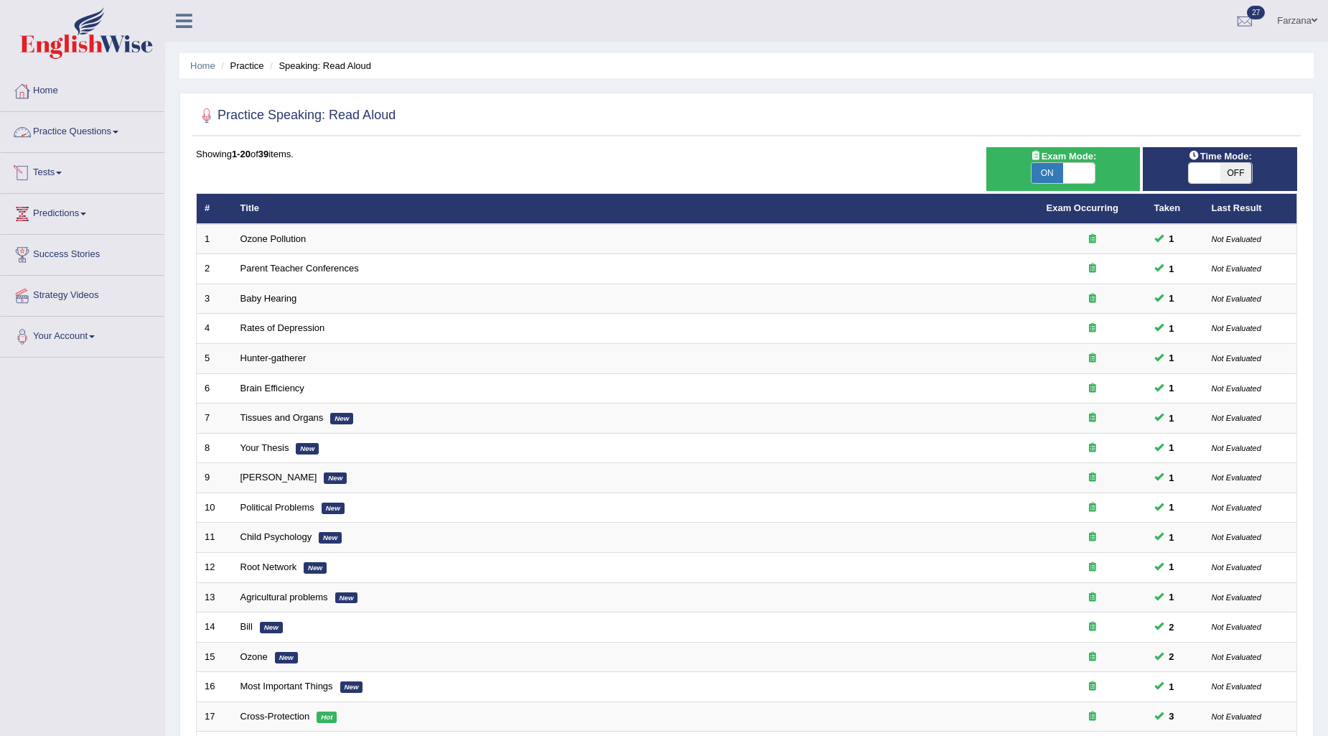
click at [67, 132] on link "Practice Questions" at bounding box center [83, 130] width 164 height 36
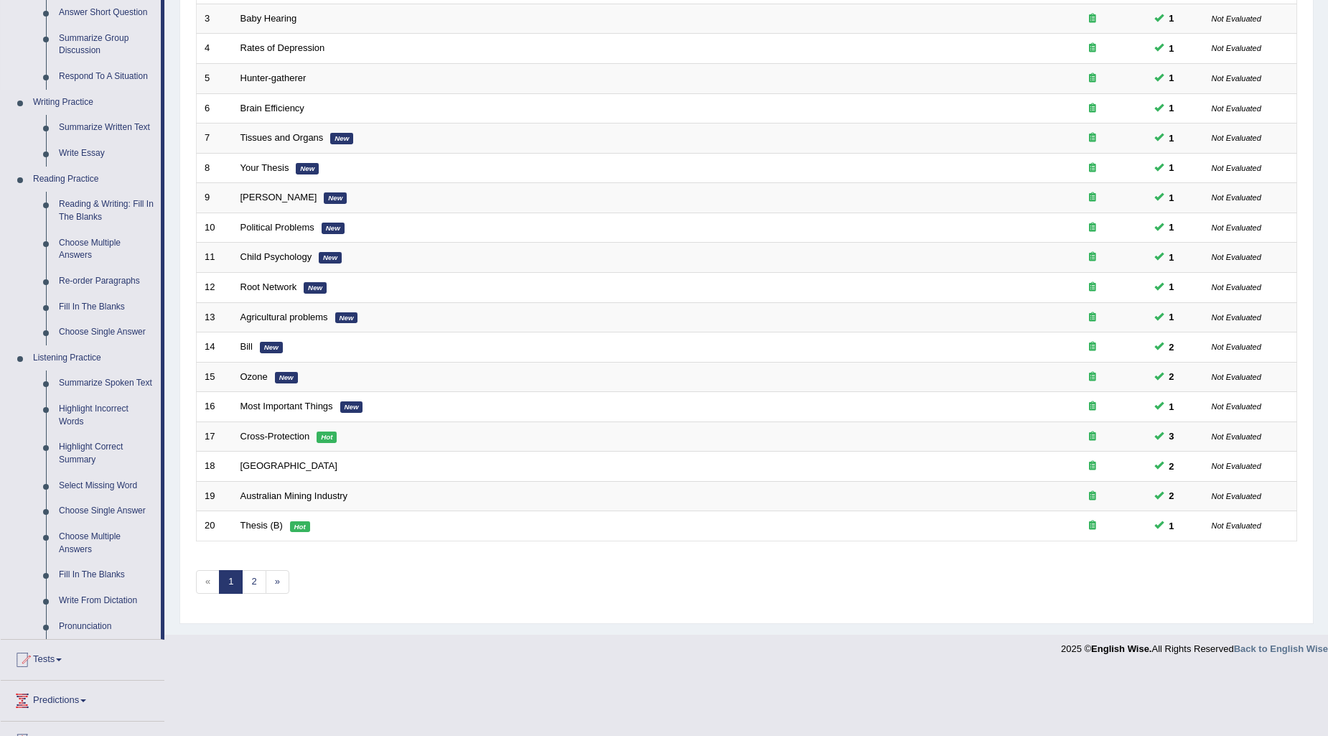
scroll to position [319, 0]
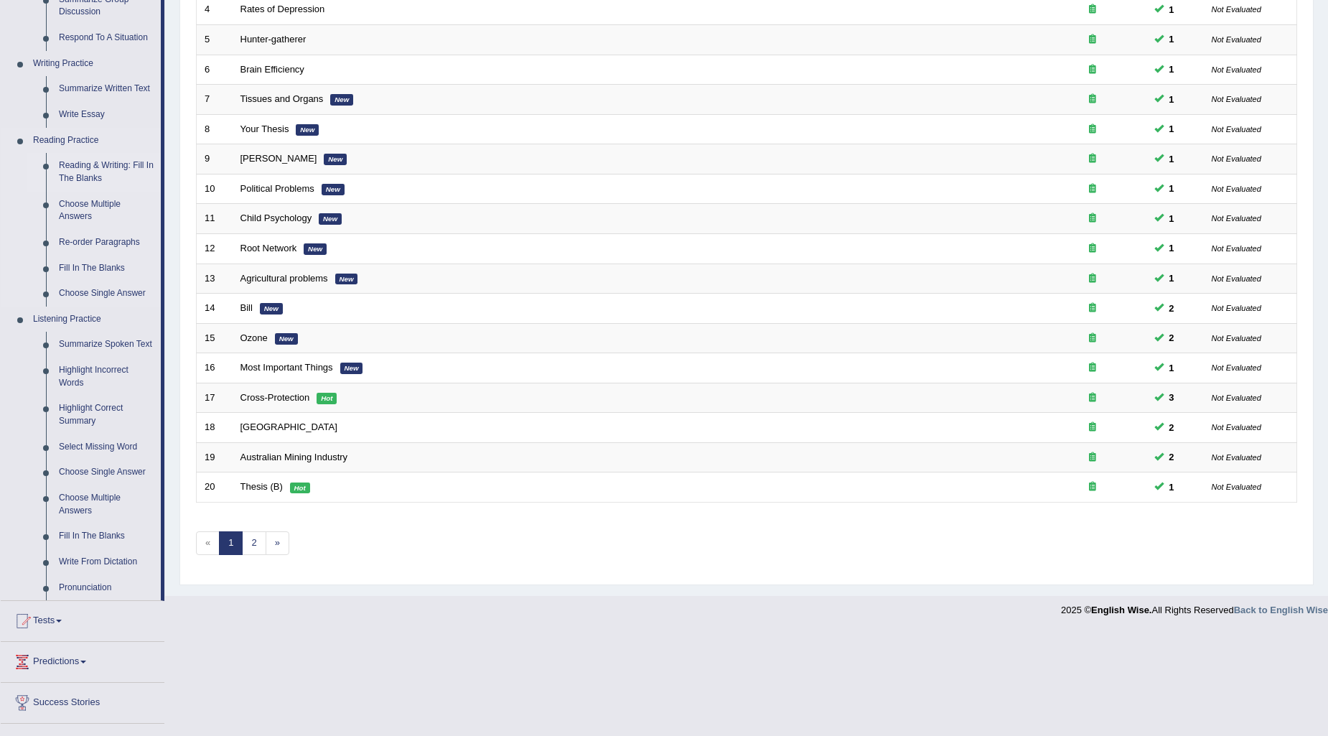
click at [103, 164] on link "Reading & Writing: Fill In The Blanks" at bounding box center [106, 172] width 108 height 38
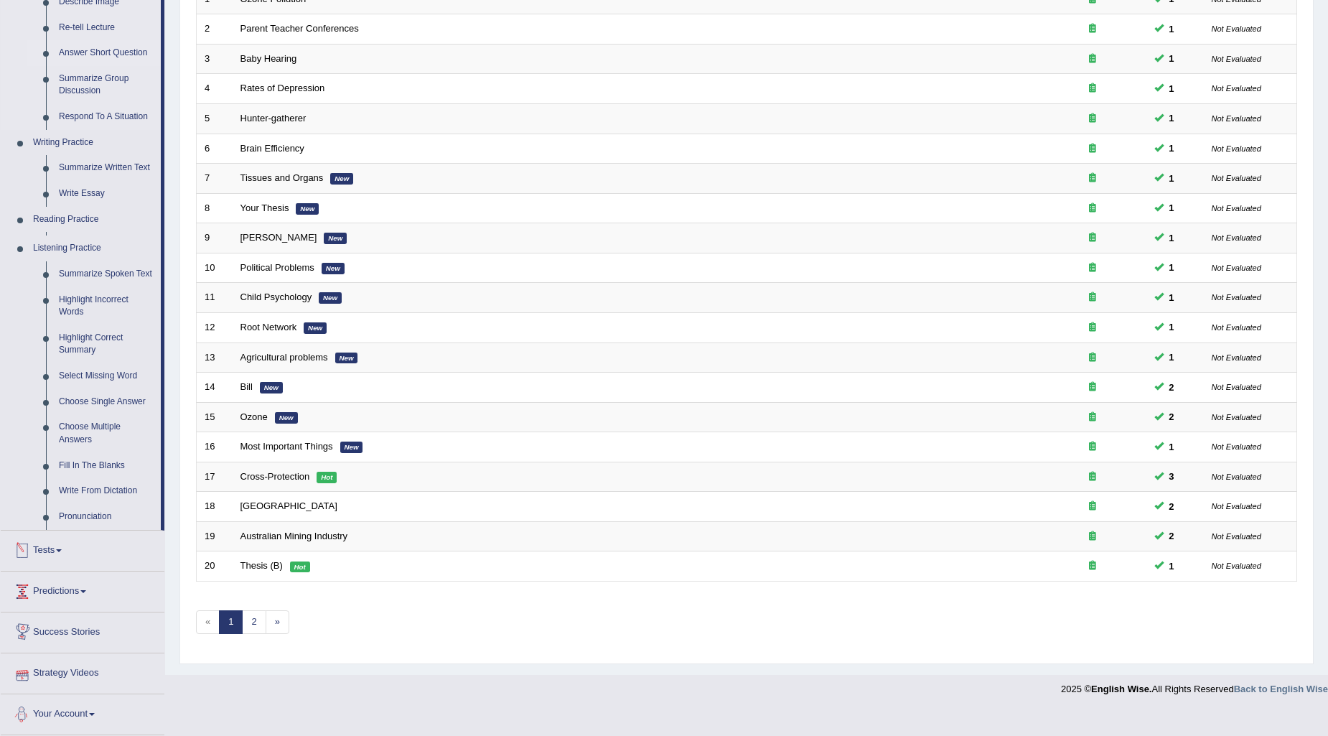
scroll to position [235, 0]
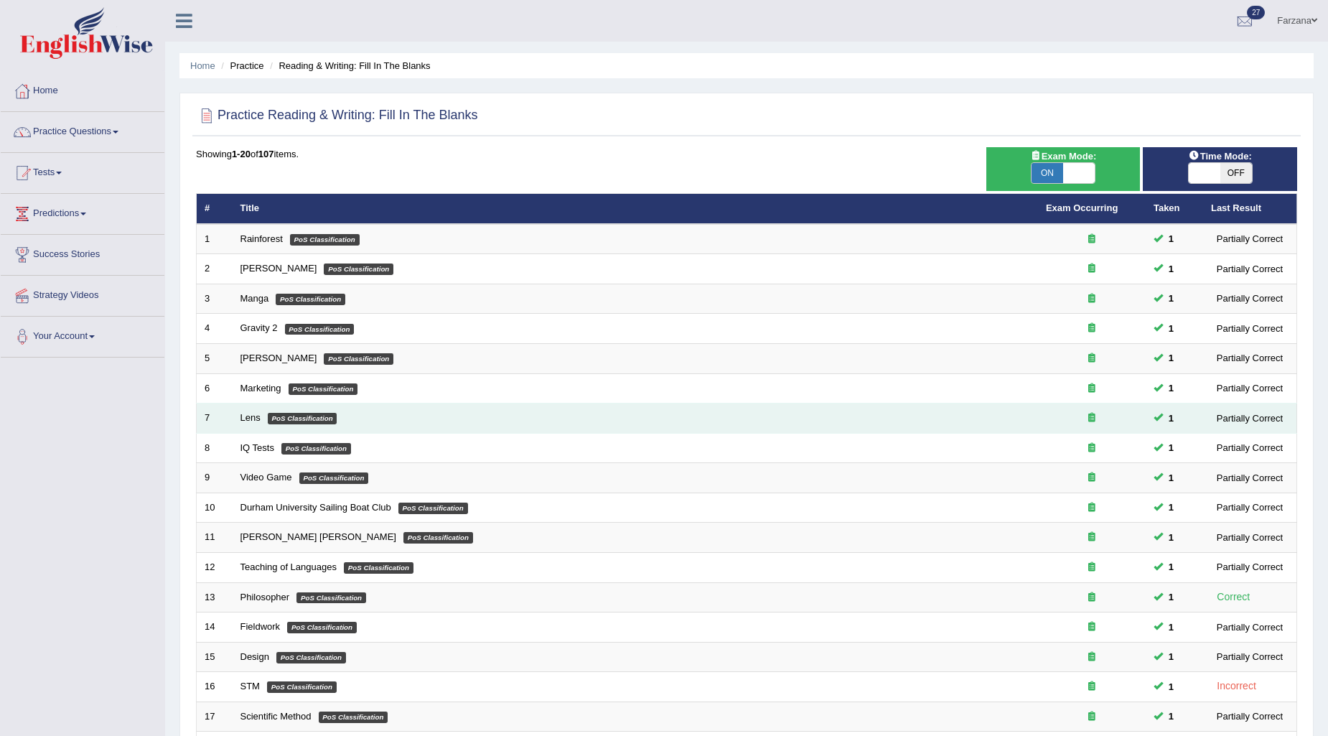
scroll to position [214, 0]
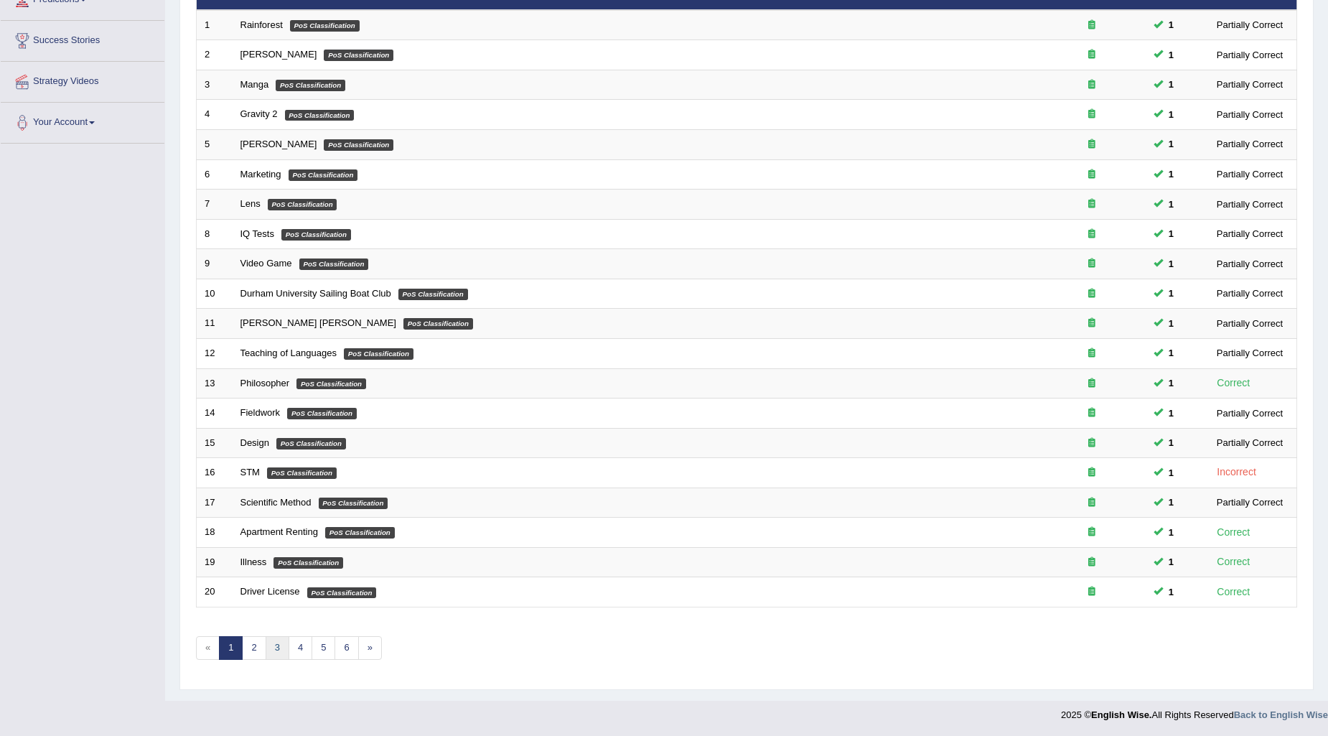
click at [281, 643] on link "3" at bounding box center [278, 648] width 24 height 24
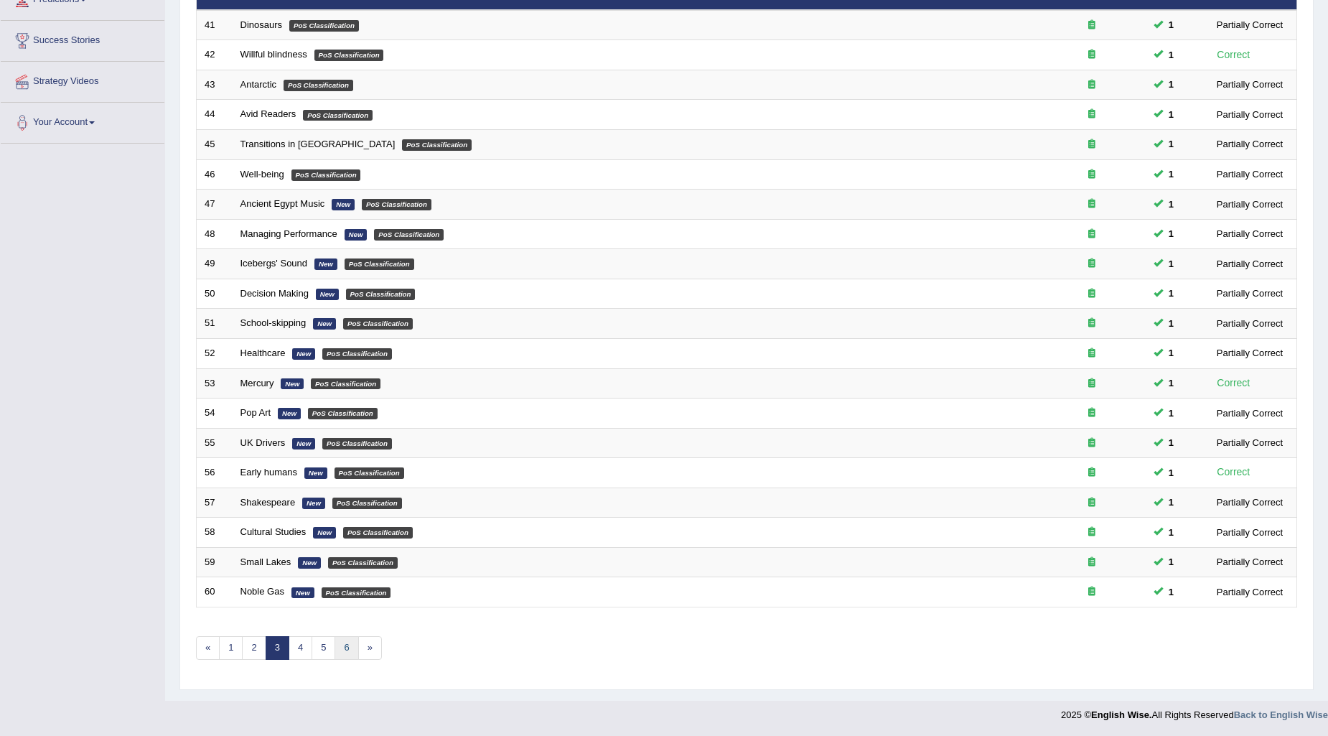
click at [347, 643] on link "6" at bounding box center [347, 648] width 24 height 24
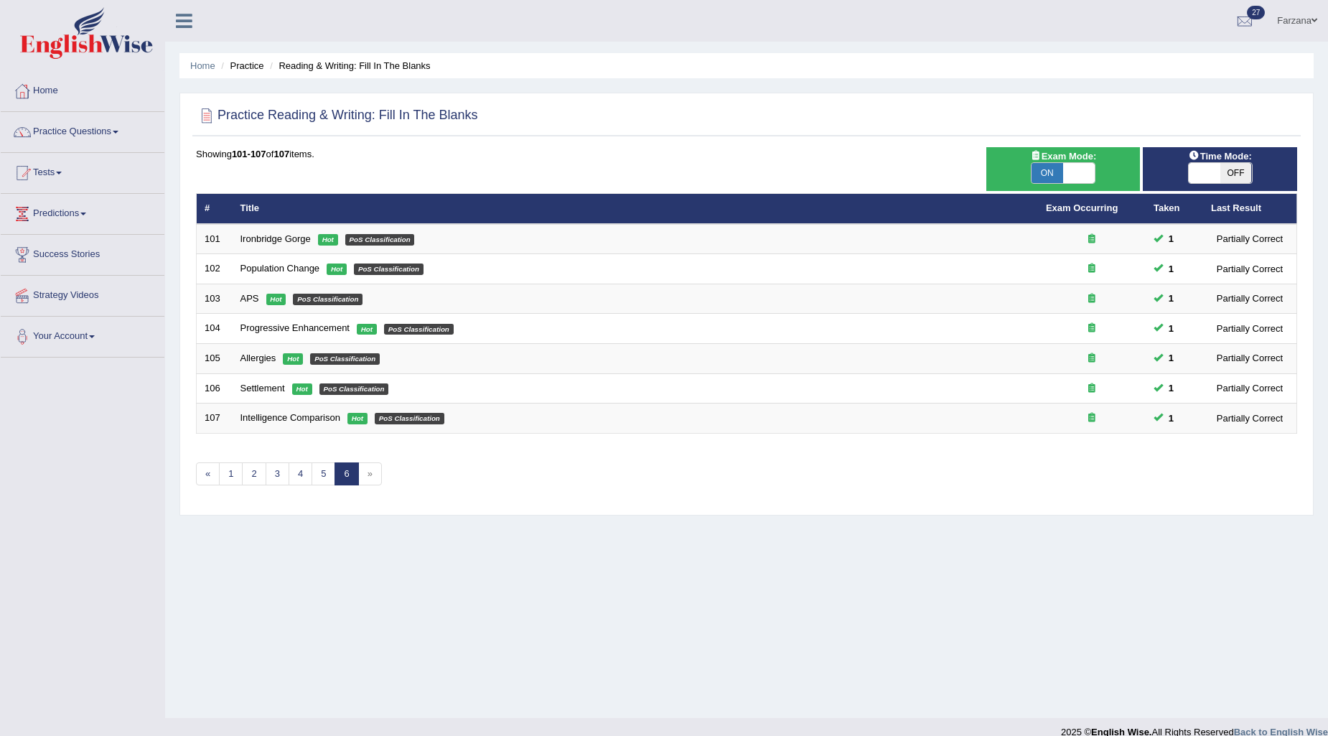
click at [1221, 166] on span "OFF" at bounding box center [1237, 173] width 32 height 20
checkbox input "true"
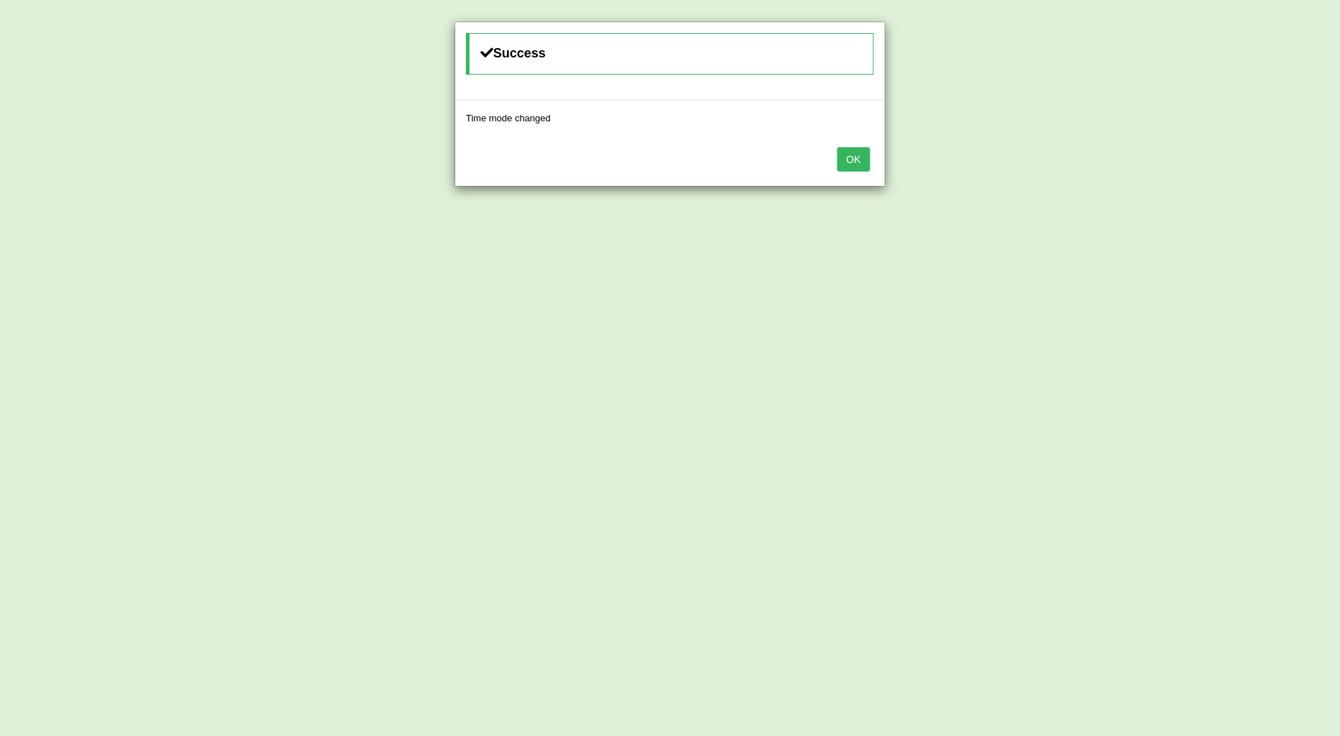
click at [867, 159] on button "OK" at bounding box center [853, 159] width 33 height 24
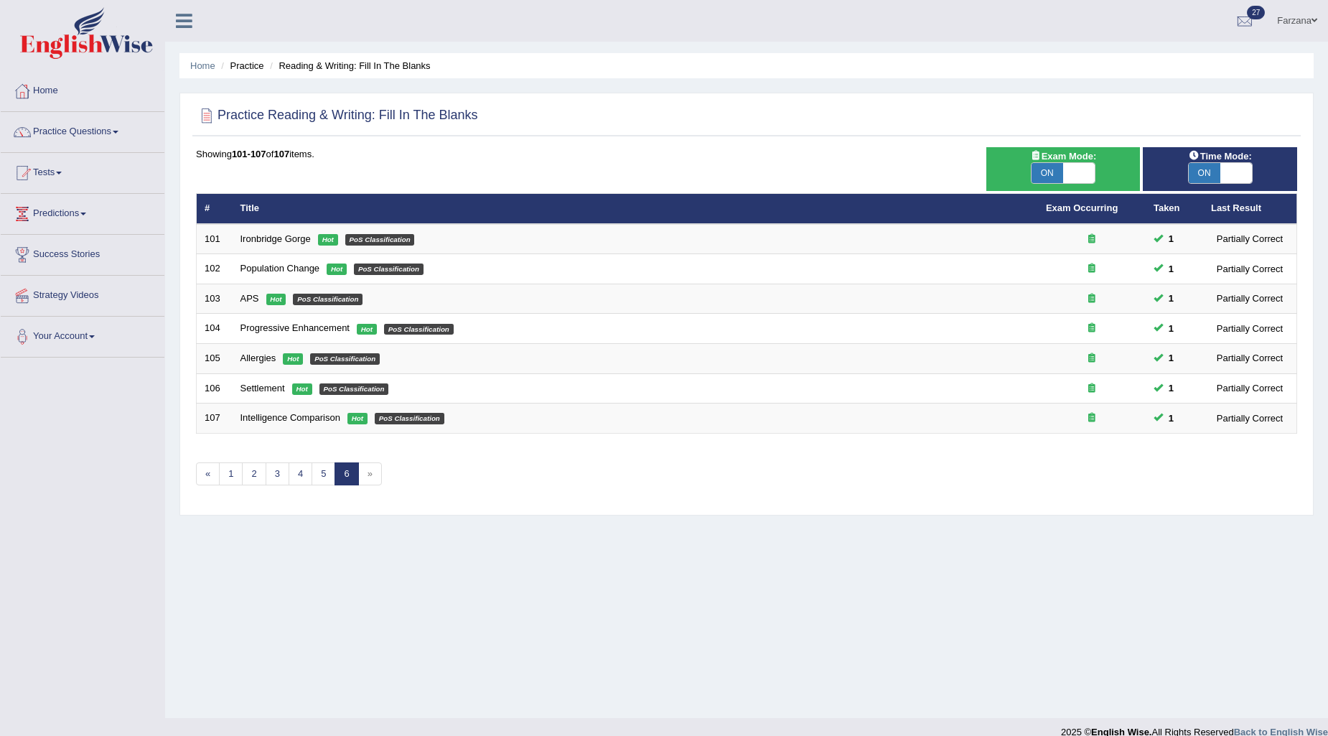
click at [1060, 172] on span "ON" at bounding box center [1048, 173] width 32 height 20
checkbox input "false"
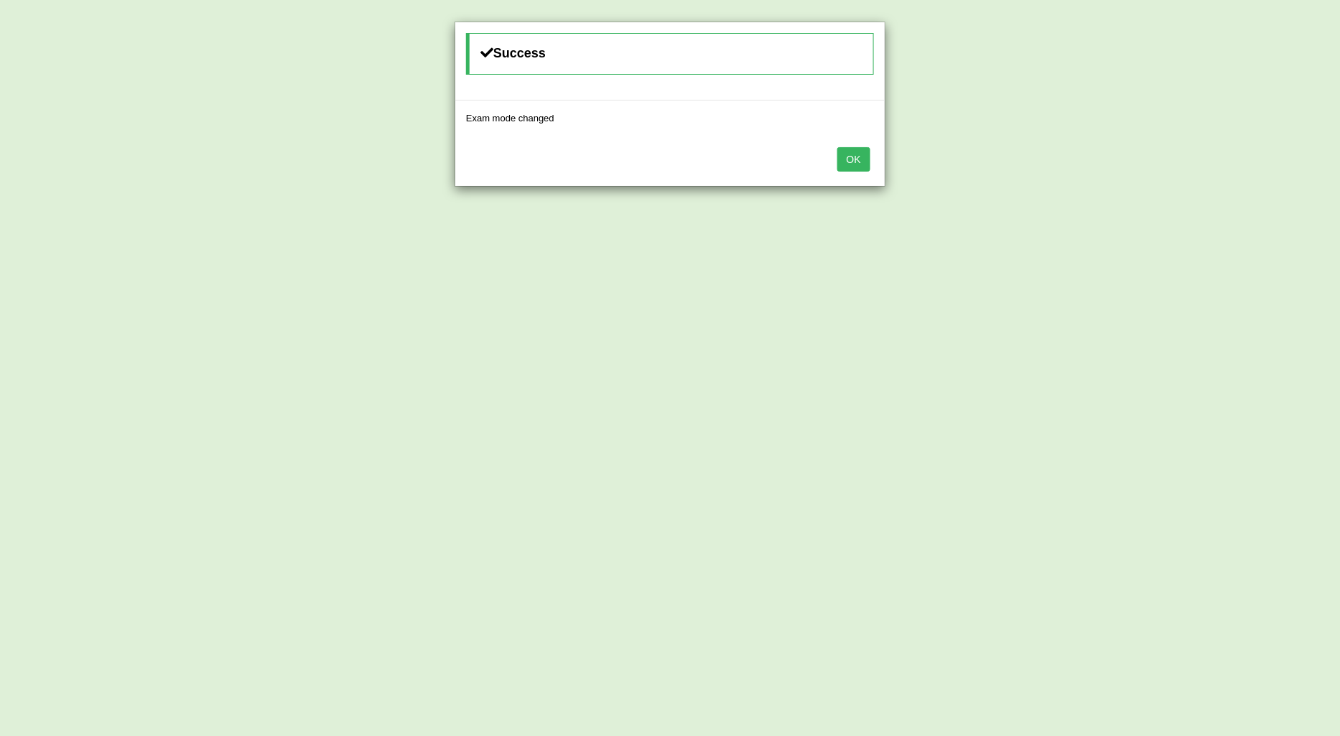
click at [859, 162] on button "OK" at bounding box center [853, 159] width 33 height 24
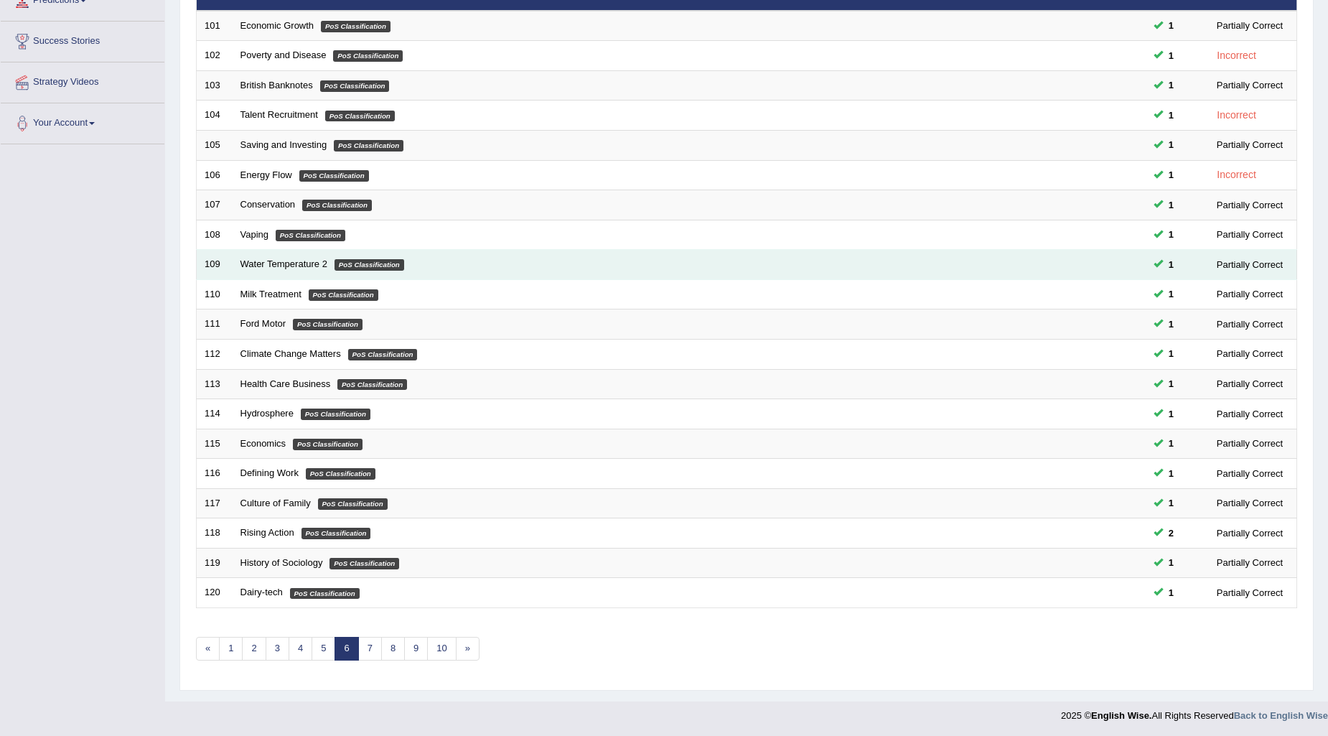
scroll to position [214, 0]
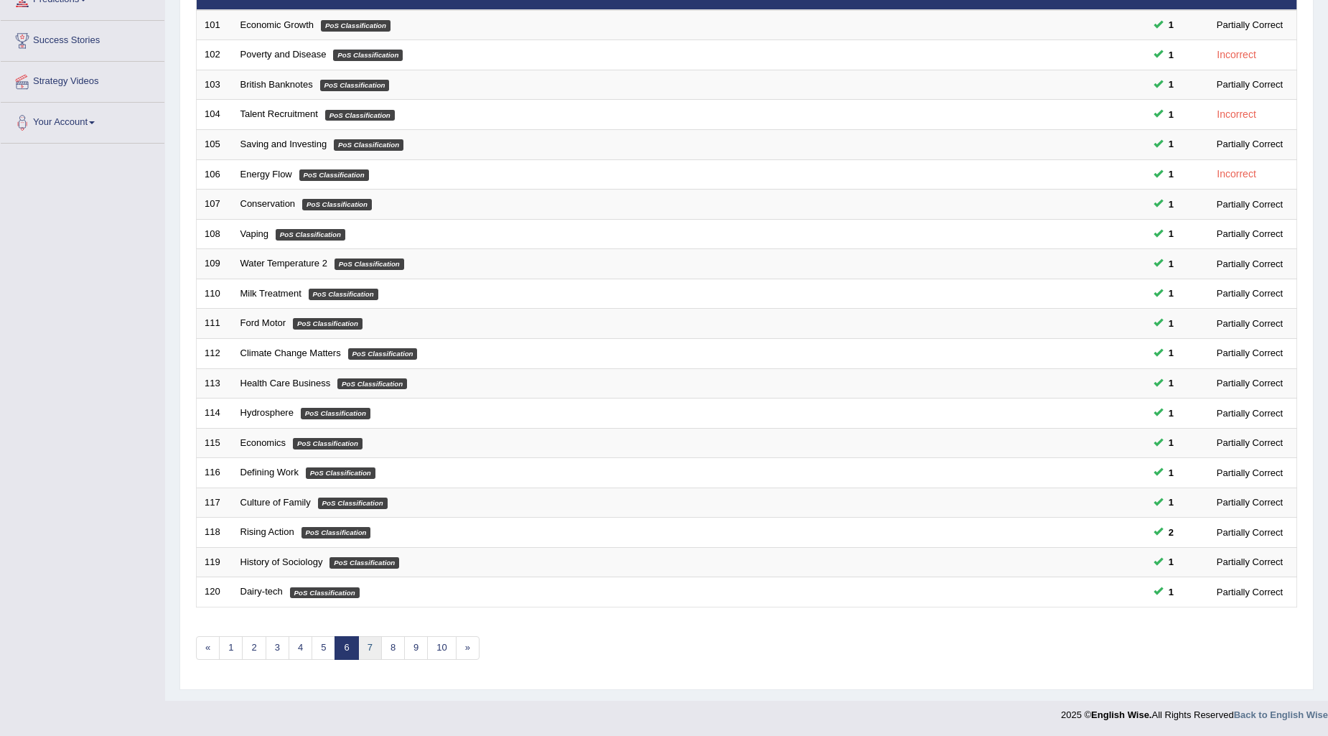
click at [361, 651] on link "7" at bounding box center [370, 648] width 24 height 24
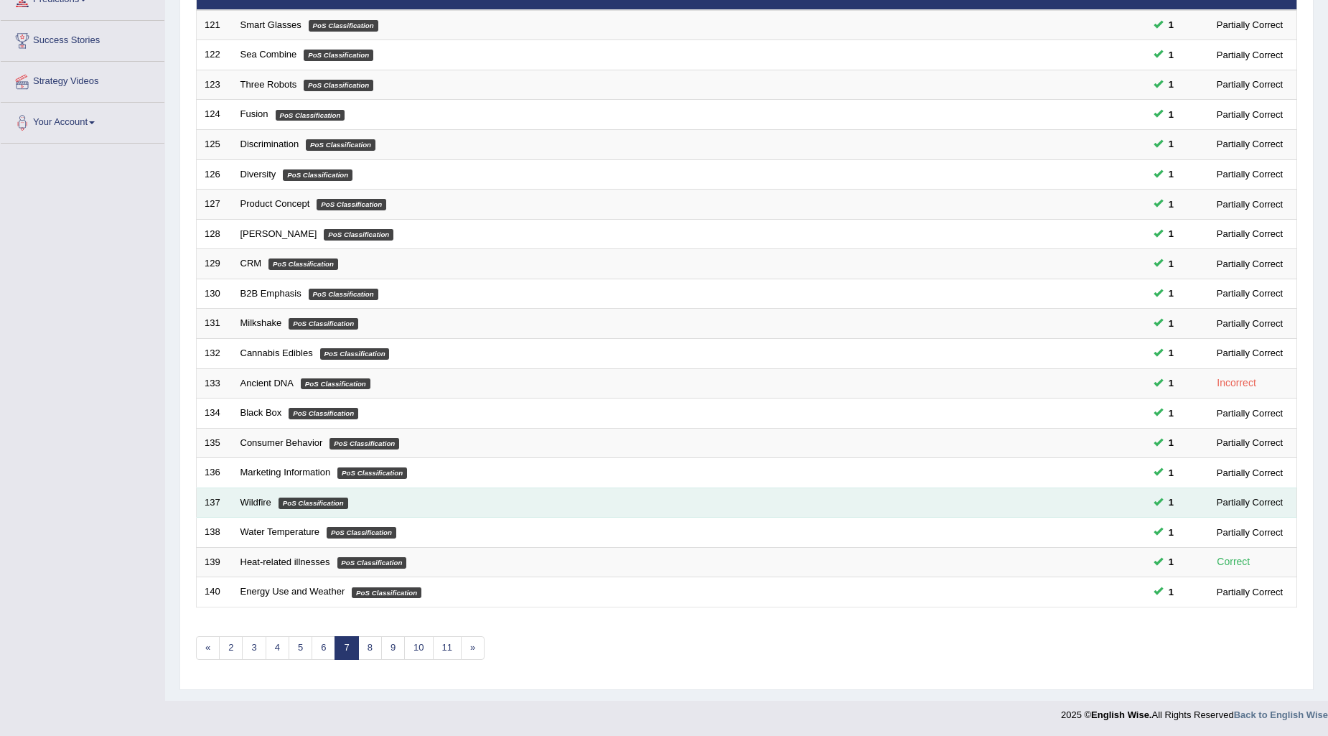
scroll to position [214, 0]
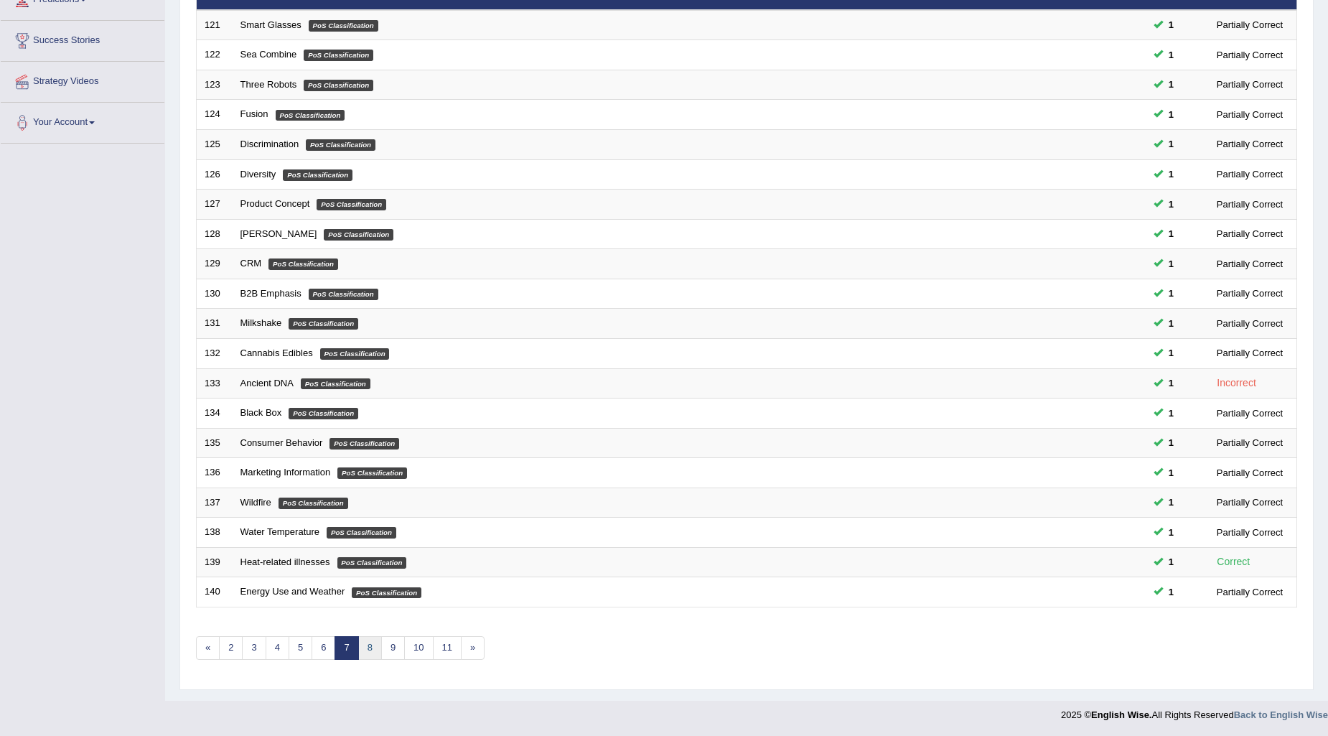
click at [372, 654] on link "8" at bounding box center [370, 648] width 24 height 24
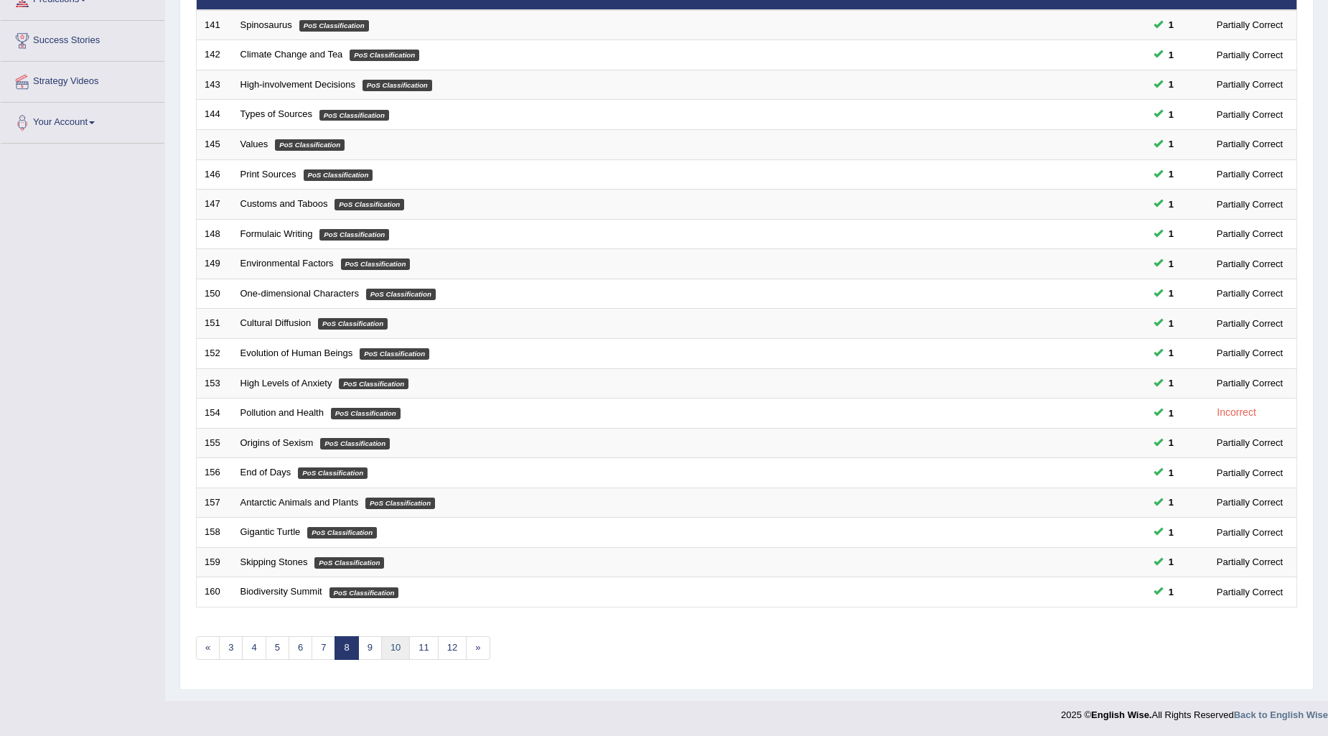
click at [395, 648] on link "10" at bounding box center [395, 648] width 29 height 24
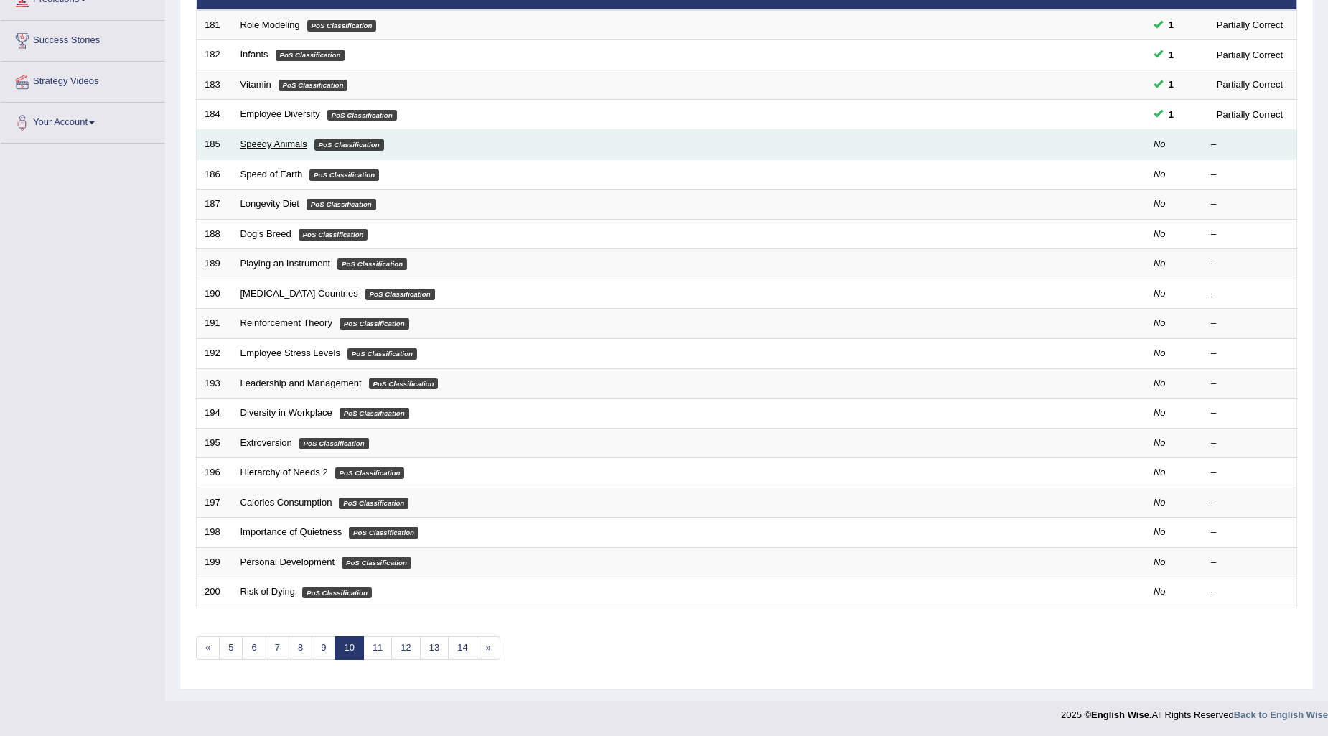
click at [296, 144] on link "Speedy Animals" at bounding box center [274, 144] width 67 height 11
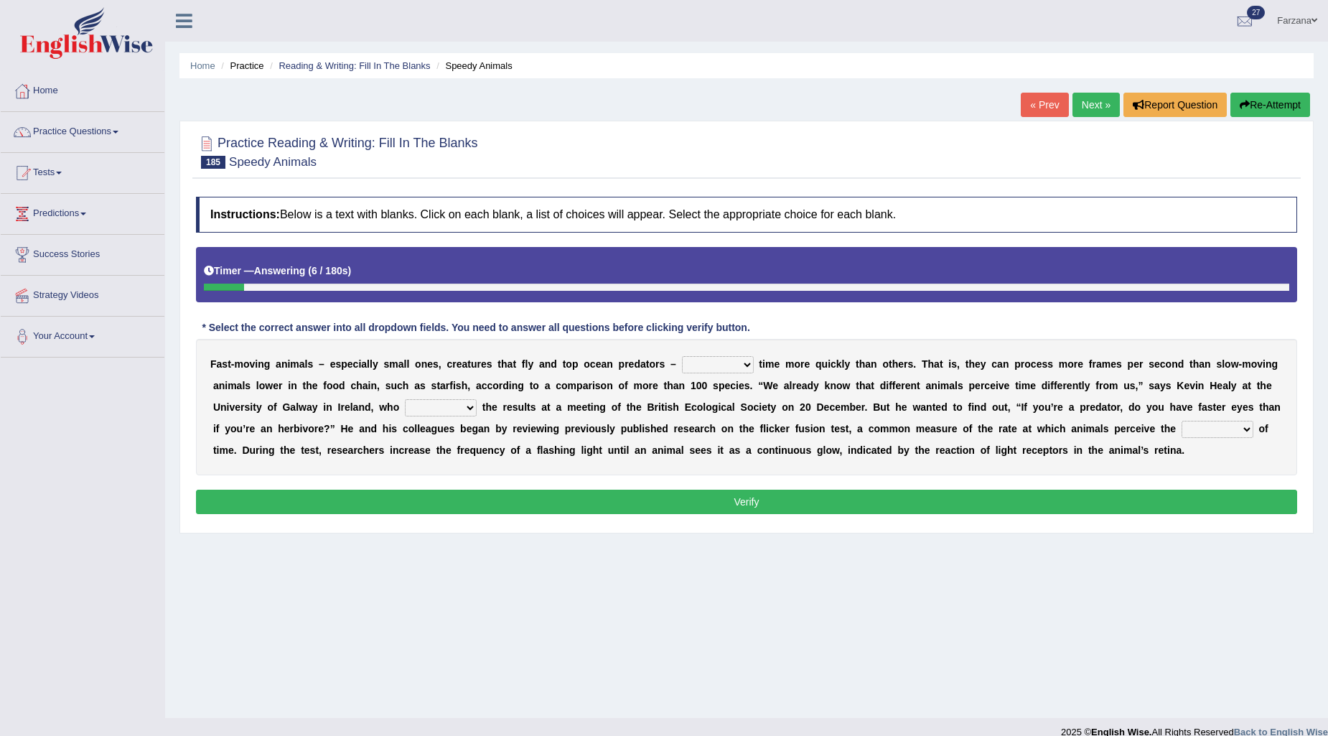
click at [706, 362] on select "deceive perceive conceive receive" at bounding box center [718, 364] width 72 height 17
select select "receive"
click at [682, 356] on select "deceive perceive conceive receive" at bounding box center [718, 364] width 72 height 17
click at [455, 410] on select "absented presented resented assented" at bounding box center [441, 407] width 72 height 17
select select "presented"
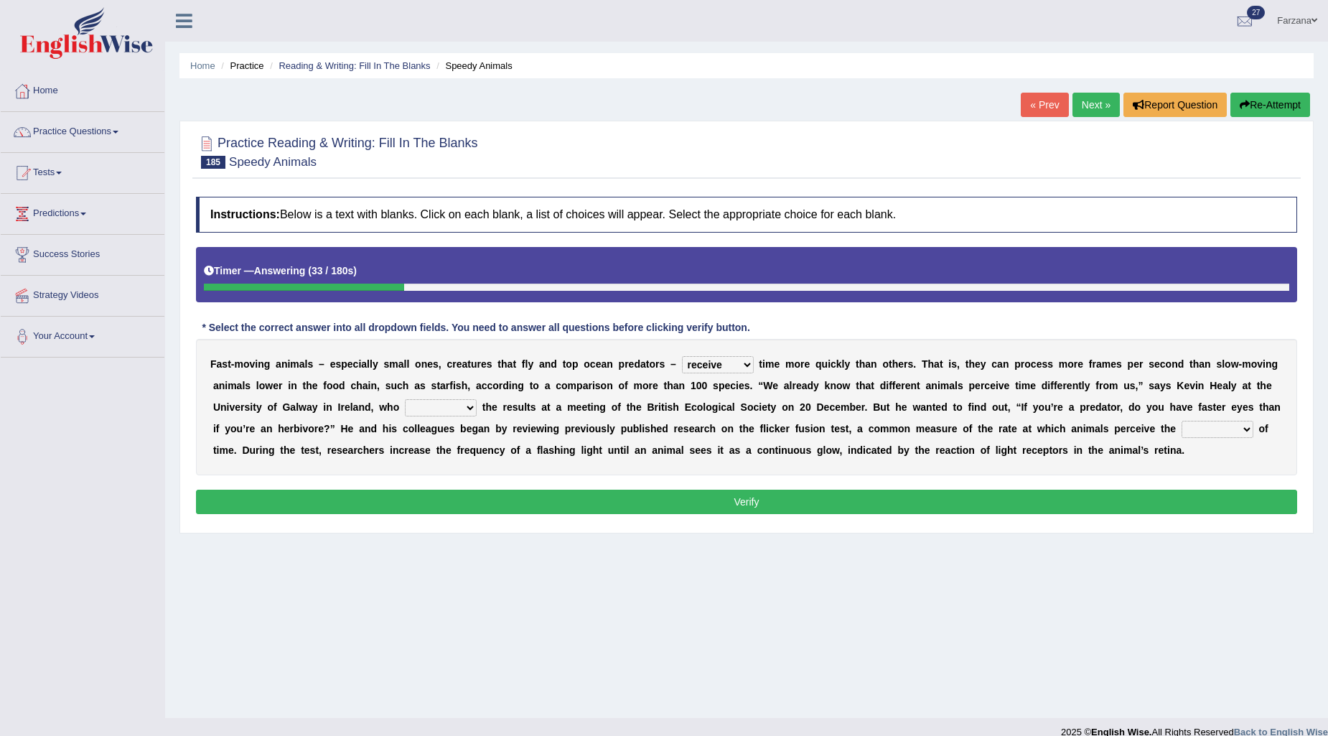
click at [405, 399] on select "absented presented resented assented" at bounding box center [441, 407] width 72 height 17
click at [1223, 427] on select "passage massage message paragraph" at bounding box center [1218, 429] width 72 height 17
click at [716, 360] on select "deceive perceive conceive receive" at bounding box center [718, 364] width 72 height 17
select select "perceive"
click at [682, 356] on select "deceive perceive conceive receive" at bounding box center [718, 364] width 72 height 17
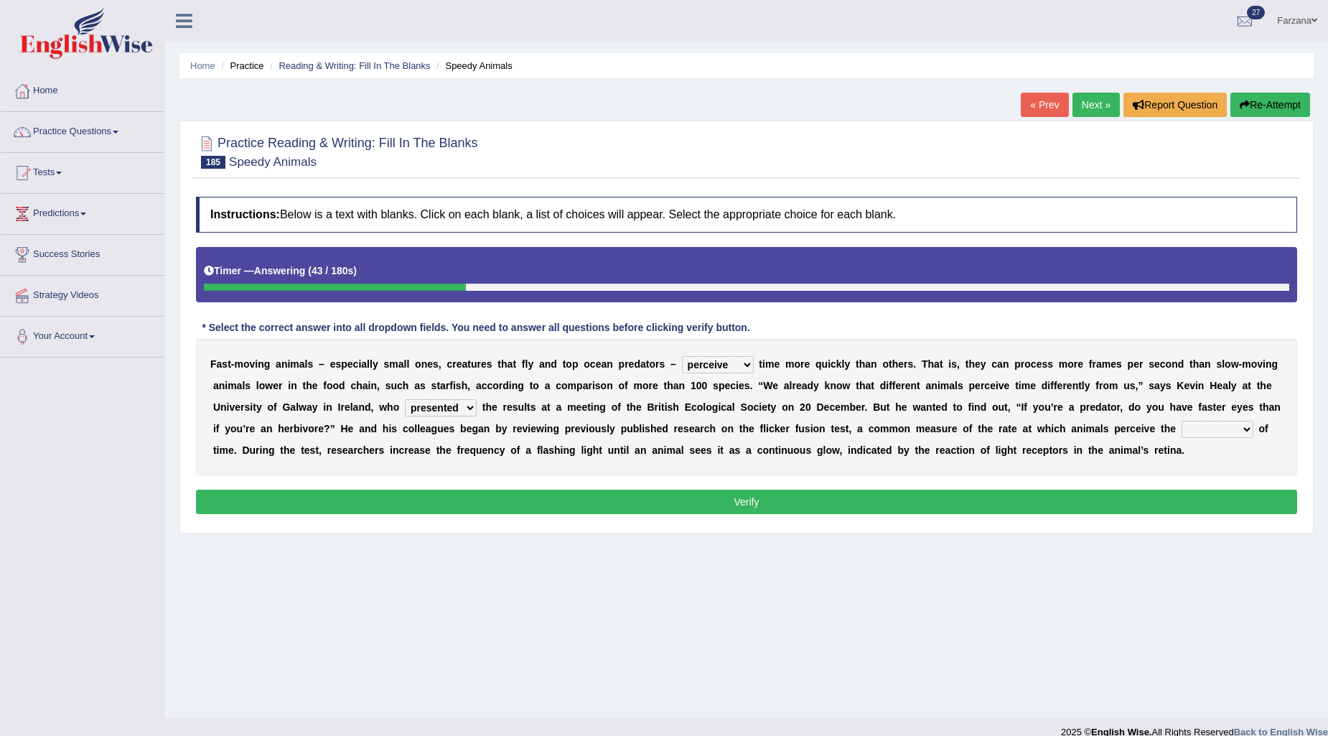
click at [1192, 429] on select "passage massage message paragraph" at bounding box center [1218, 429] width 72 height 17
select select "message"
click at [1182, 421] on select "passage massage message paragraph" at bounding box center [1218, 429] width 72 height 17
click at [1208, 499] on button "Verify" at bounding box center [746, 502] width 1101 height 24
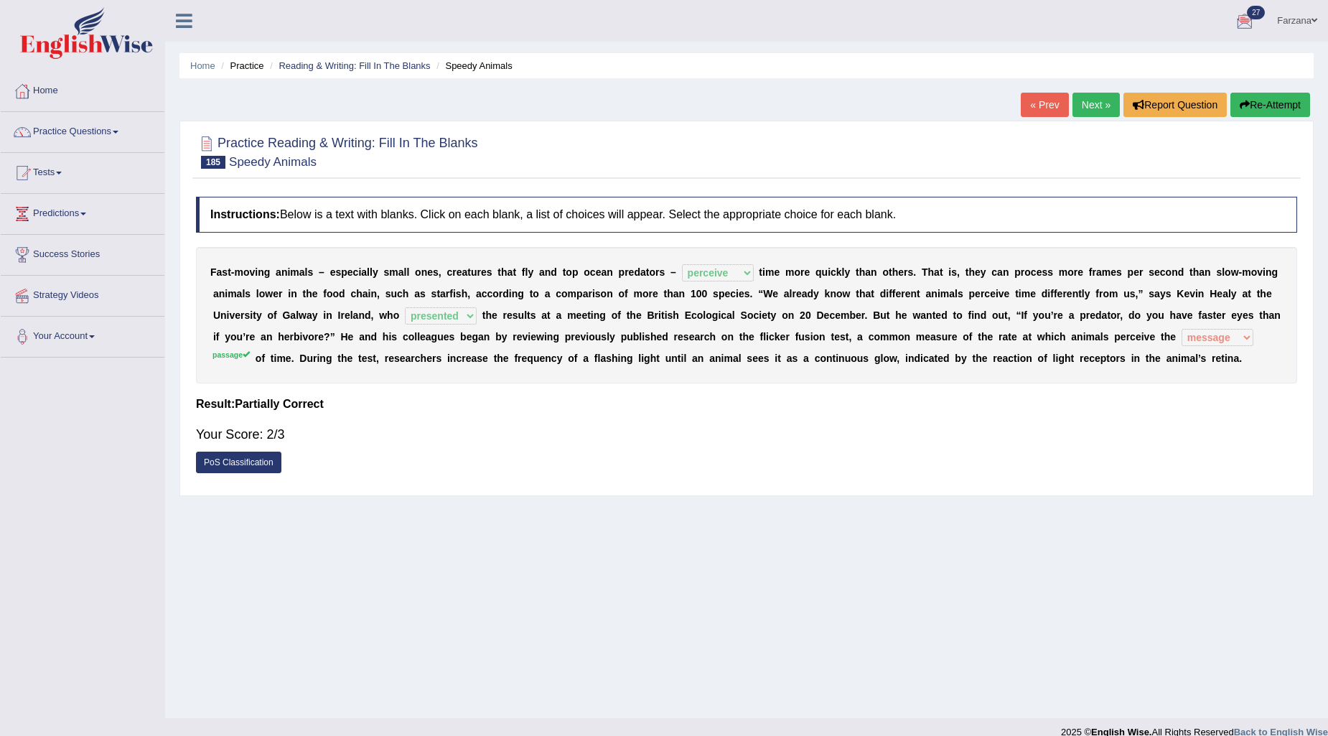
click at [1097, 109] on link "Next »" at bounding box center [1096, 105] width 47 height 24
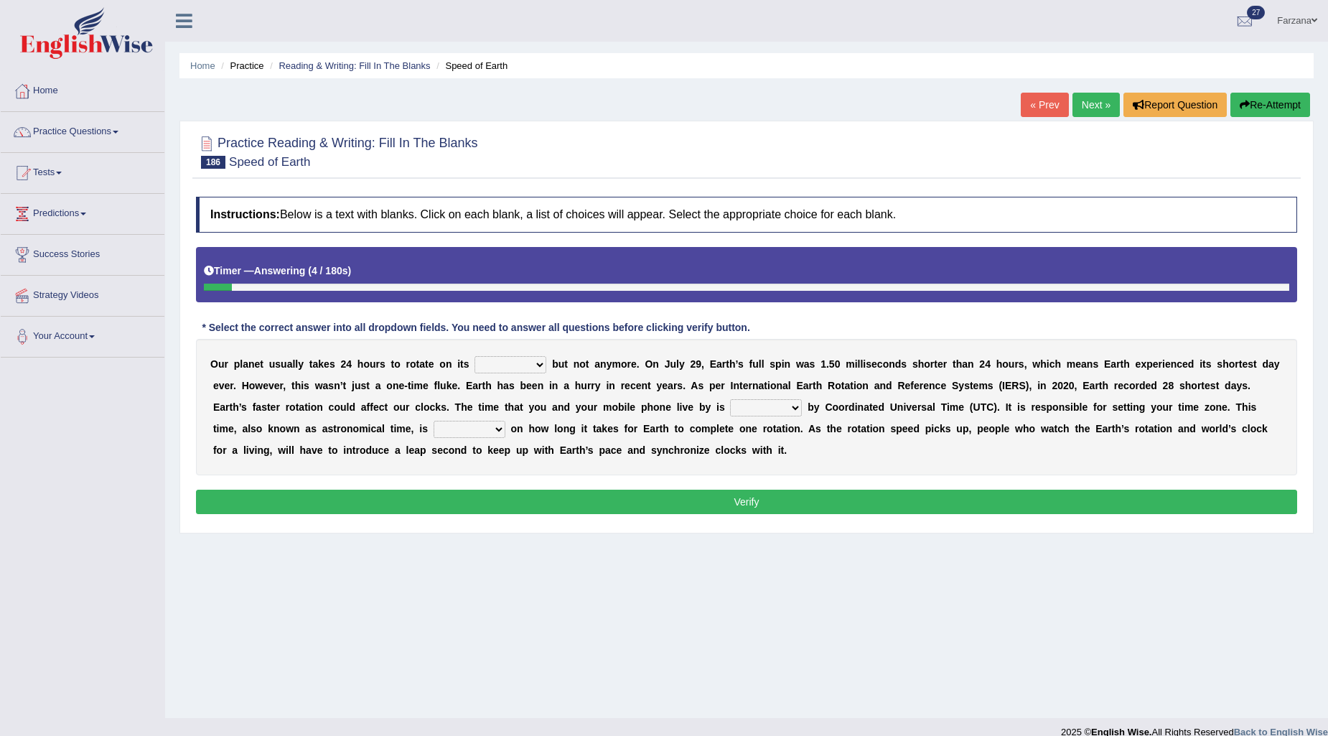
click at [521, 363] on select "axis sundial core surface" at bounding box center [511, 364] width 72 height 17
select select "axis"
click at [475, 356] on select "axis sundial core surface" at bounding box center [511, 364] width 72 height 17
click at [511, 367] on select "axis sundial core surface" at bounding box center [511, 364] width 72 height 17
click at [399, 383] on b "e" at bounding box center [401, 385] width 6 height 11
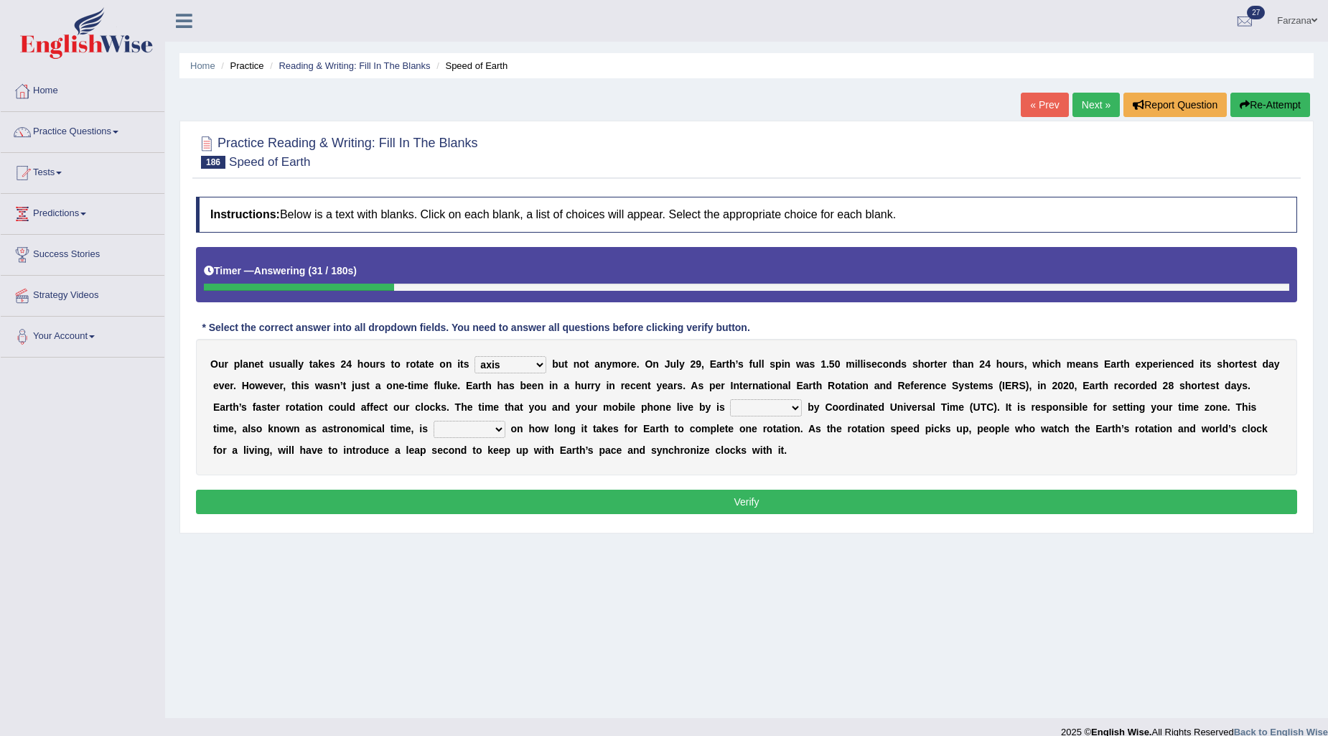
click at [765, 405] on select "delegated addicted dictated rotated" at bounding box center [766, 407] width 72 height 17
select select "delegated"
click at [730, 399] on select "delegated addicted dictated rotated" at bounding box center [766, 407] width 72 height 17
click at [470, 429] on select "dependent focused born available" at bounding box center [470, 429] width 72 height 17
select select "focused"
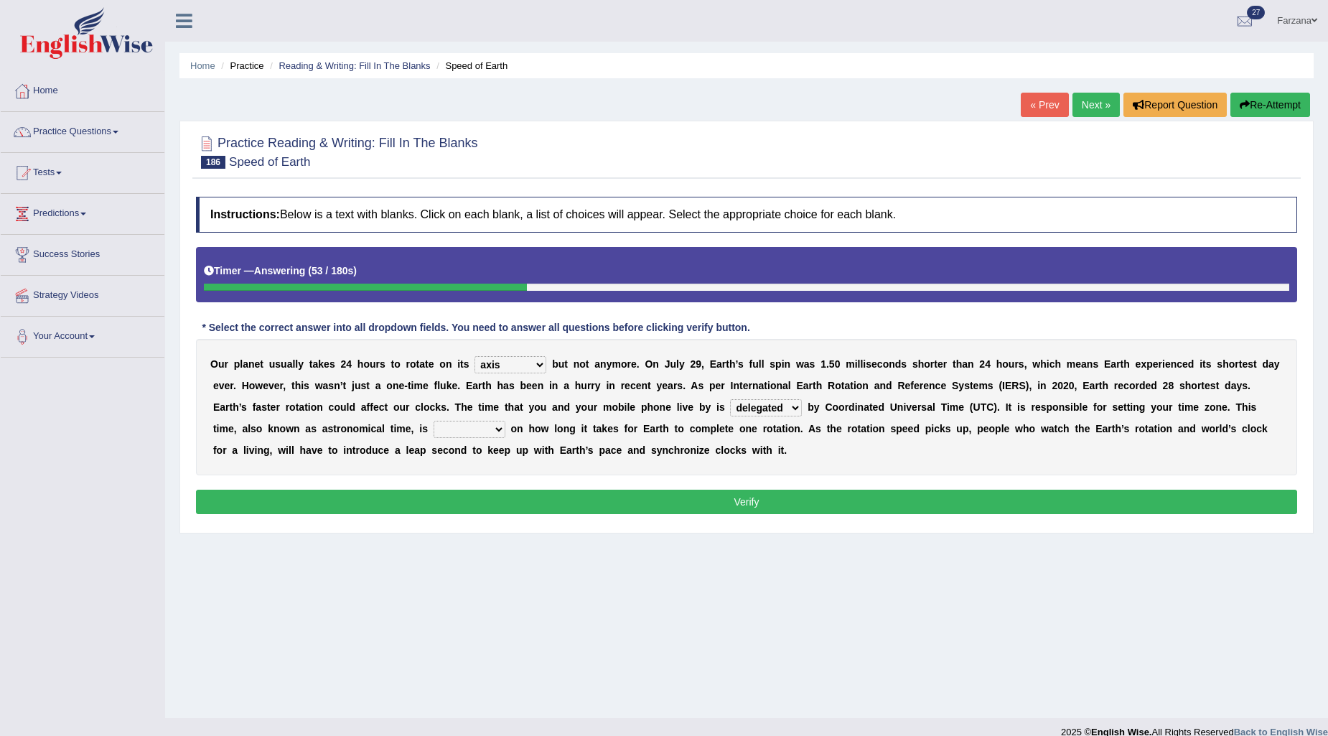
click at [434, 421] on select "dependent focused born available" at bounding box center [470, 429] width 72 height 17
click at [713, 499] on button "Verify" at bounding box center [746, 502] width 1101 height 24
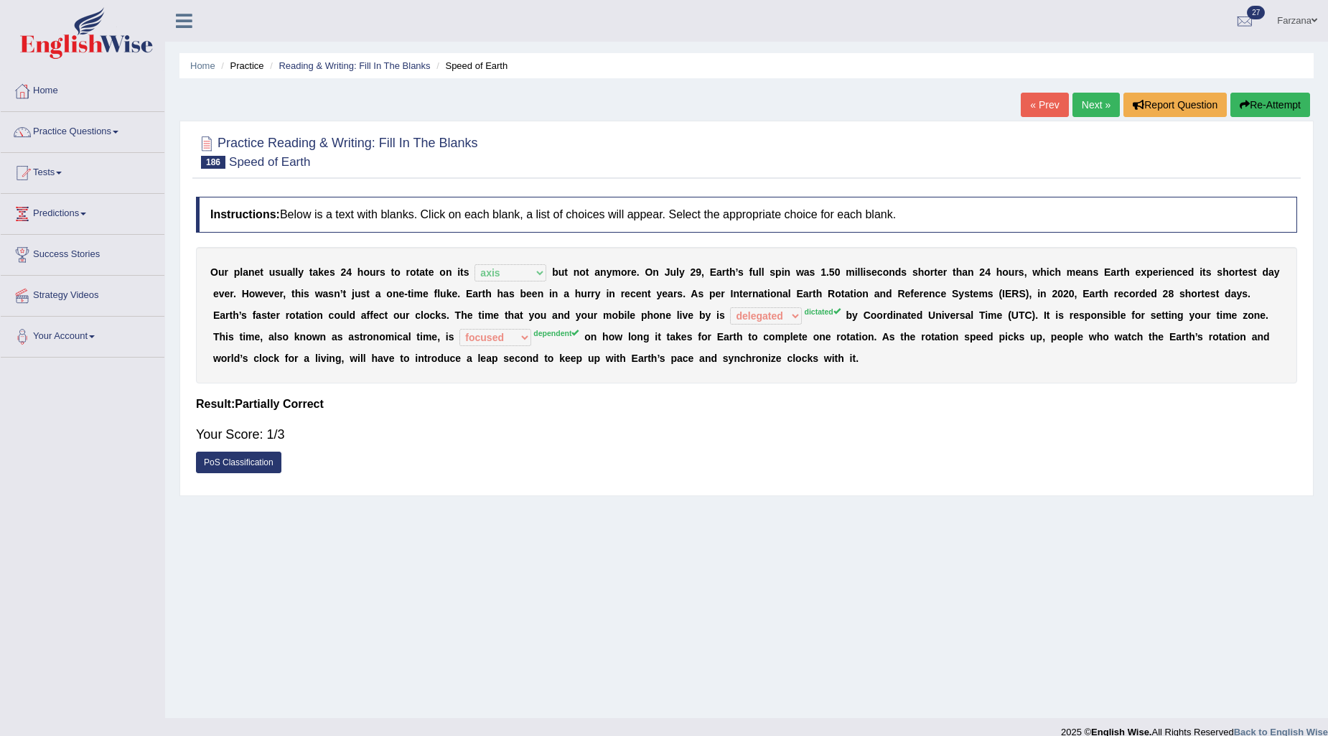
click at [1080, 101] on link "Next »" at bounding box center [1096, 105] width 47 height 24
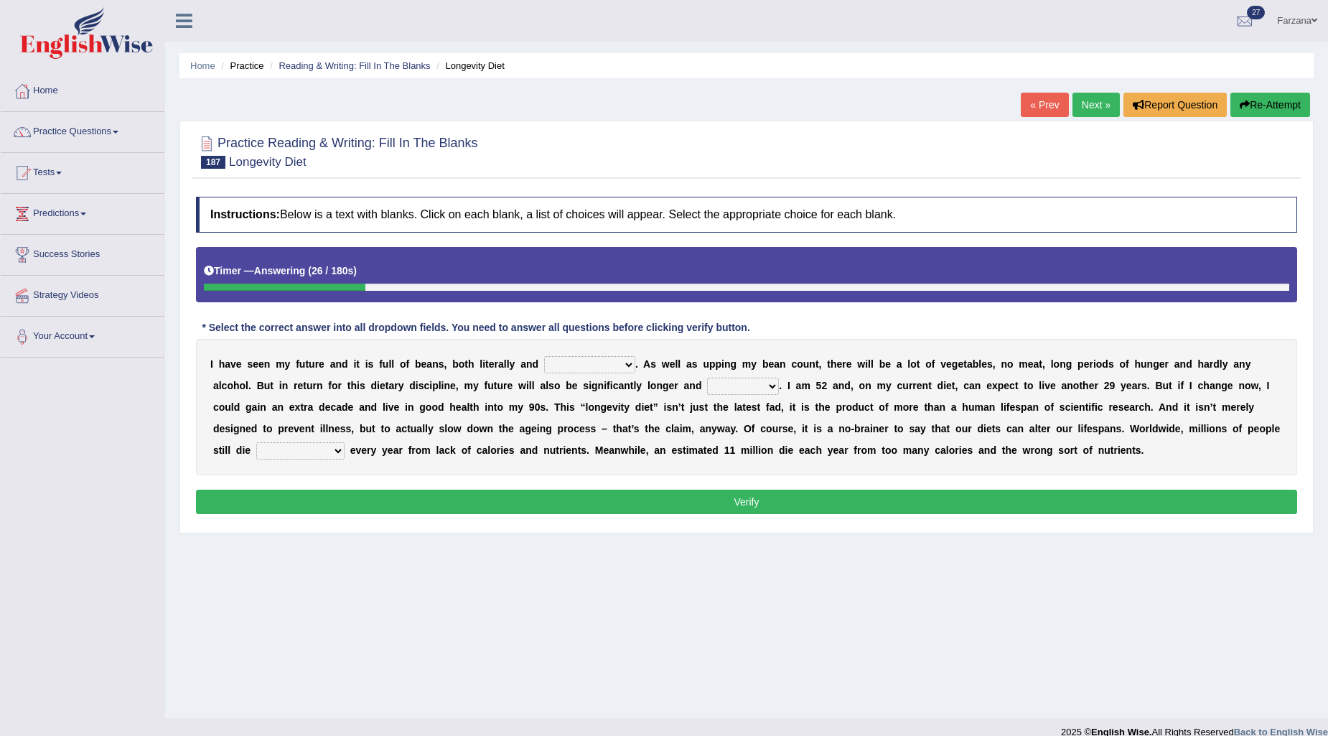
click at [569, 371] on select "significantly intriguingly mentally metaphorically" at bounding box center [589, 364] width 91 height 17
click at [544, 356] on select "significantly intriguingly mentally metaphorically" at bounding box center [589, 364] width 91 height 17
click at [569, 363] on select "significantly intriguingly mentally metaphorically" at bounding box center [589, 364] width 91 height 17
select select "mentally"
click at [544, 356] on select "significantly intriguingly mentally metaphorically" at bounding box center [589, 364] width 91 height 17
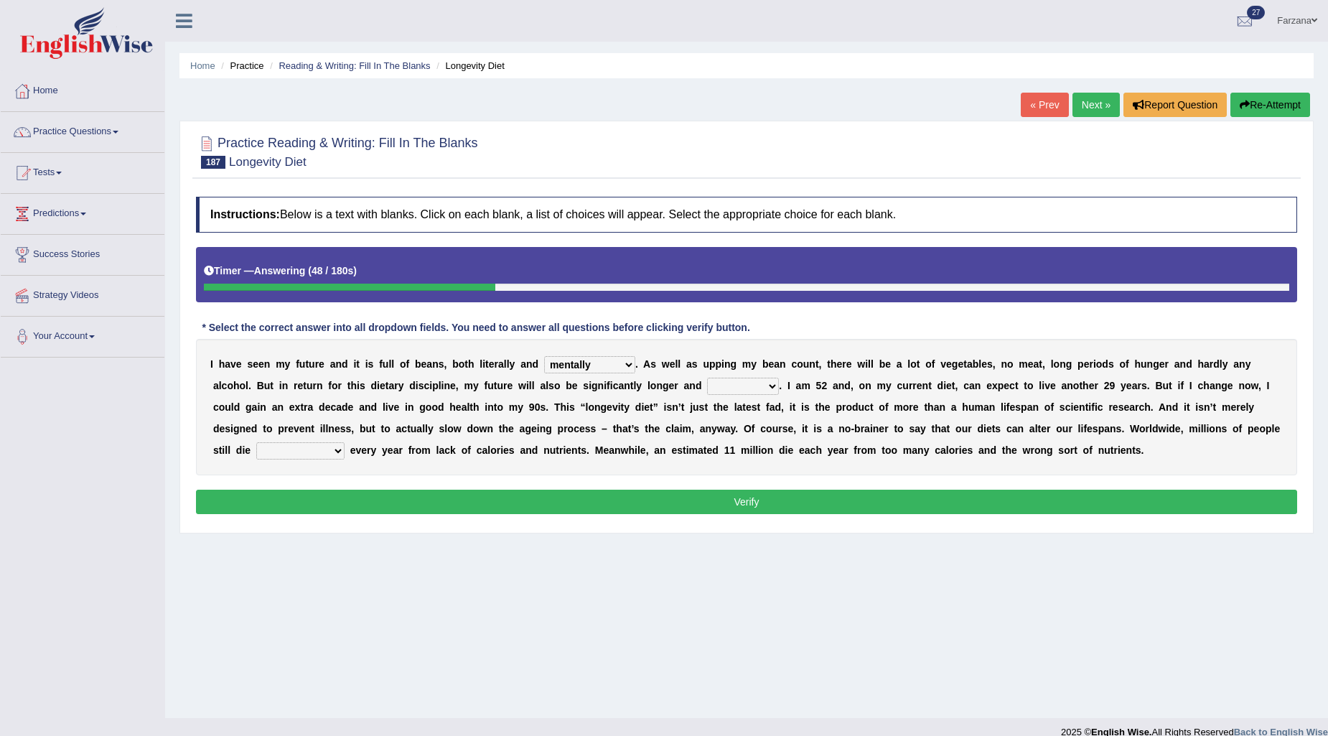
click at [745, 385] on select "ghastlier sightlier sprightlier meltier" at bounding box center [743, 386] width 72 height 17
select select "sightlier"
click at [707, 378] on select "ghastlier sightlier sprightlier meltier" at bounding box center [743, 386] width 72 height 17
click at [376, 503] on button "Verify" at bounding box center [746, 502] width 1101 height 24
click at [302, 447] on select "prematurely precisely professionally presumably" at bounding box center [300, 450] width 88 height 17
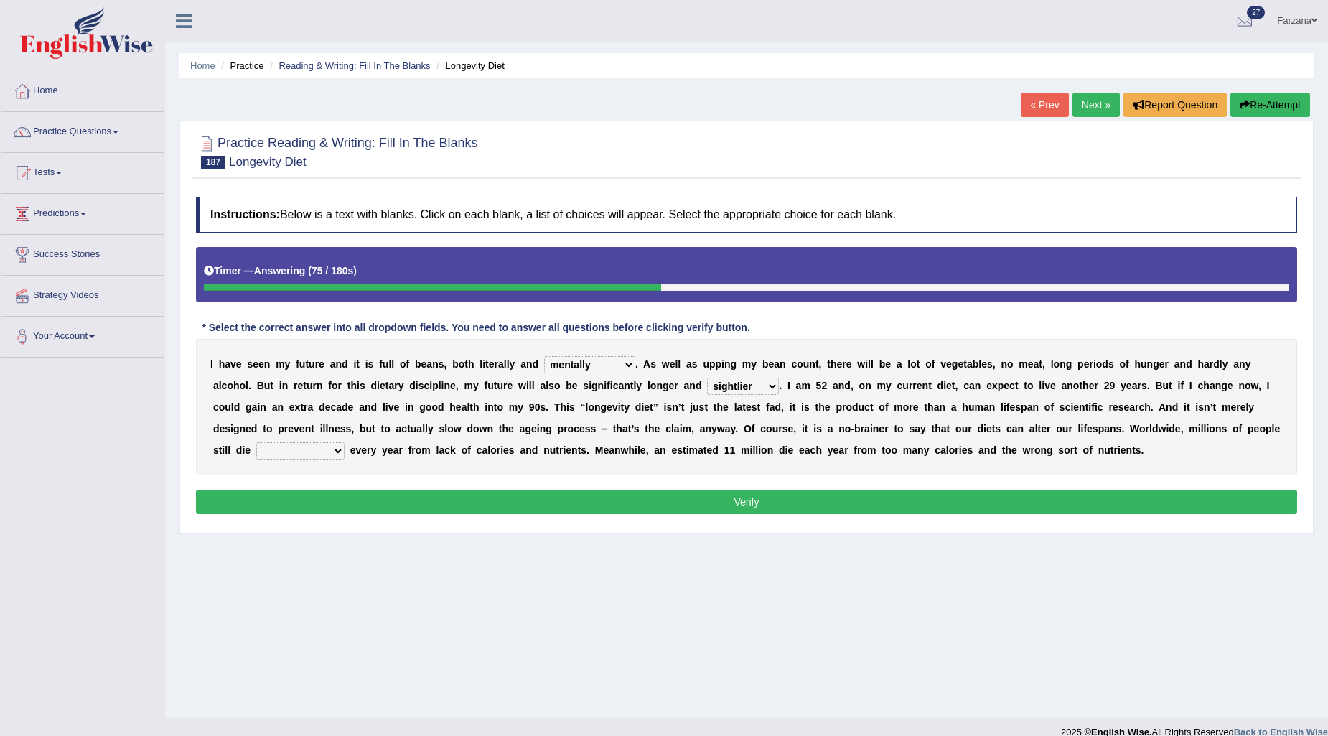
select select "presumably"
click at [256, 442] on select "prematurely precisely professionally presumably" at bounding box center [300, 450] width 88 height 17
click at [307, 500] on button "Verify" at bounding box center [746, 502] width 1101 height 24
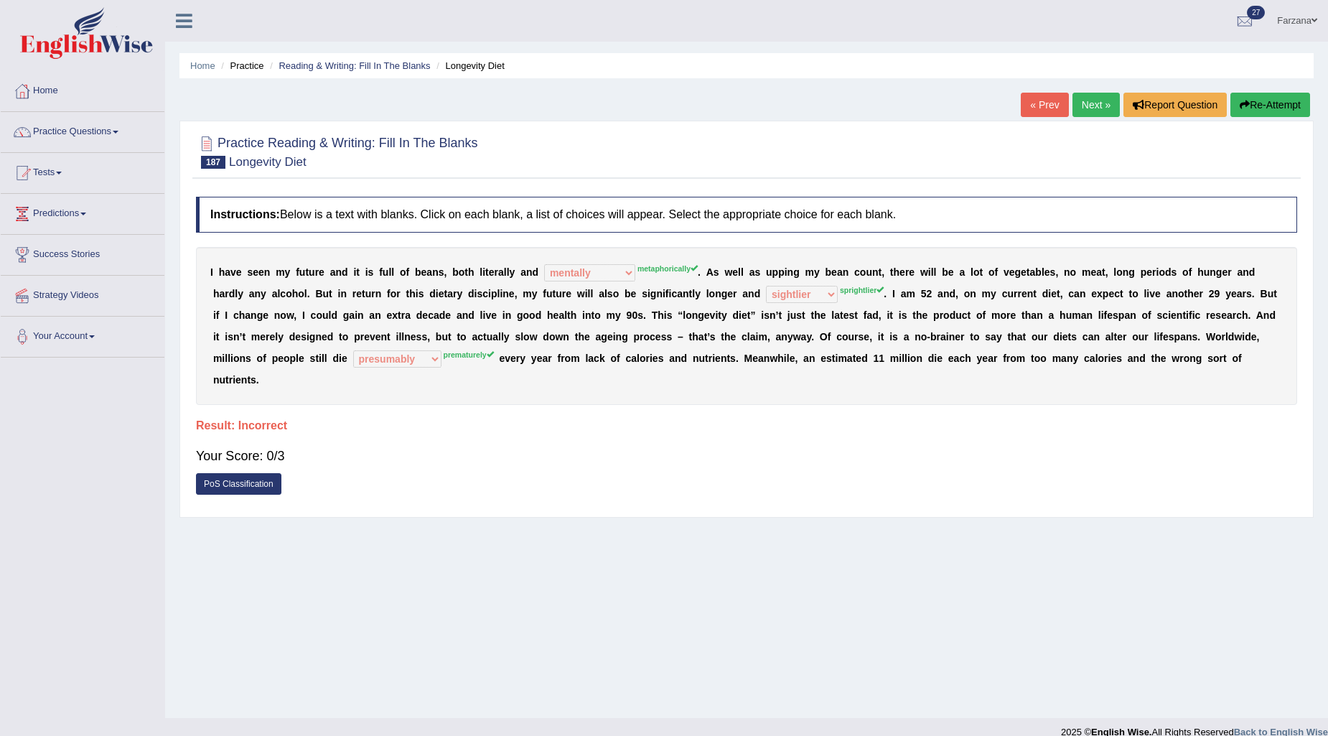
click at [1073, 101] on link "Next »" at bounding box center [1096, 105] width 47 height 24
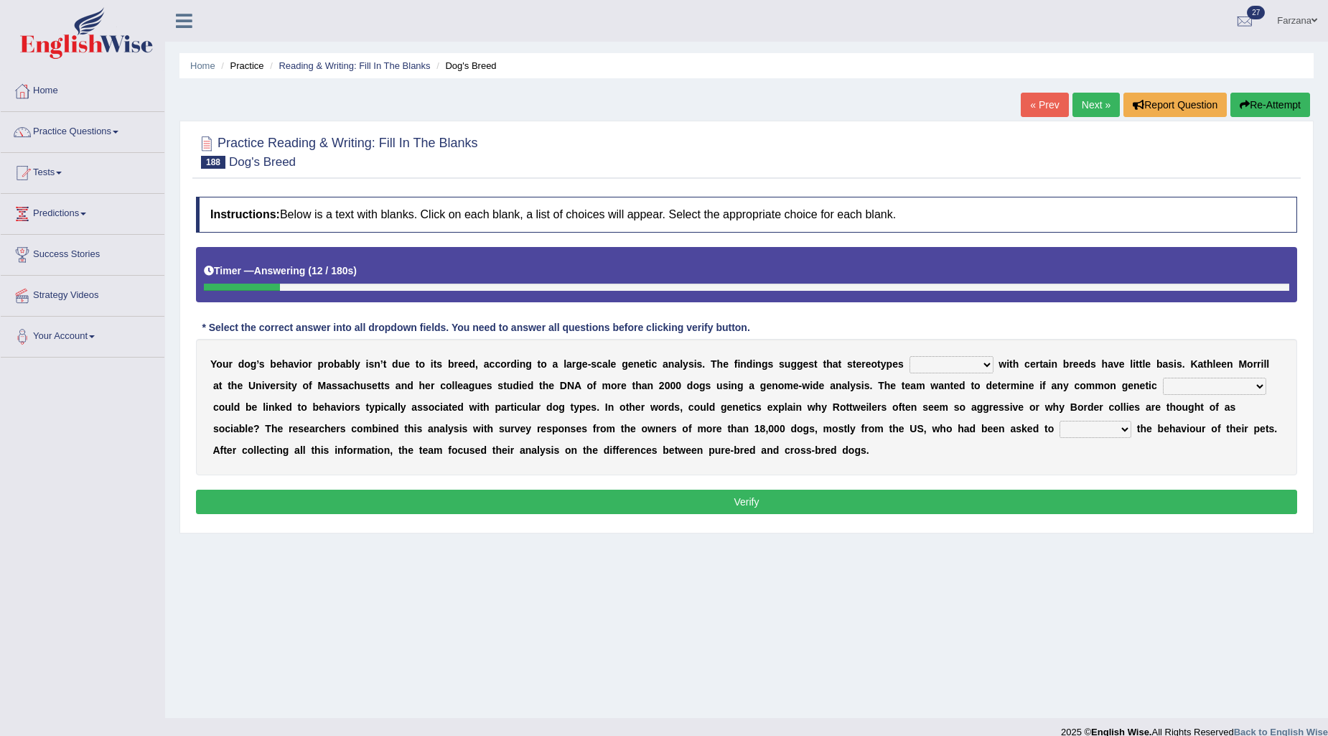
click at [931, 361] on select "associated appreciated dissociated indoctrinated" at bounding box center [952, 364] width 84 height 17
select select "associated"
click at [910, 356] on select "associated appreciated dissociated indoctrinated" at bounding box center [952, 364] width 84 height 17
click at [1172, 383] on select "satisfactions accommodations variations adjudications" at bounding box center [1214, 386] width 103 height 17
click at [1163, 378] on select "satisfactions accommodations variations adjudications" at bounding box center [1214, 386] width 103 height 17
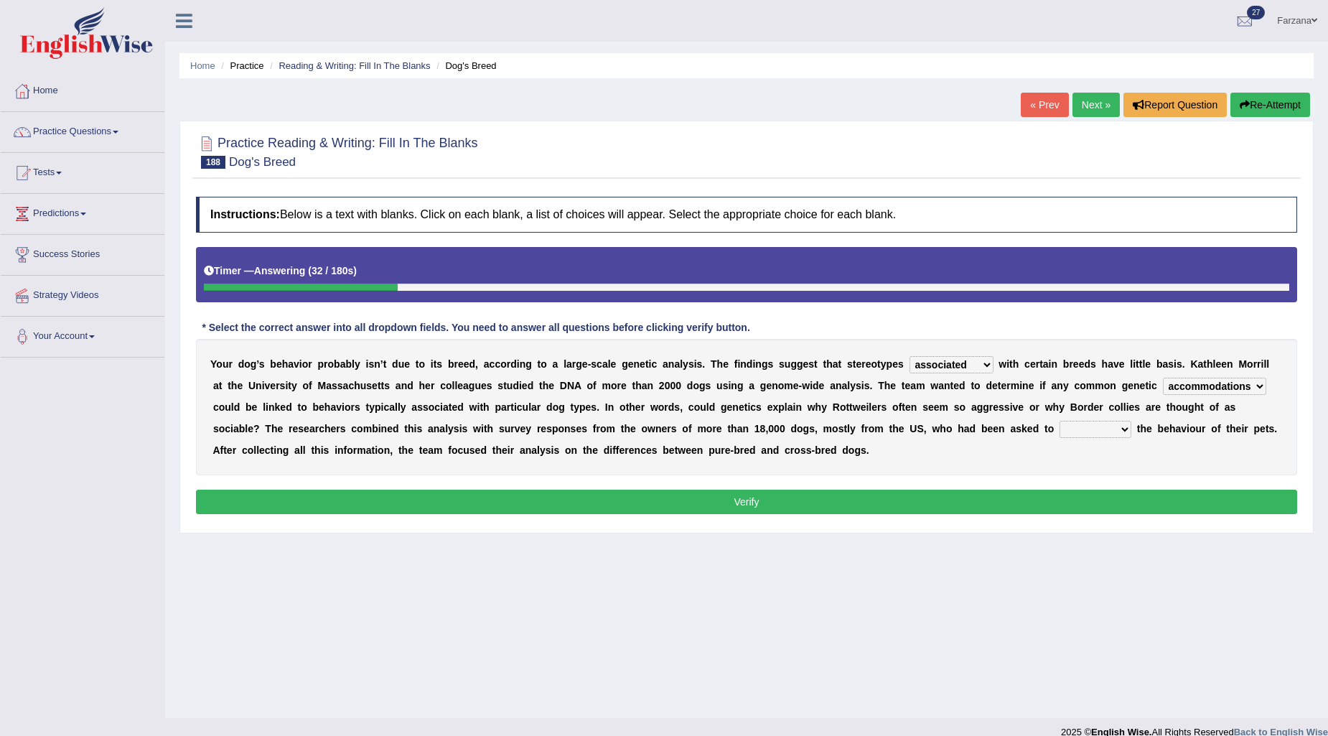
click at [1214, 382] on select "satisfactions accommodations variations adjudications" at bounding box center [1214, 386] width 103 height 17
select select "adjudications"
click at [1163, 378] on select "satisfactions accommodations variations adjudications" at bounding box center [1214, 386] width 103 height 17
click at [1103, 425] on select "entail detail retail curtail" at bounding box center [1096, 429] width 72 height 17
click at [1080, 429] on select "entail detail retail curtail" at bounding box center [1096, 429] width 72 height 17
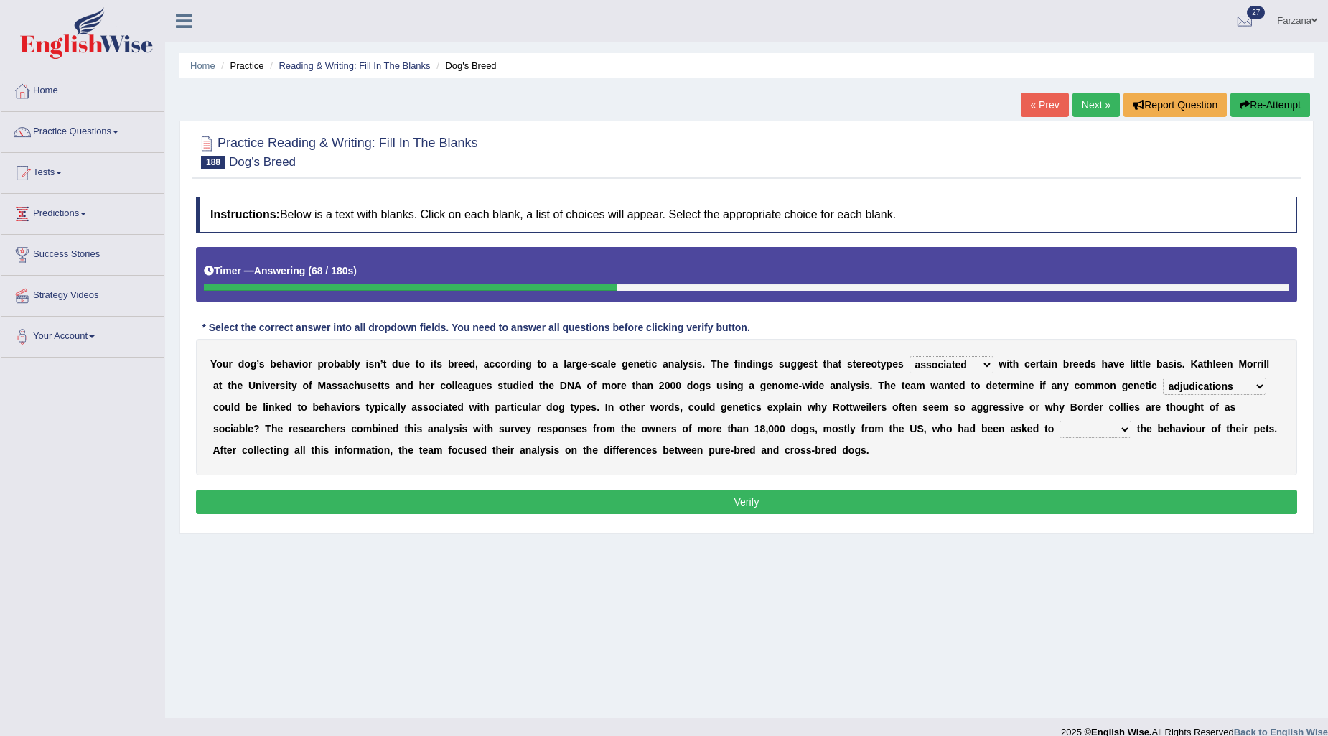
click at [1092, 431] on select "entail detail retail curtail" at bounding box center [1096, 429] width 72 height 17
select select "detail"
click at [1060, 421] on select "entail detail retail curtail" at bounding box center [1096, 429] width 72 height 17
click at [1037, 501] on button "Verify" at bounding box center [746, 502] width 1101 height 24
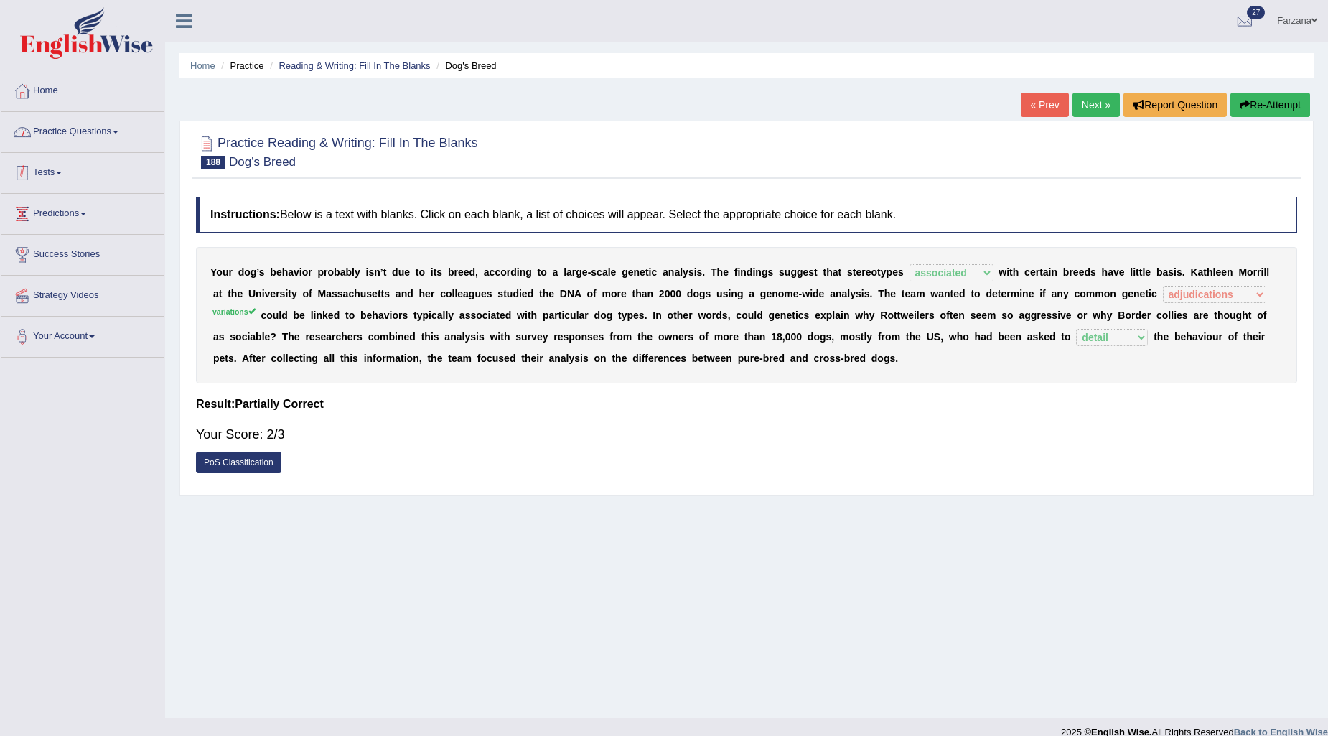
click at [67, 128] on link "Practice Questions" at bounding box center [83, 130] width 164 height 36
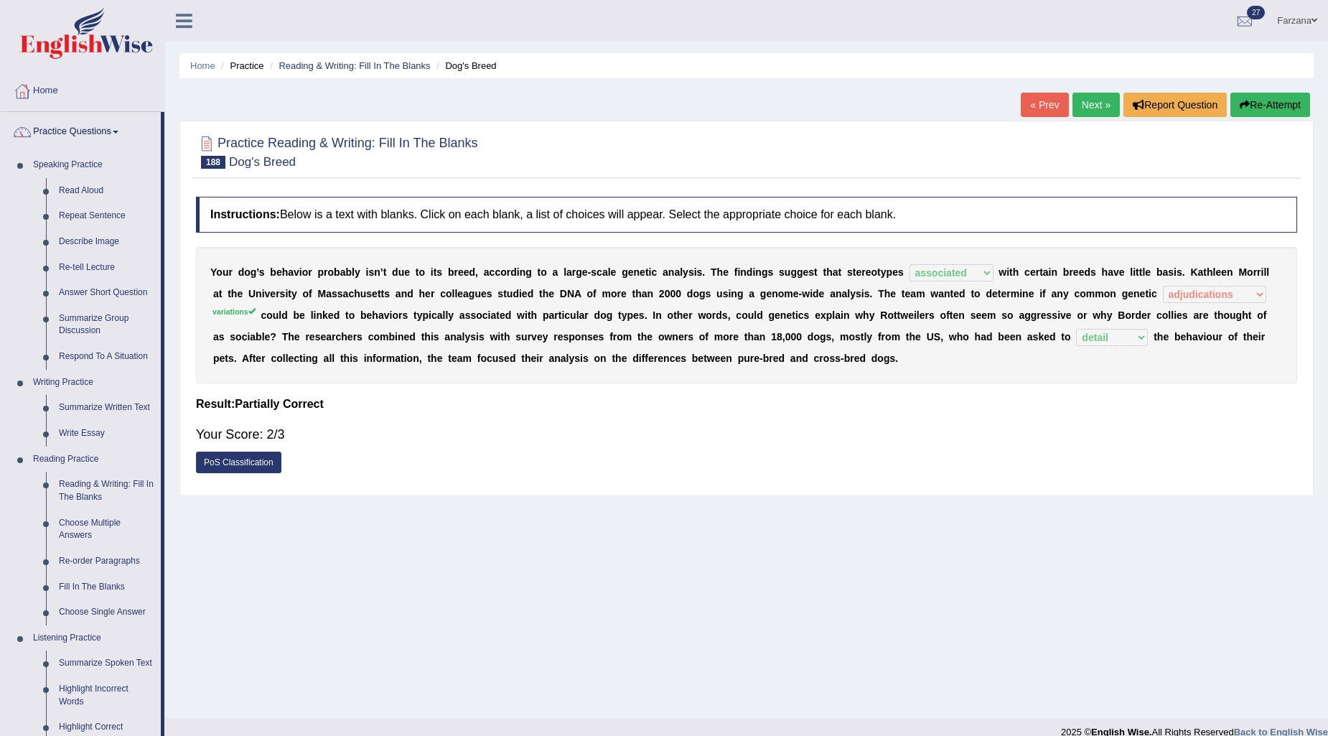
click at [75, 134] on link "Practice Questions" at bounding box center [81, 130] width 160 height 36
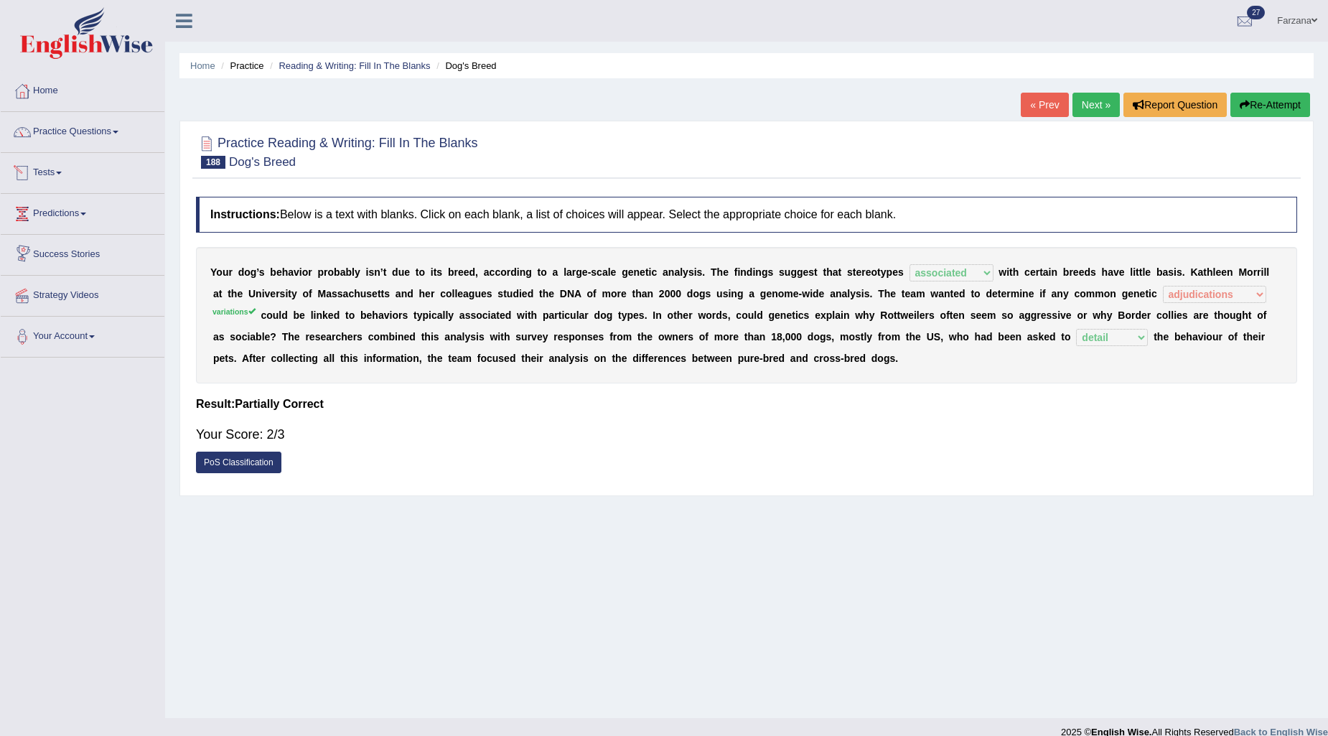
click at [48, 167] on link "Tests" at bounding box center [83, 171] width 164 height 36
click at [67, 228] on link "Take Mock Test" at bounding box center [94, 232] width 134 height 26
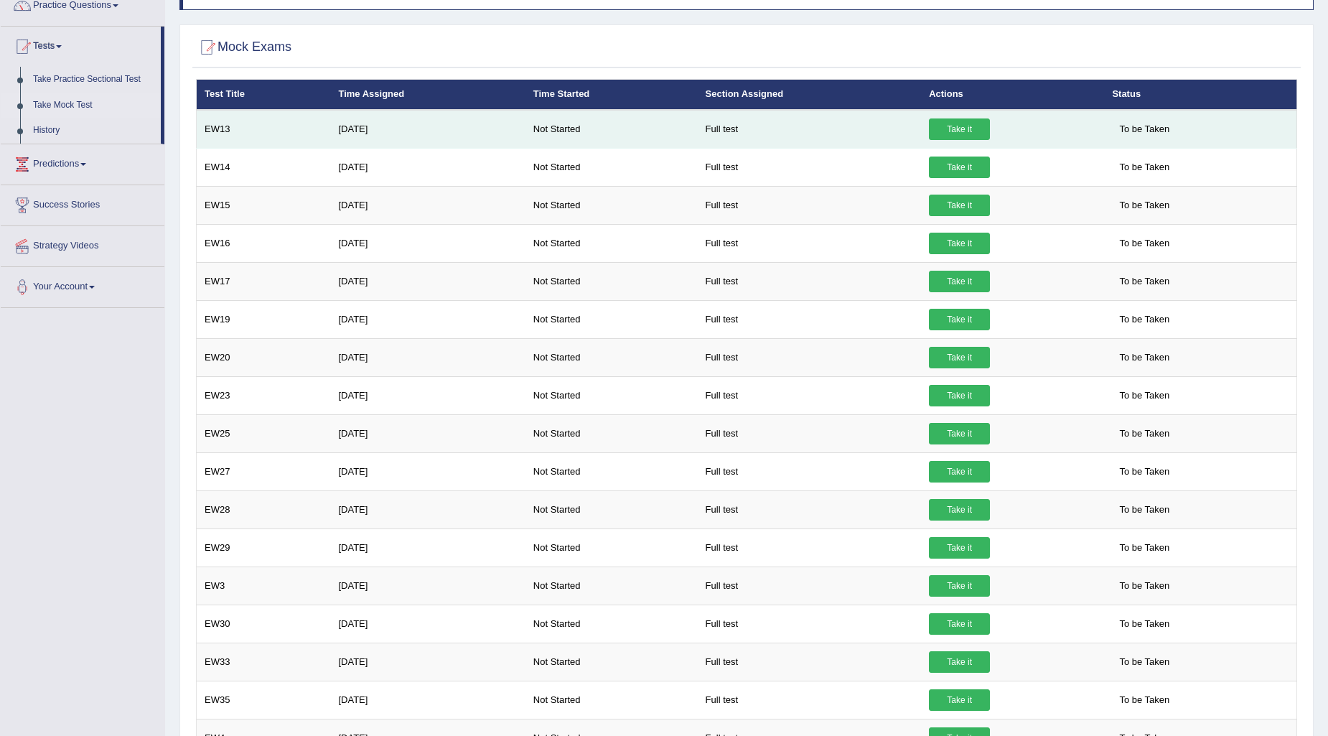
click at [971, 121] on link "Take it" at bounding box center [959, 129] width 61 height 22
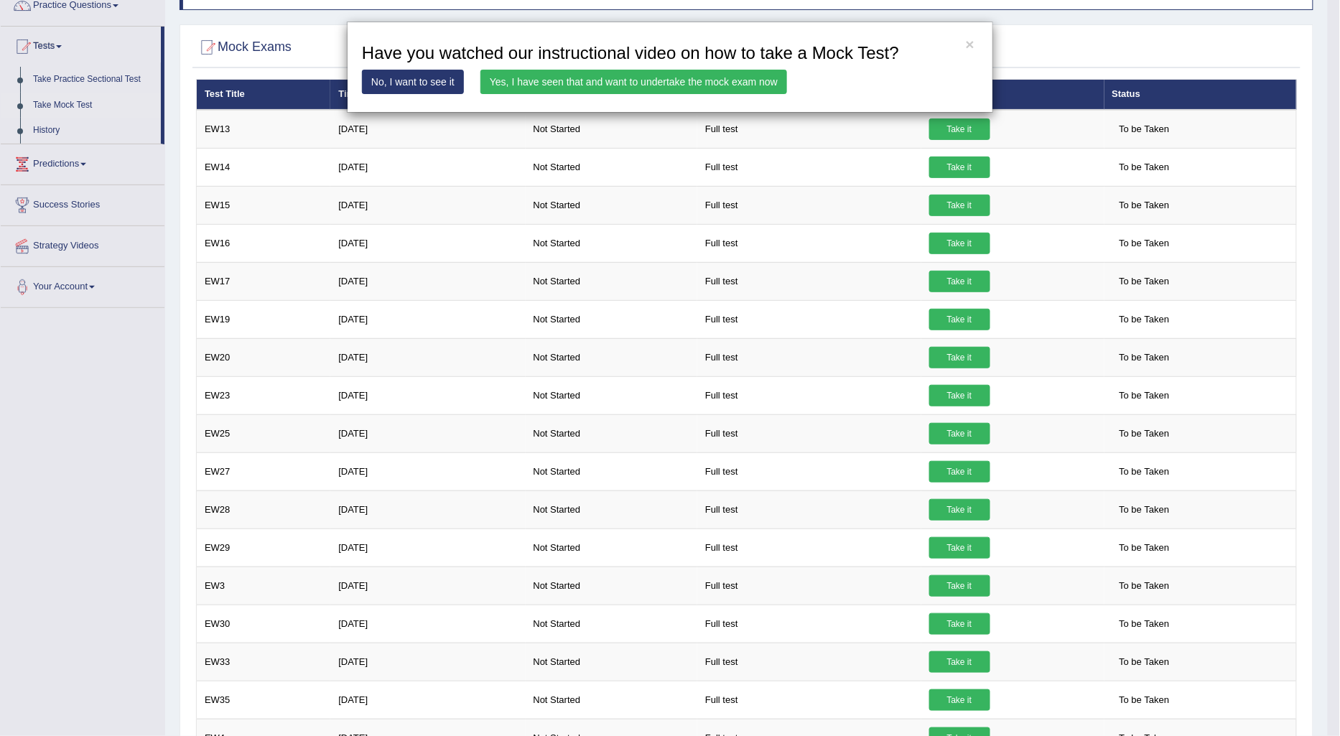
click at [705, 83] on link "Yes, I have seen that and want to undertake the mock exam now" at bounding box center [633, 82] width 307 height 24
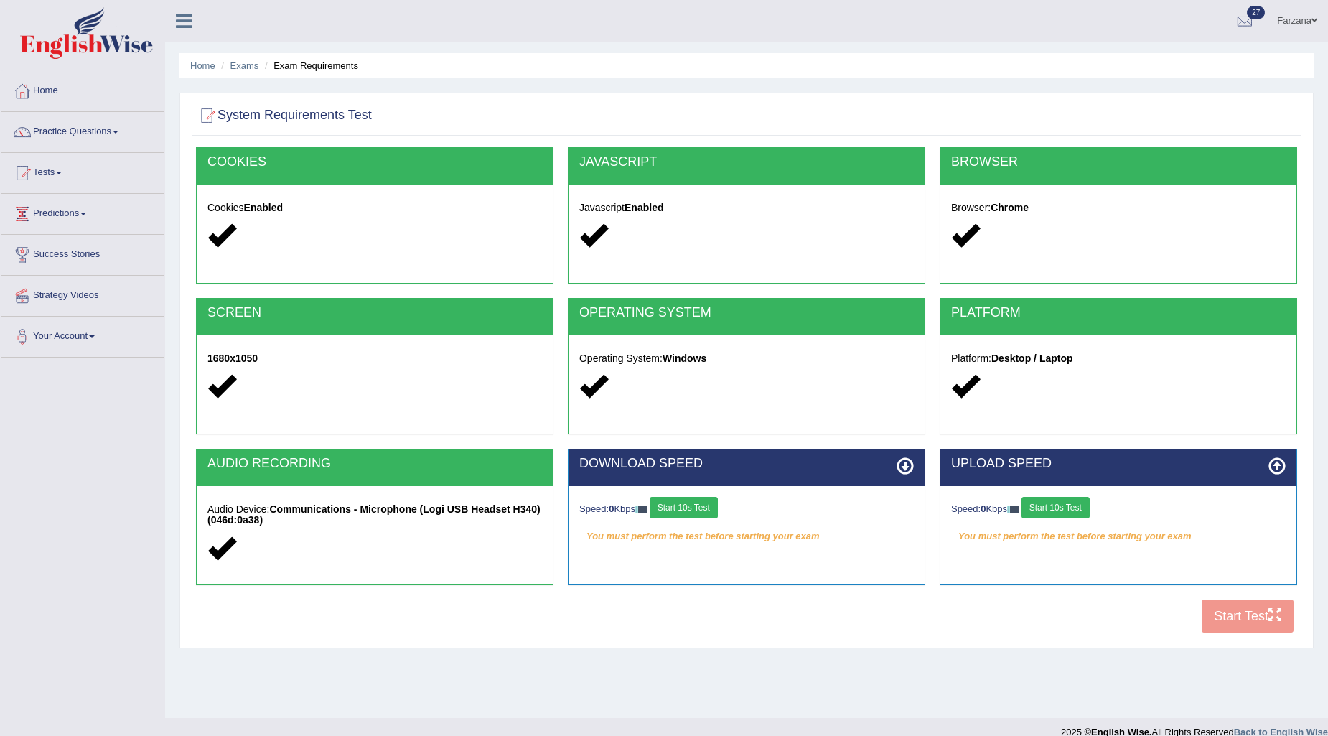
click at [709, 506] on button "Start 10s Test" at bounding box center [684, 508] width 68 height 22
click at [1074, 510] on button "Start 10s Test" at bounding box center [1056, 508] width 68 height 22
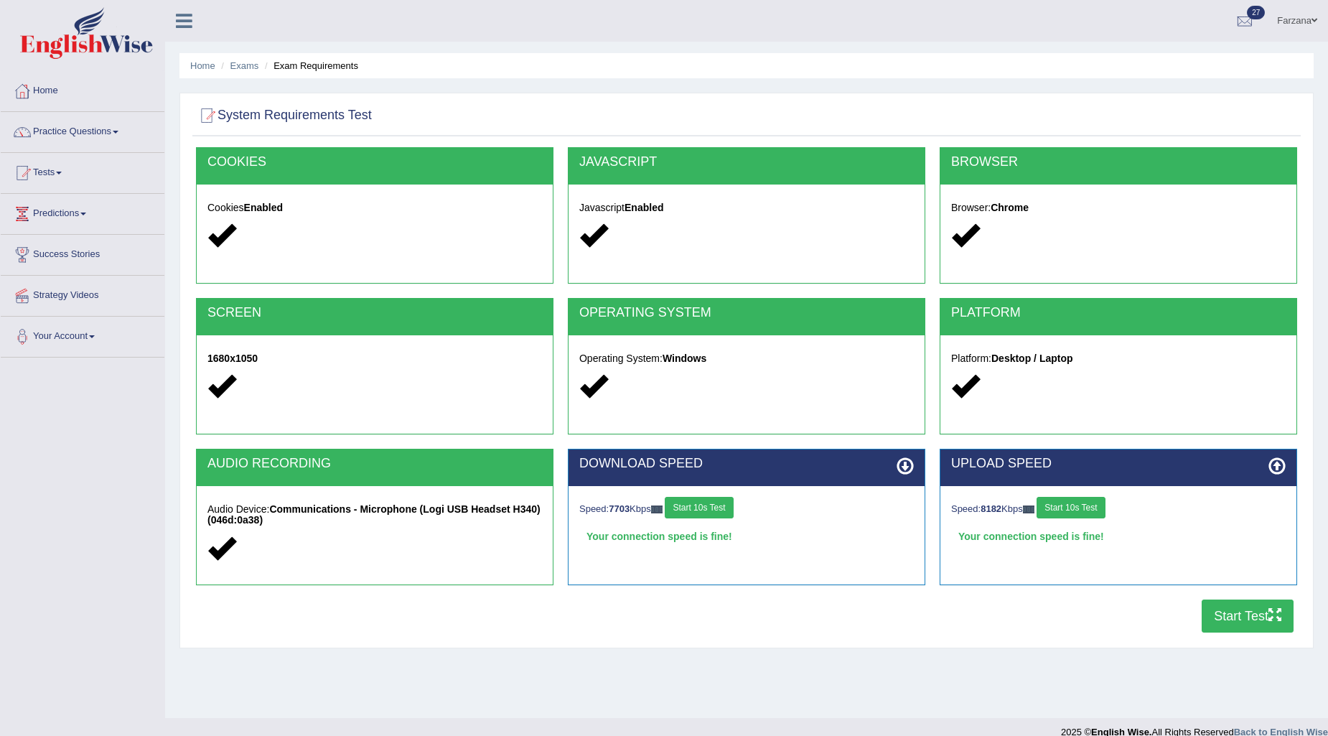
click at [1272, 618] on icon "button" at bounding box center [1275, 614] width 13 height 13
